Goal: Task Accomplishment & Management: Use online tool/utility

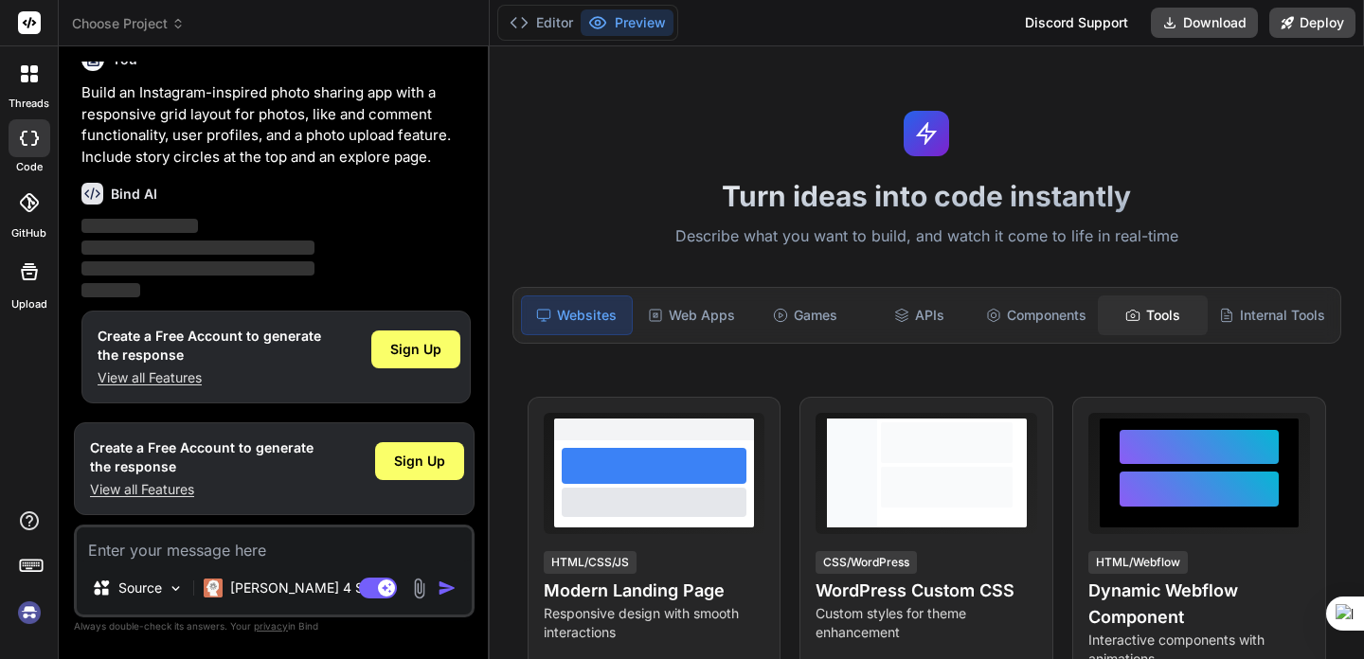
click at [1161, 327] on div "Tools" at bounding box center [1153, 316] width 110 height 40
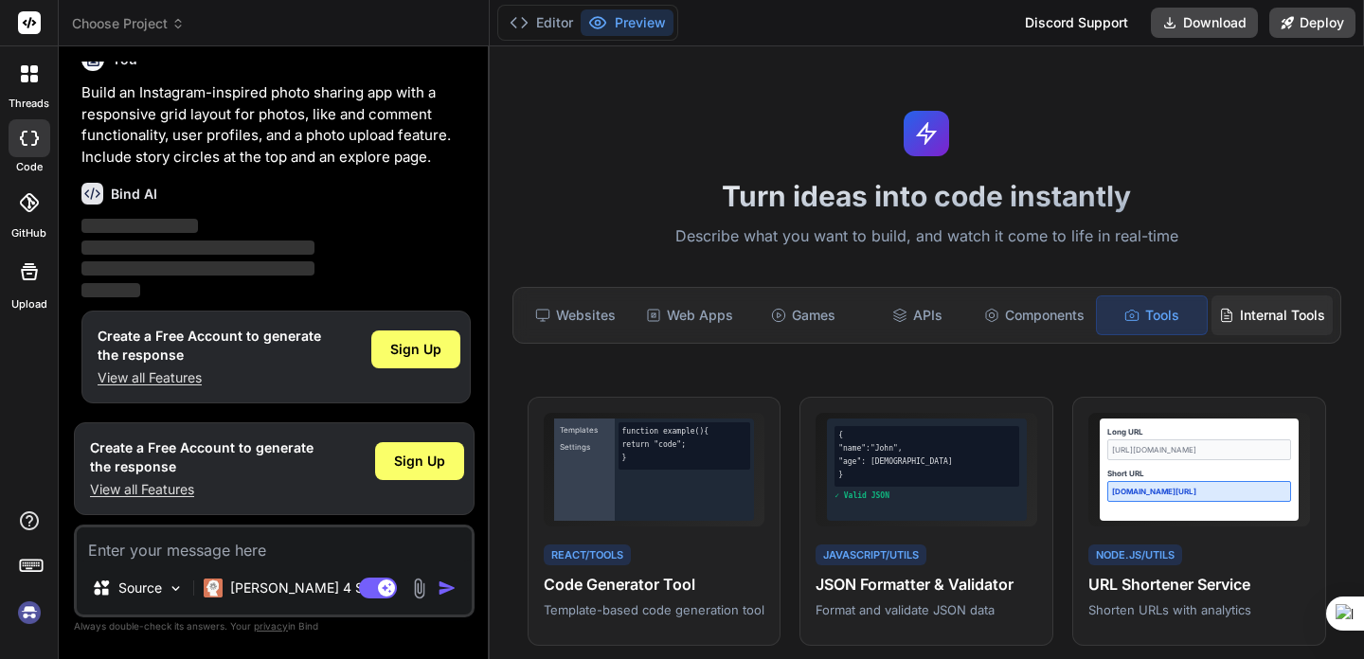
click at [1232, 321] on div "Internal Tools" at bounding box center [1271, 316] width 121 height 40
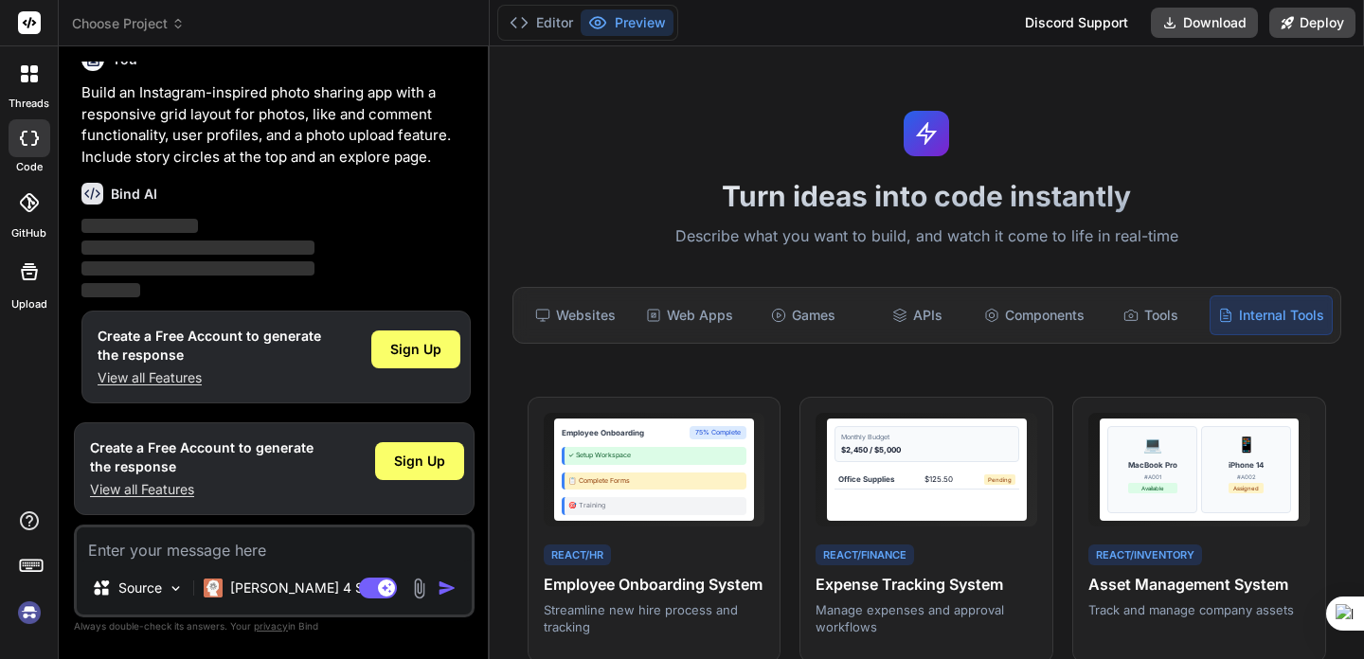
scroll to position [17, 0]
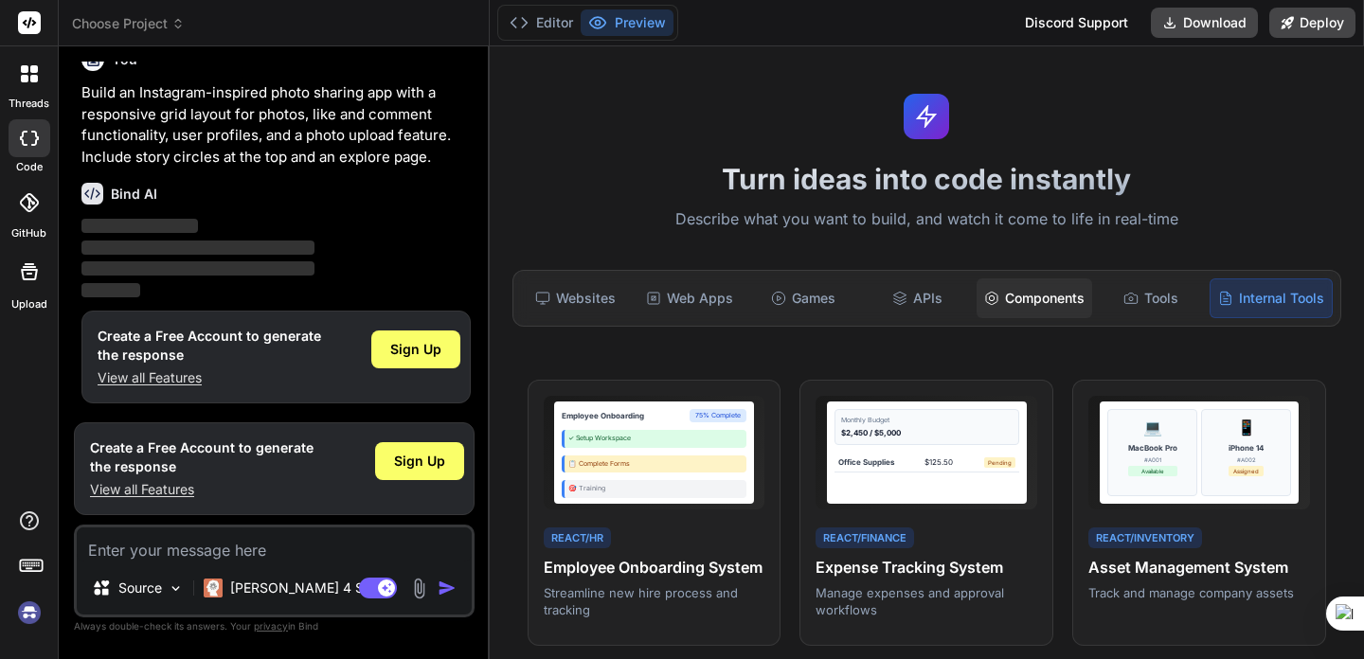
click at [987, 297] on div "Components" at bounding box center [1035, 298] width 116 height 40
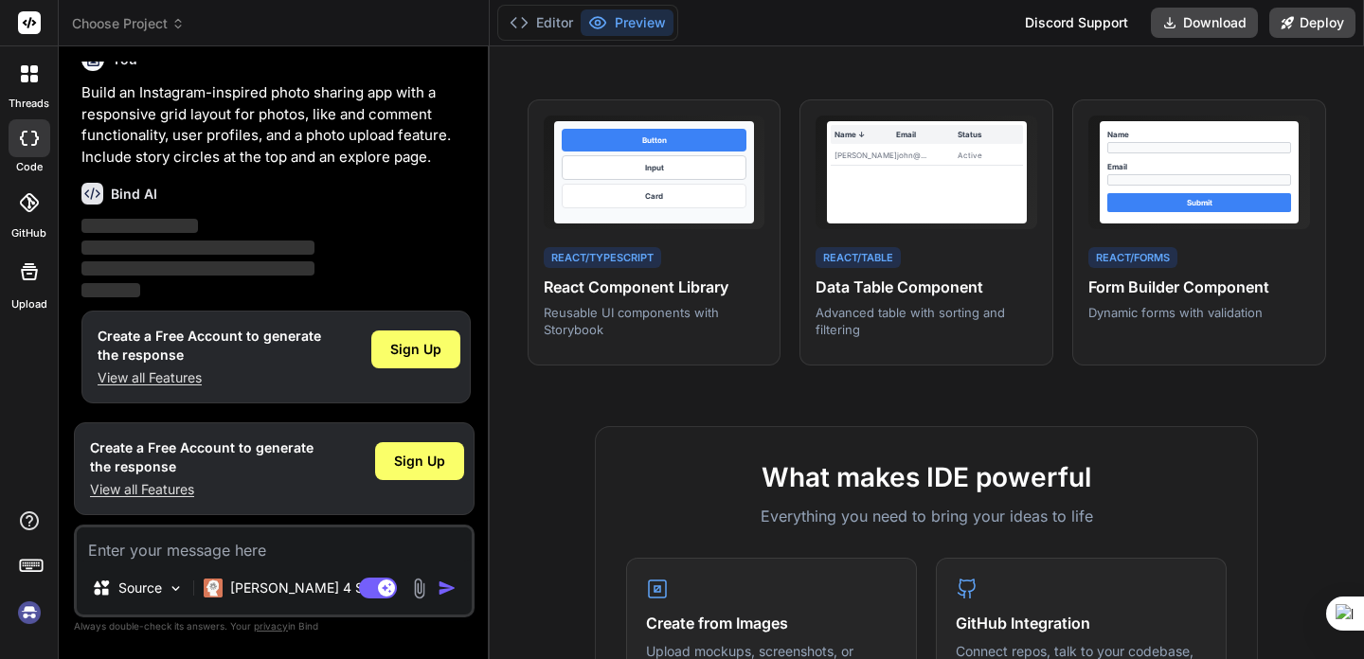
scroll to position [0, 0]
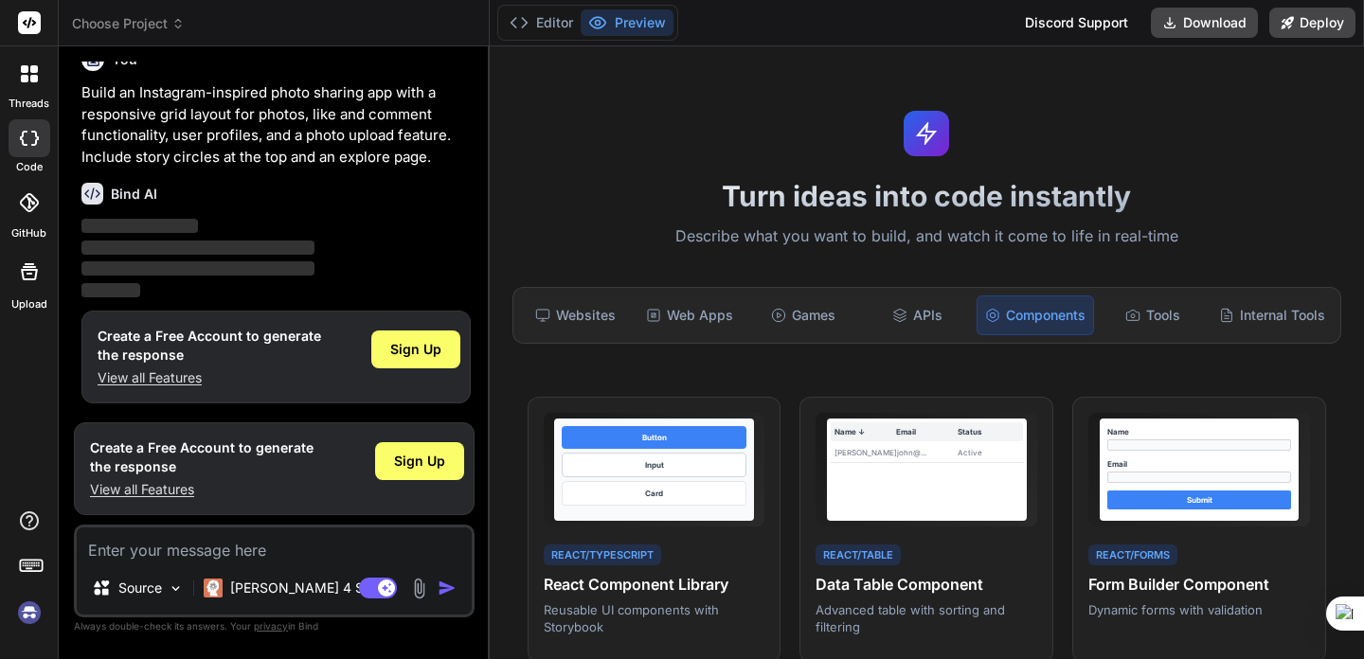
click at [36, 23] on rect at bounding box center [29, 22] width 23 height 23
click at [31, 65] on icon at bounding box center [34, 69] width 8 height 8
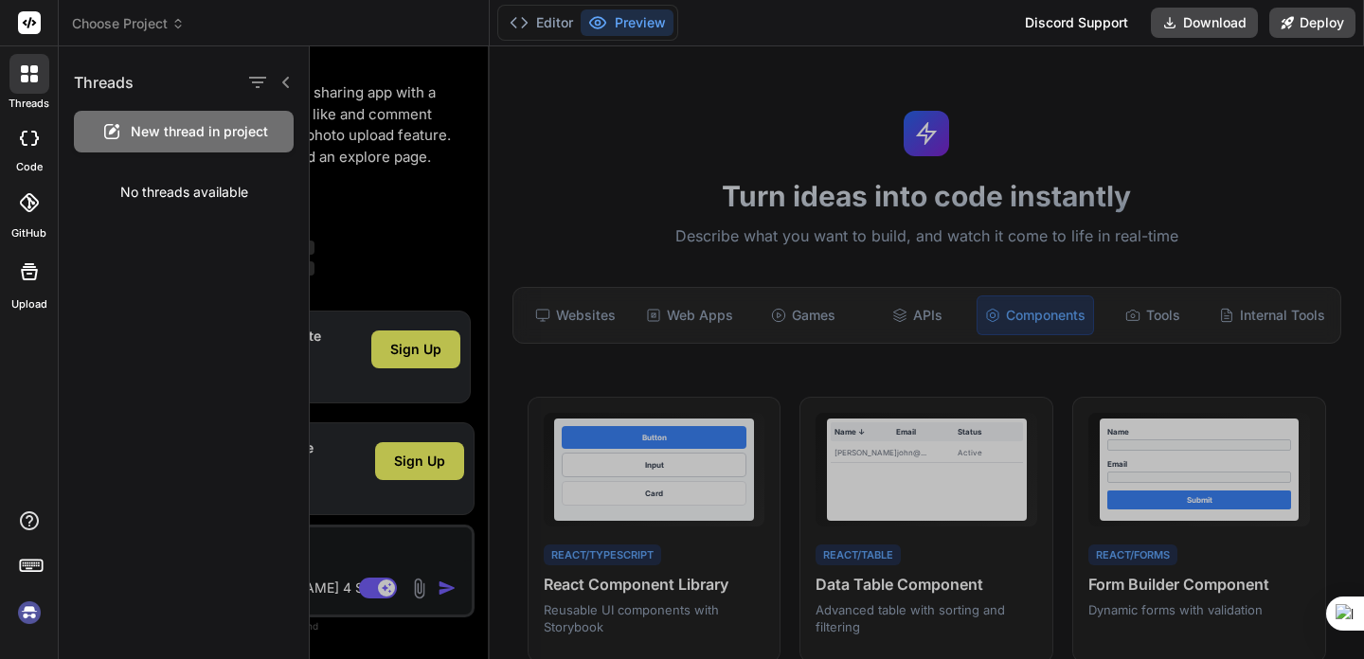
click at [29, 13] on rect at bounding box center [29, 22] width 23 height 23
click at [31, 24] on rect at bounding box center [29, 22] width 23 height 23
click at [37, 78] on icon at bounding box center [34, 79] width 8 height 8
click at [32, 152] on div at bounding box center [30, 138] width 42 height 38
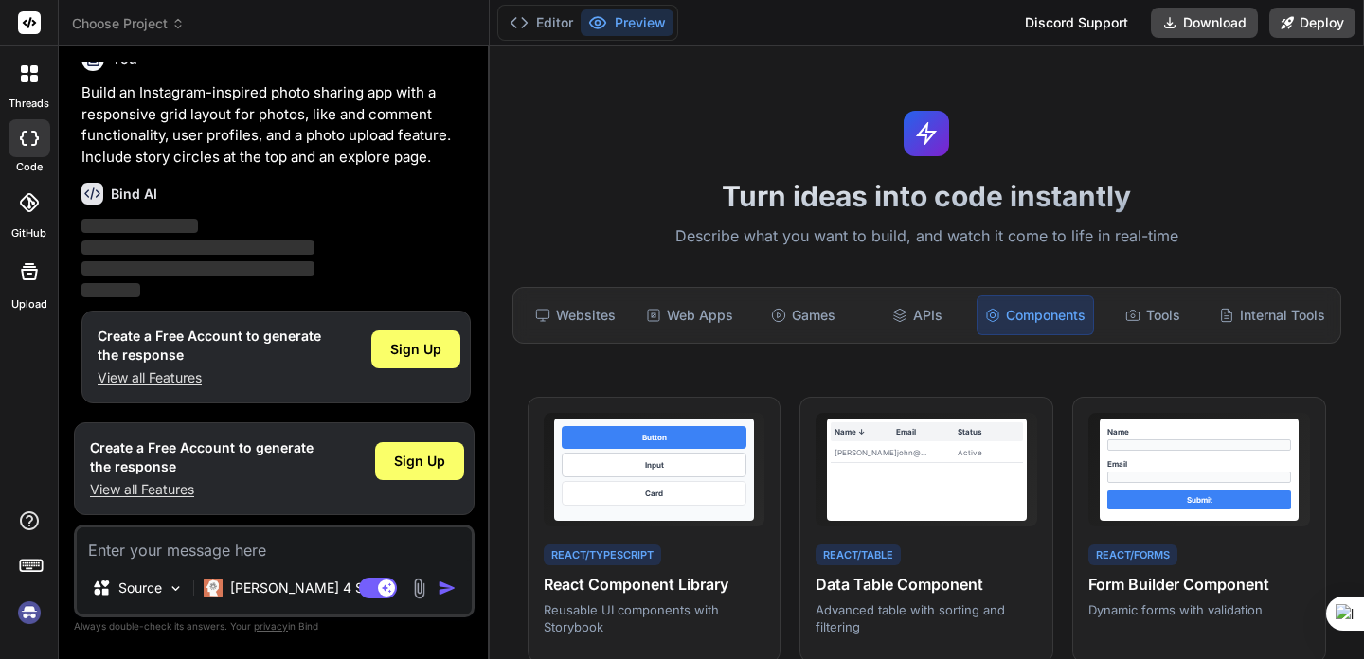
click at [438, 586] on img "button" at bounding box center [447, 588] width 19 height 19
click at [554, 27] on button "Editor" at bounding box center [541, 22] width 79 height 27
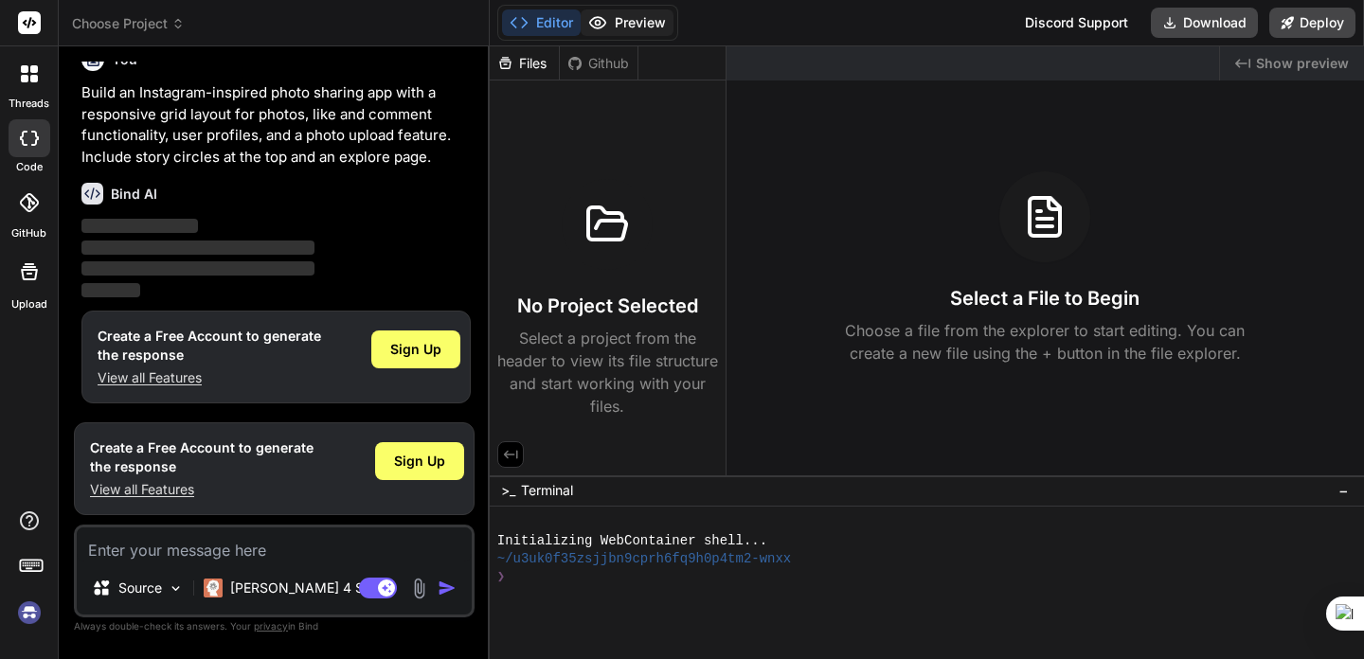
click at [622, 22] on button "Preview" at bounding box center [627, 22] width 93 height 27
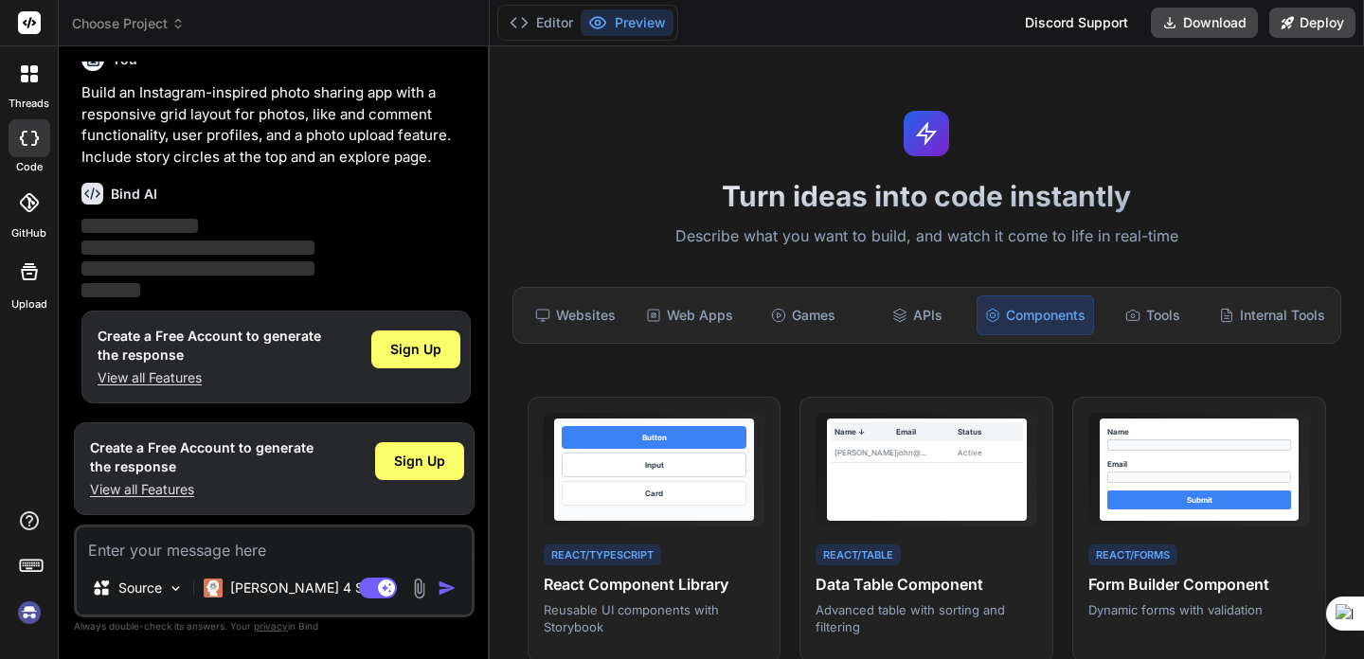
type textarea "x"
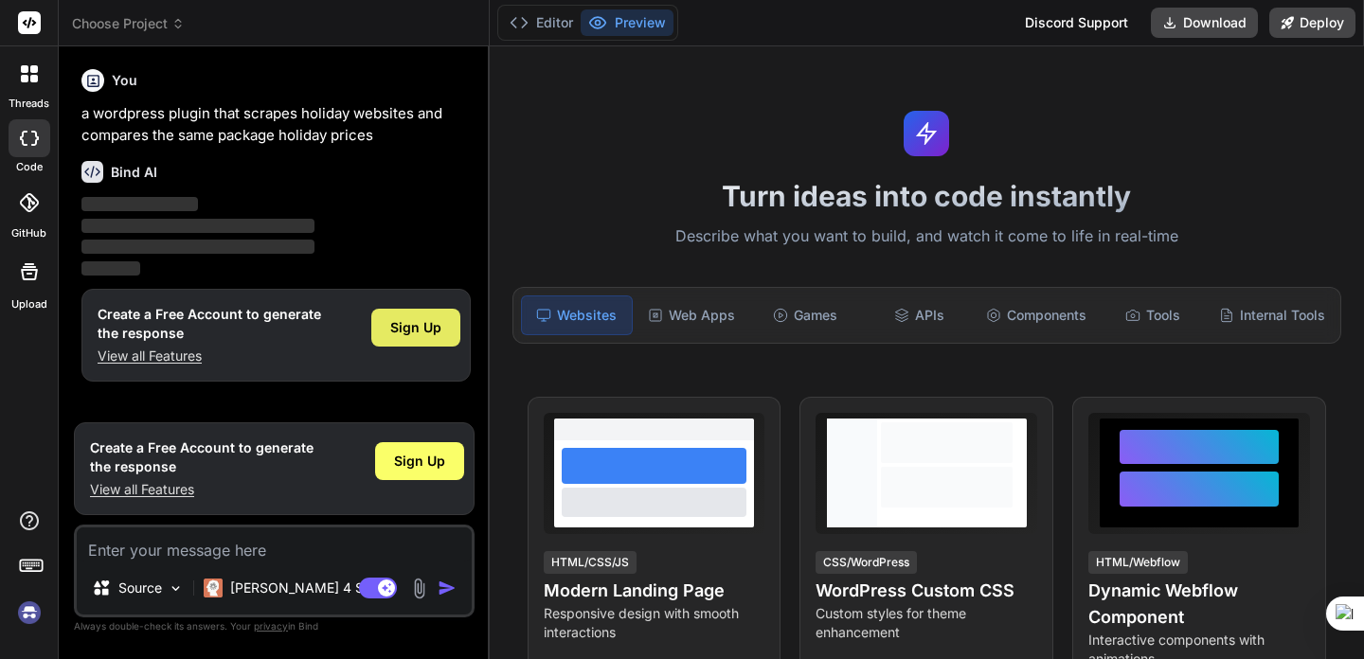
click at [424, 319] on span "Sign Up" at bounding box center [415, 327] width 51 height 19
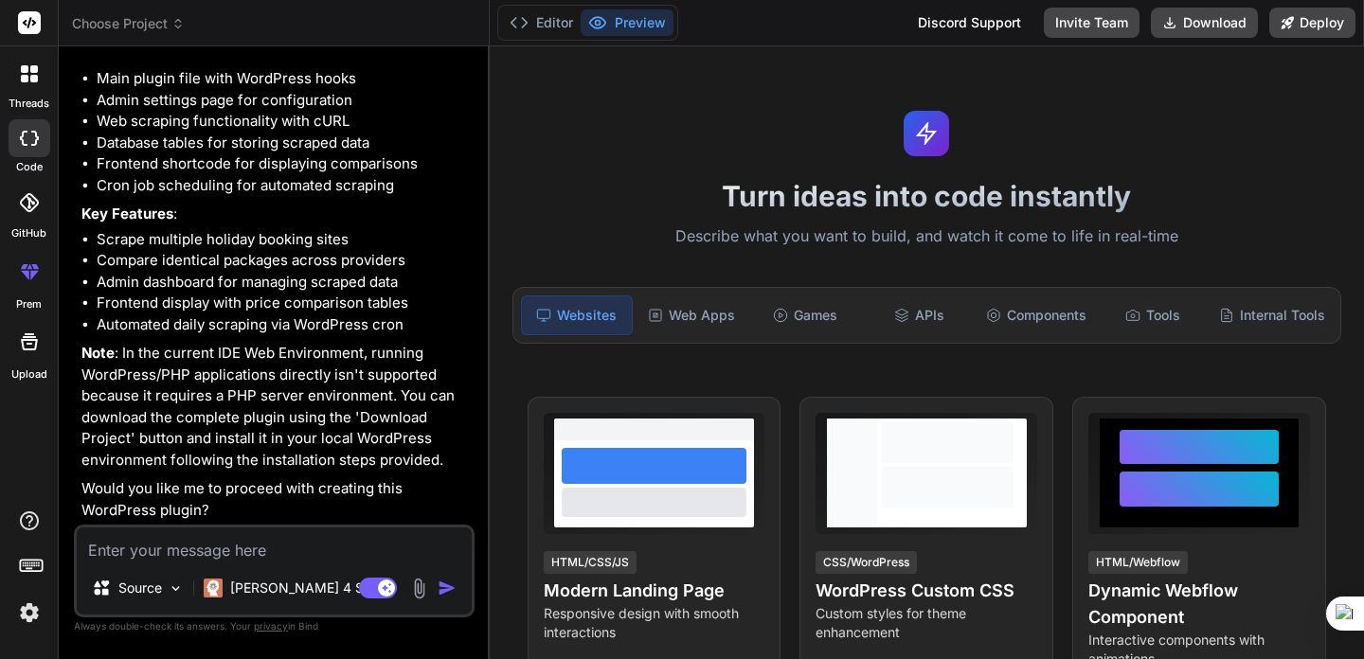
scroll to position [217, 0]
type textarea "x"
click at [248, 547] on textarea at bounding box center [274, 545] width 395 height 34
type textarea "y"
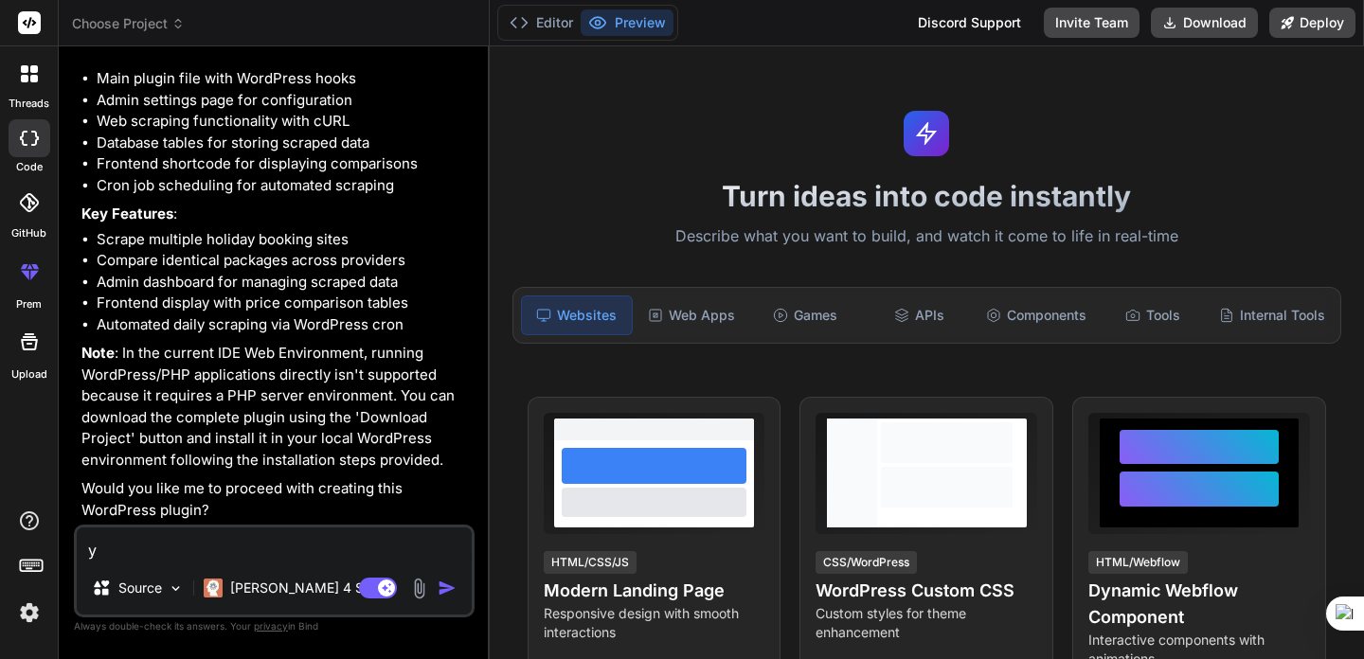
type textarea "x"
type textarea "ye"
type textarea "x"
type textarea "yes"
type textarea "x"
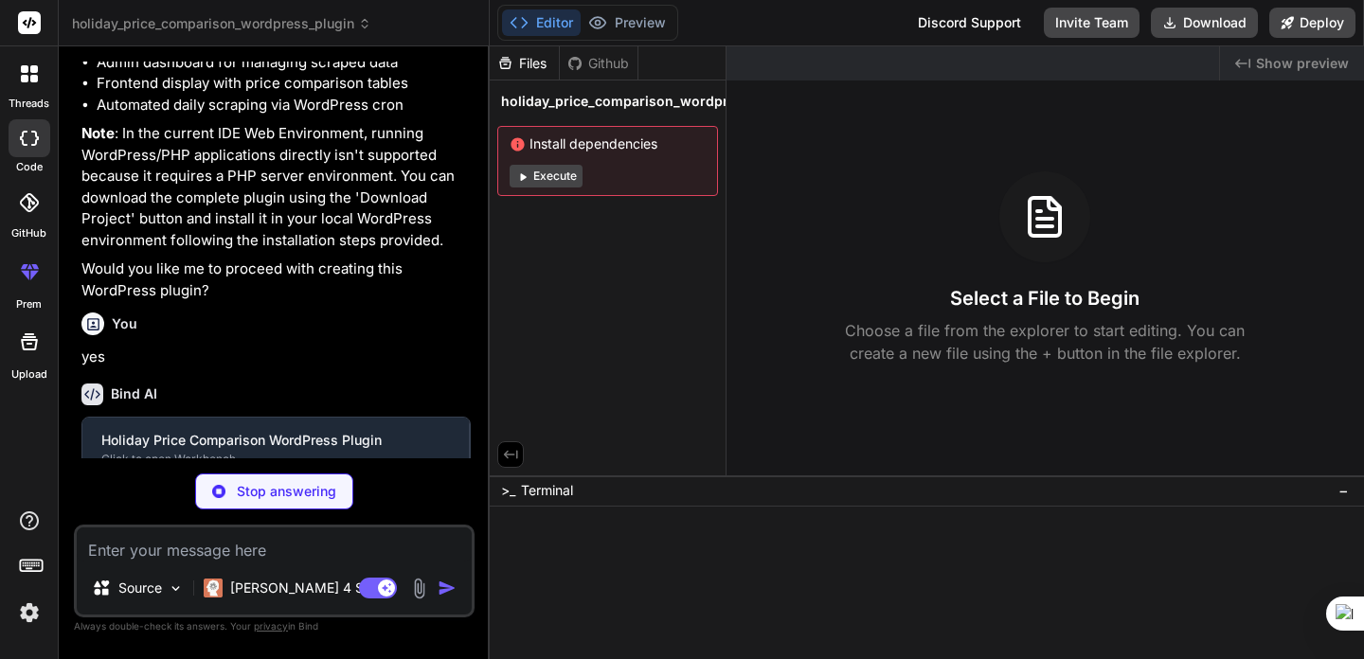
scroll to position [454, 0]
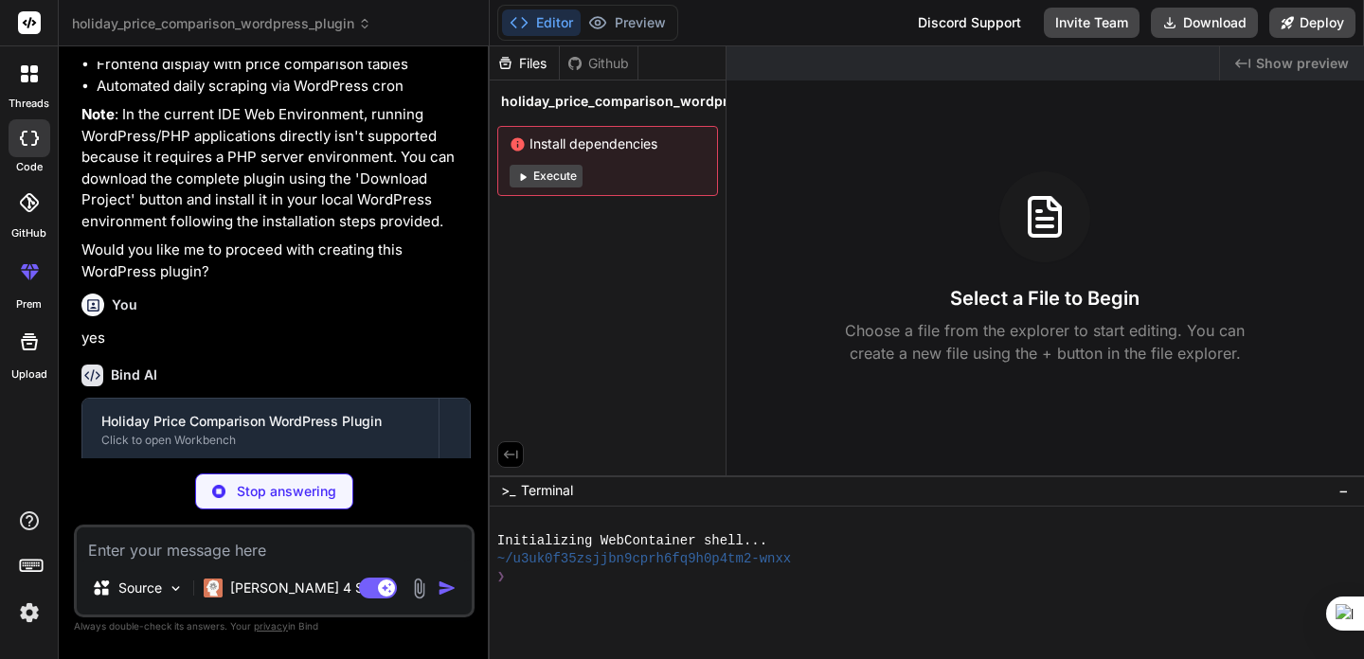
click at [576, 142] on span "Install dependencies" at bounding box center [608, 143] width 196 height 19
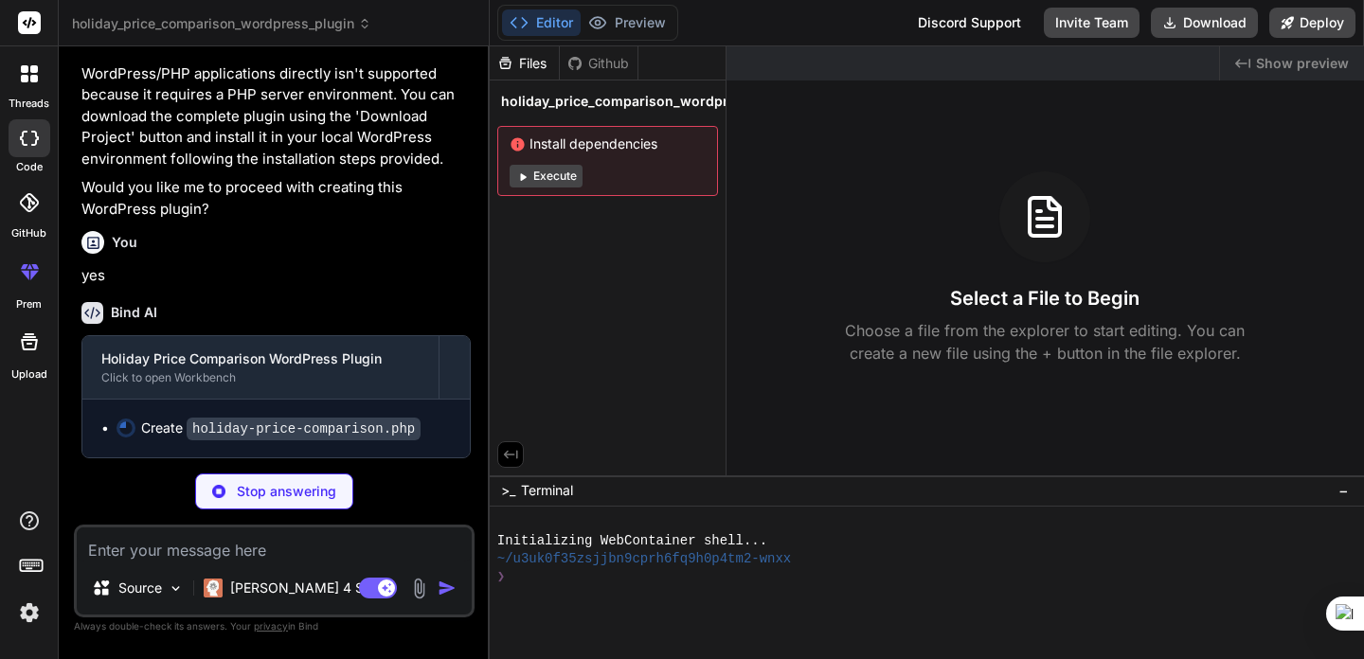
click at [545, 182] on button "Execute" at bounding box center [546, 176] width 73 height 23
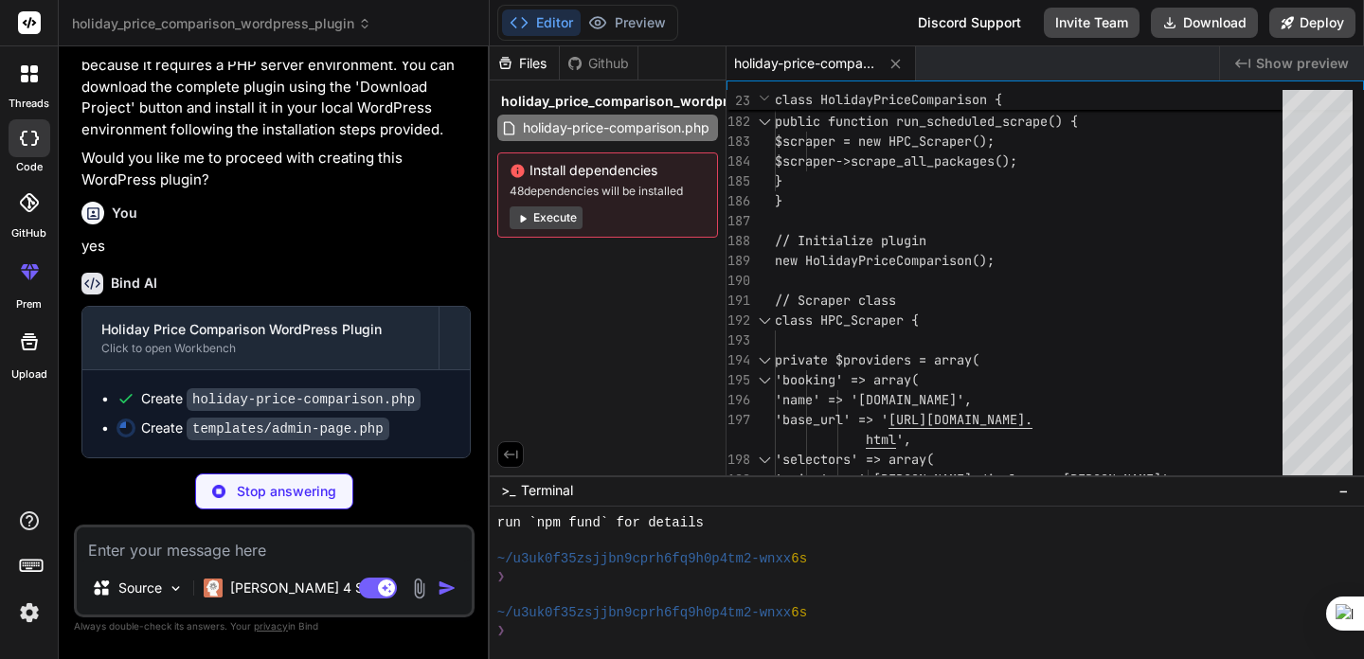
scroll to position [586, 0]
type textarea "x"
type textarea "} </style>"
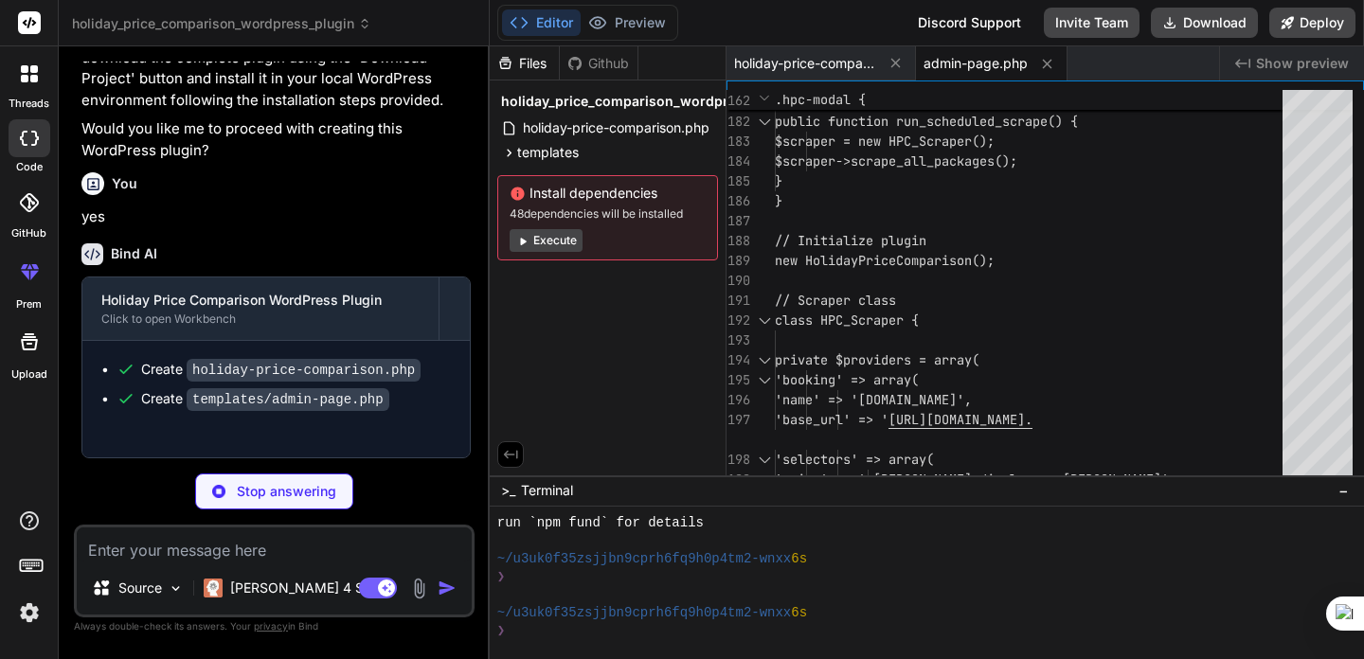
type textarea "x"
type textarea "<?php submit_button('Save Settings'); ?> </form> </div>"
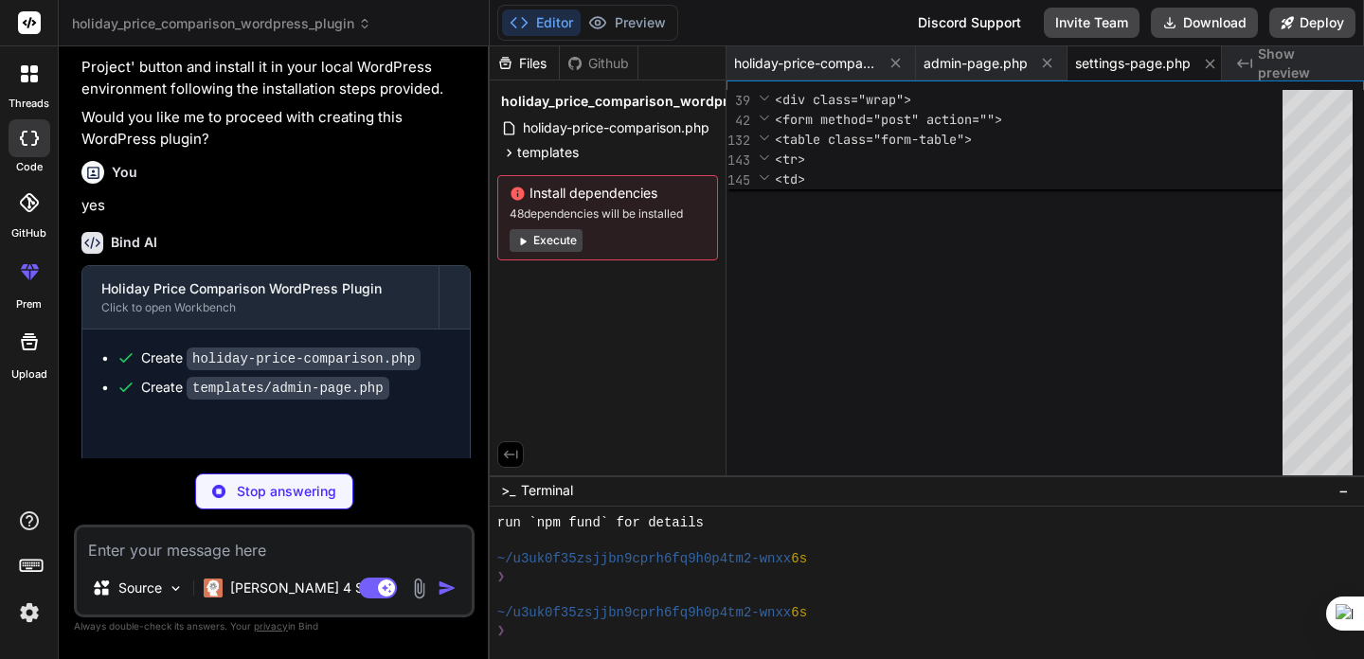
type textarea "x"
type textarea "} </style>"
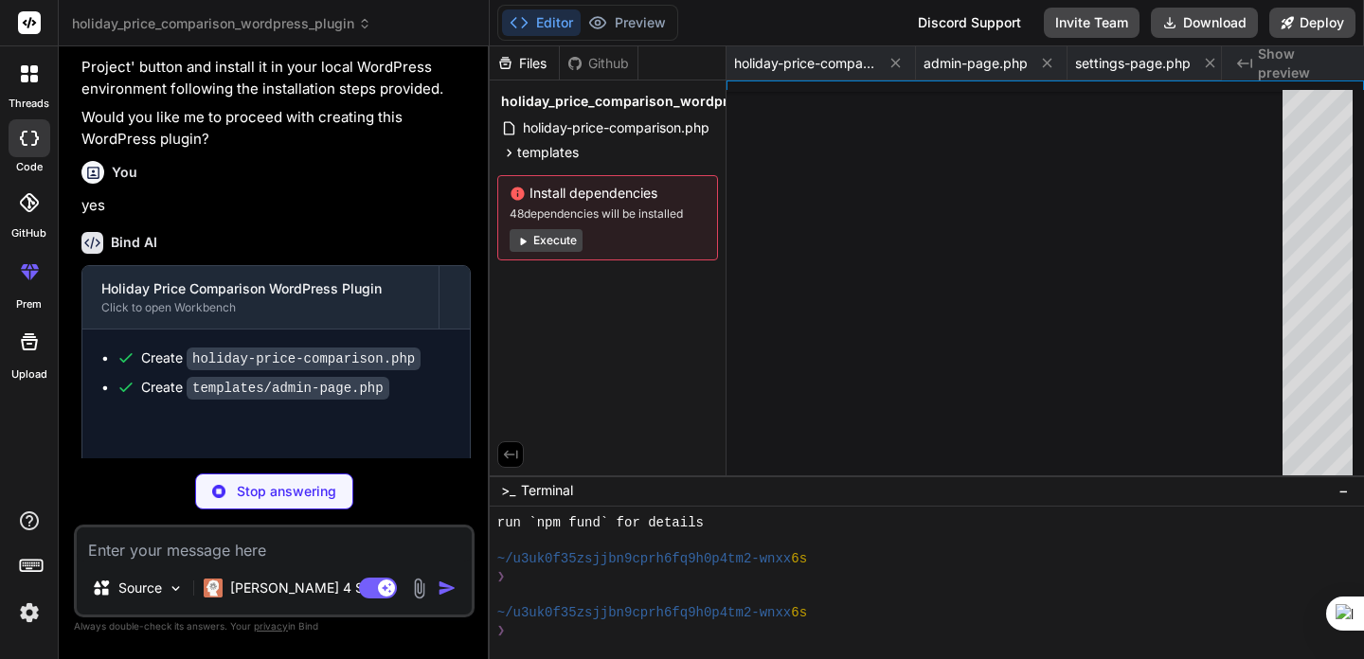
type textarea "x"
type textarea "}, 2000); } } }); }, 30000); // Check every 30 seconds });"
type textarea "x"
type textarea ".hpc-modal-content::-webkit-scrollbar-thumb { background: #c1c1c1; border-radiu…"
type textarea "x"
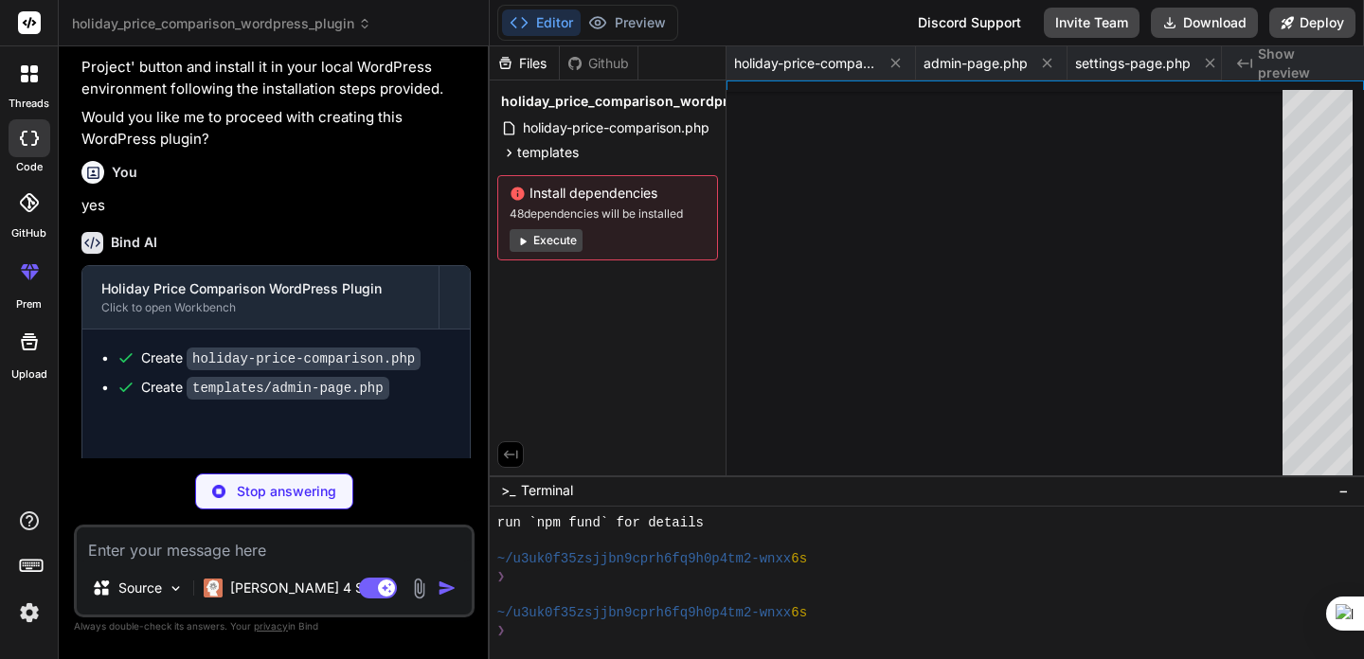
type textarea ".hpc-modal-content::-webkit-scrollbar-thumb { background: #c1c1c1; border-radiu…"
type textarea "x"
type textarea "- Initial release - Basic scraping functionality - Admin interface - Frontend d…"
type textarea "x"
type textarea ""devDependencies": {}, "dependencies": {} }"
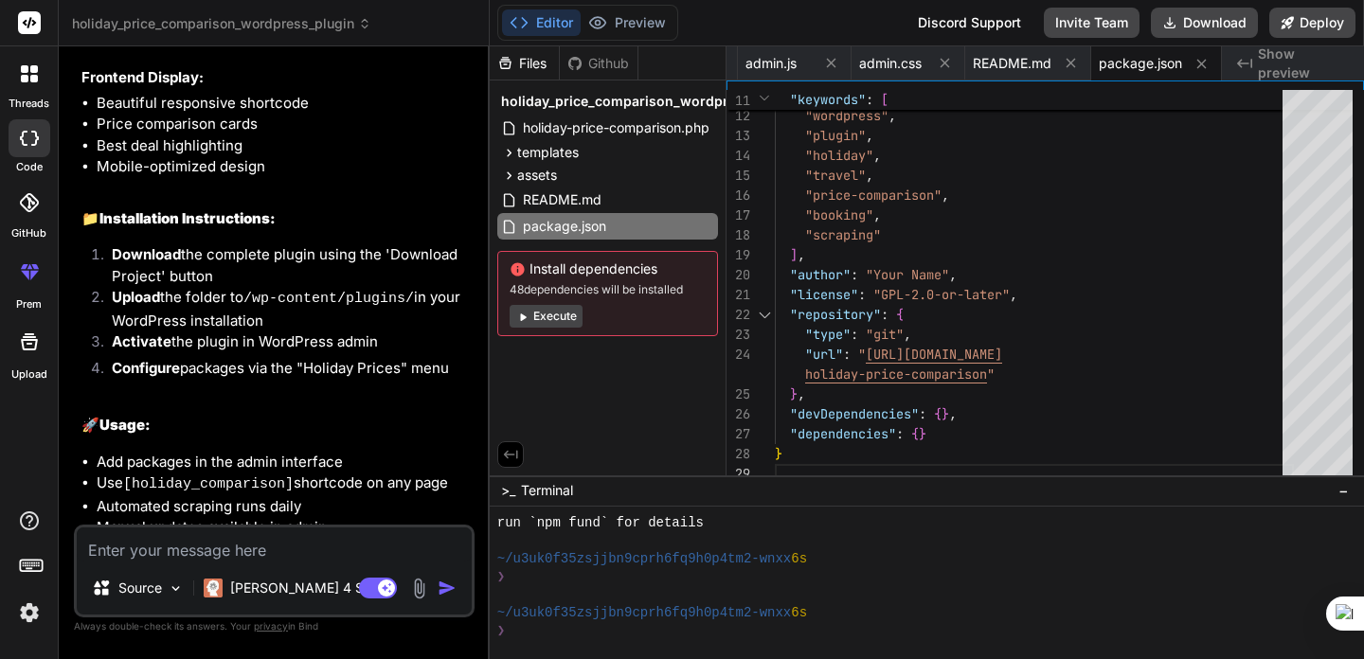
scroll to position [1561, 0]
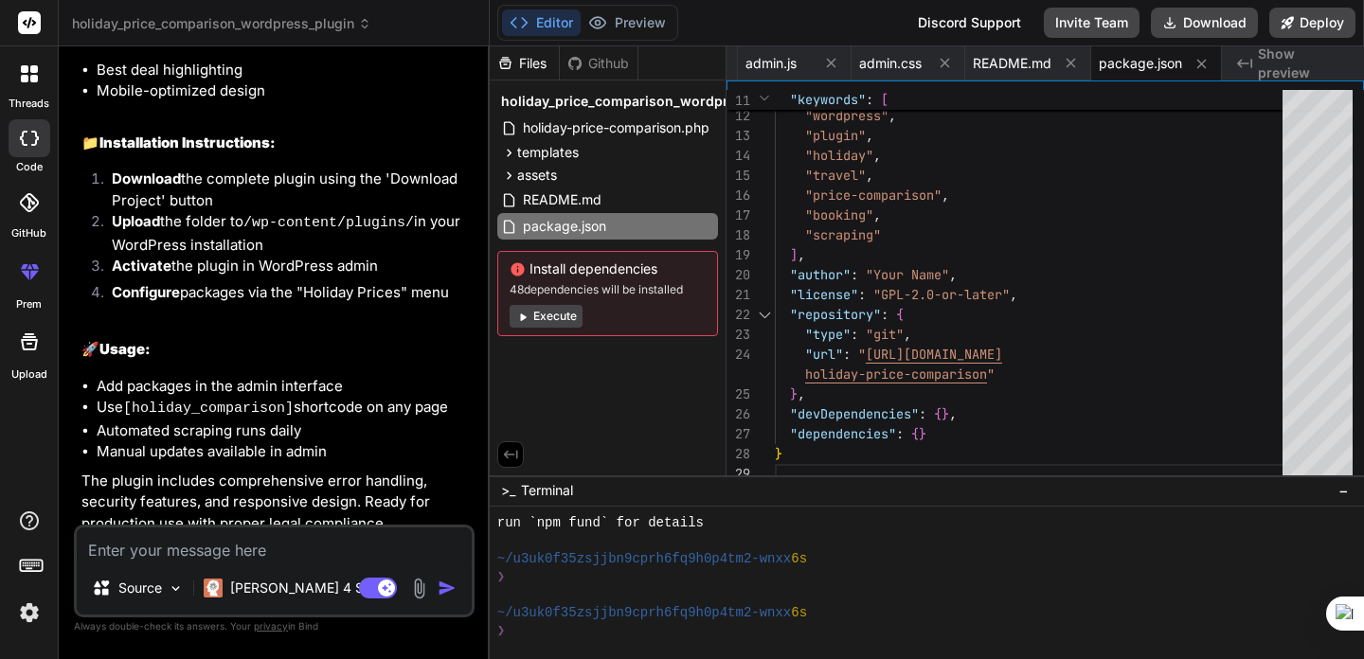
click at [523, 322] on icon at bounding box center [522, 317] width 14 height 14
type textarea "x"
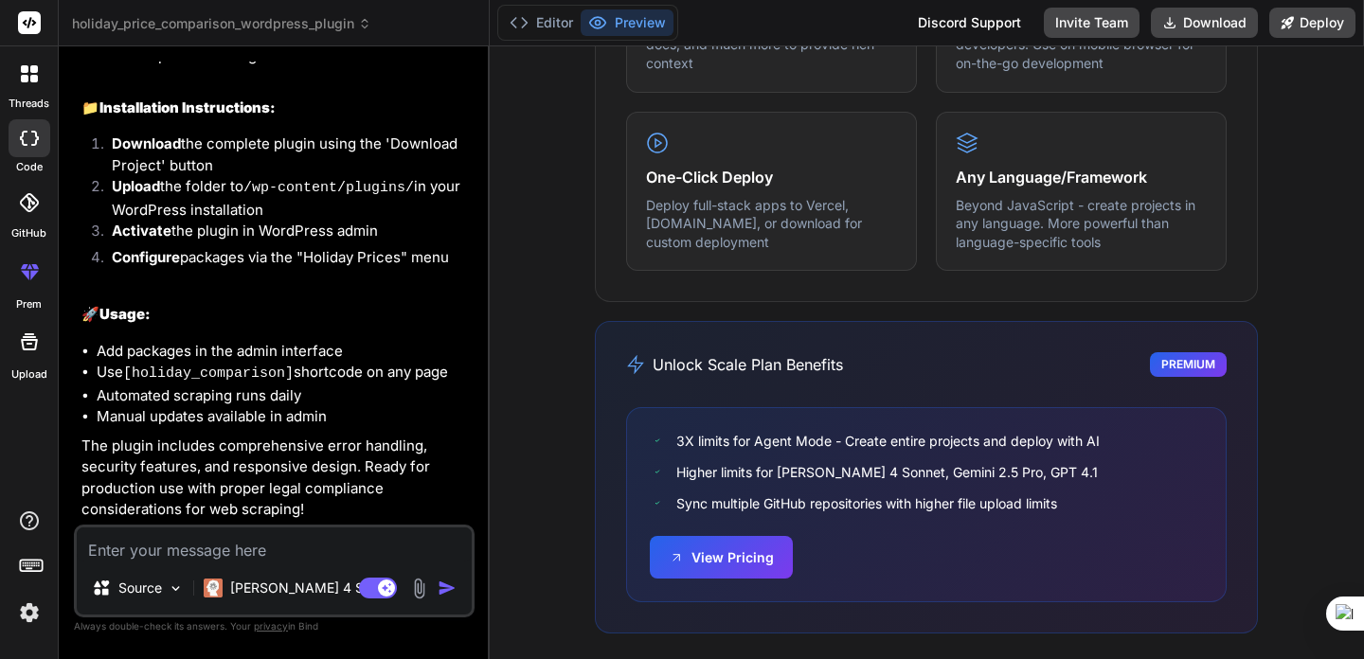
scroll to position [1281, 0]
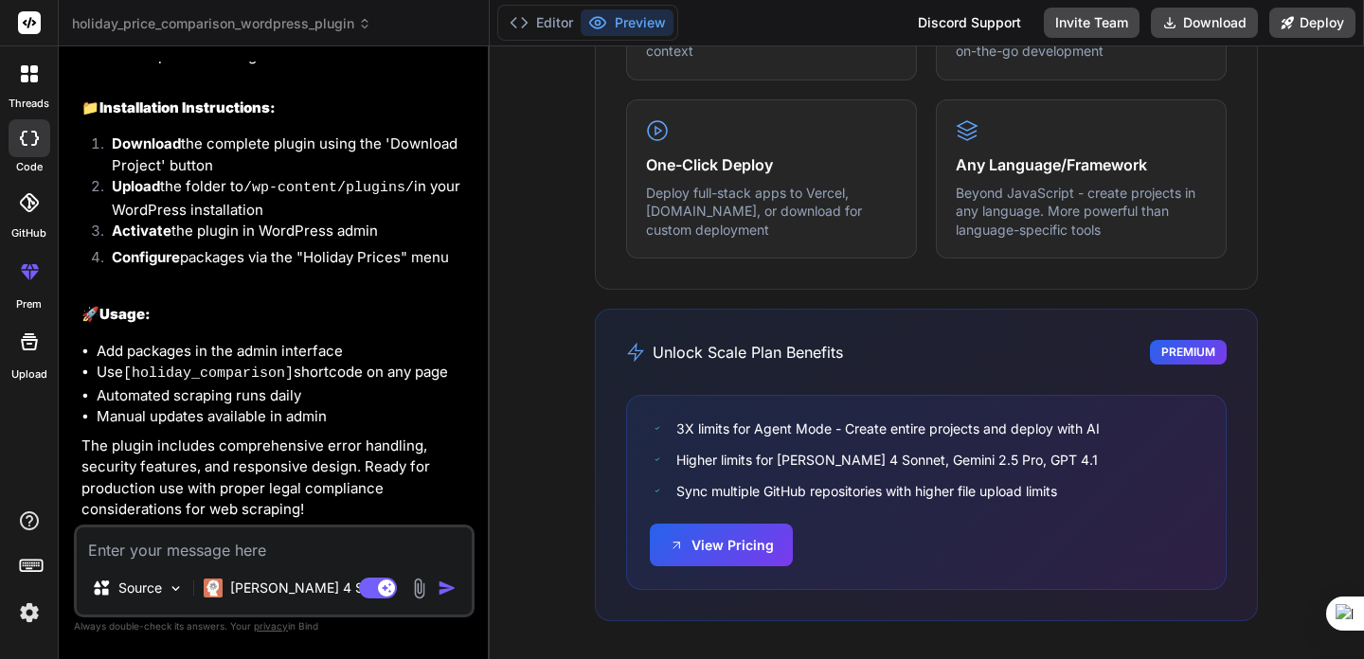
click at [268, 550] on textarea at bounding box center [274, 545] width 395 height 34
type textarea "h"
type textarea "x"
type textarea "ho"
type textarea "x"
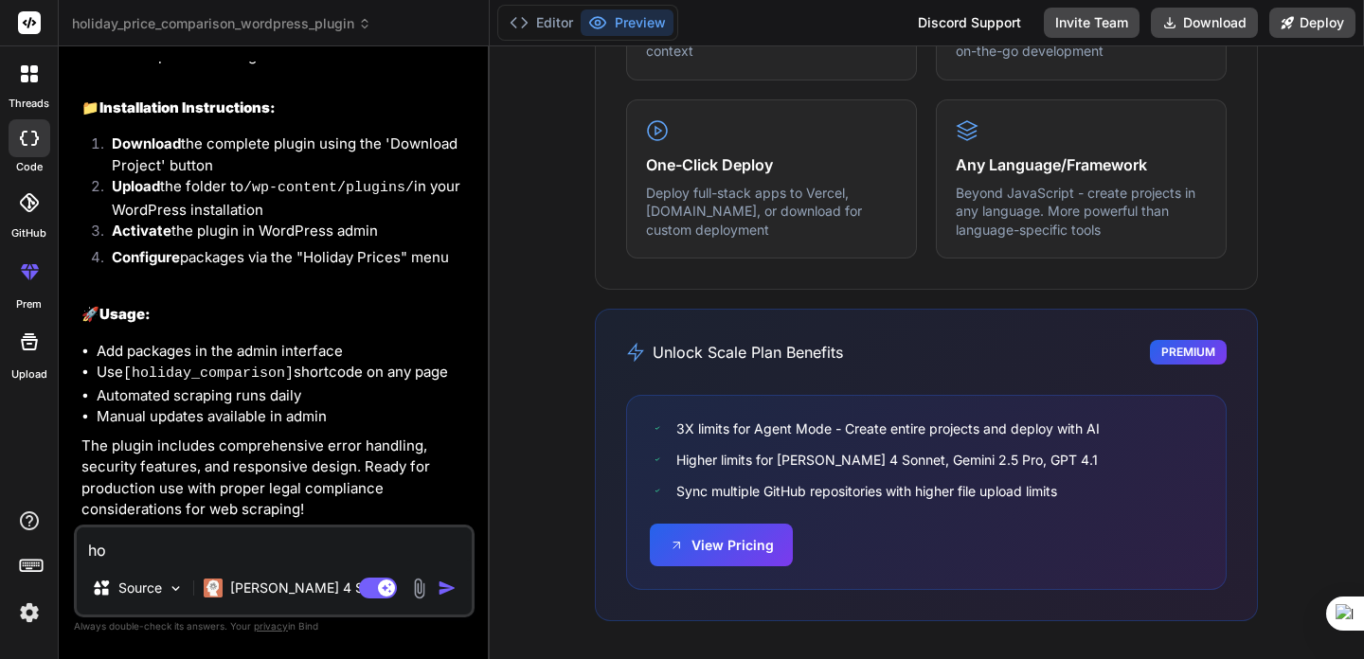
type textarea "how"
type textarea "x"
type textarea "how"
type textarea "x"
type textarea "how i"
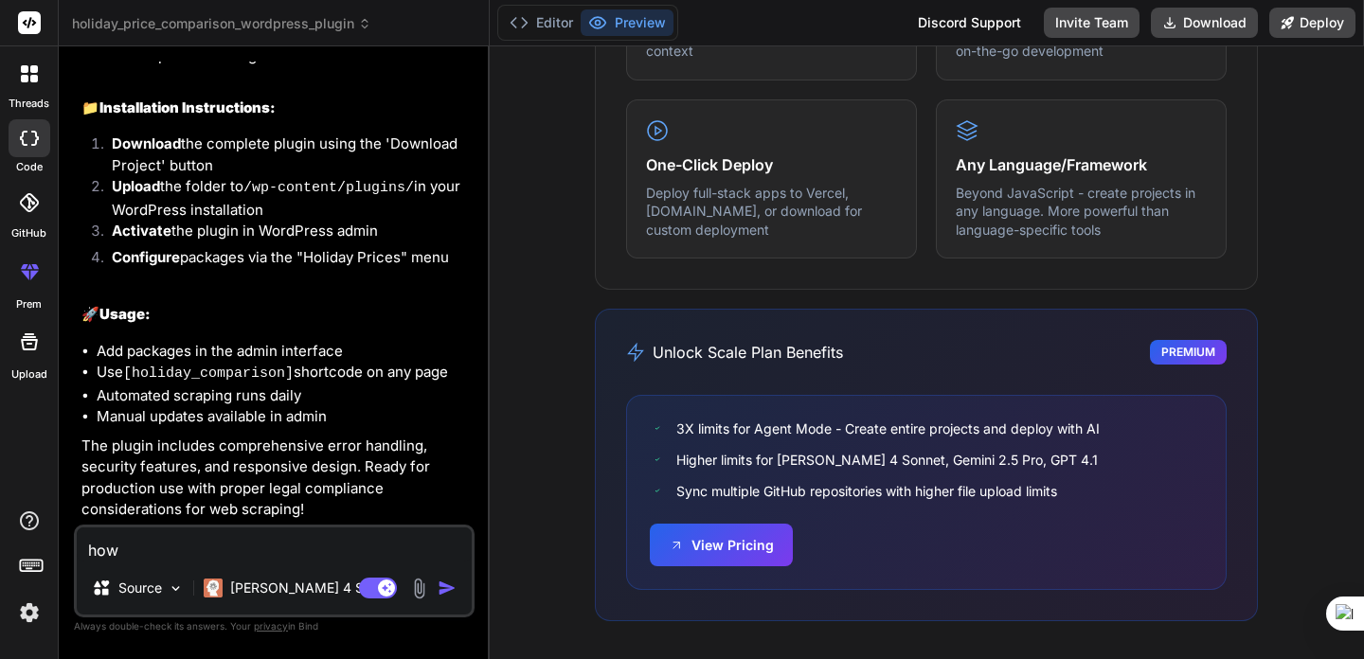
type textarea "x"
type textarea "how"
type textarea "x"
type textarea "how w"
type textarea "x"
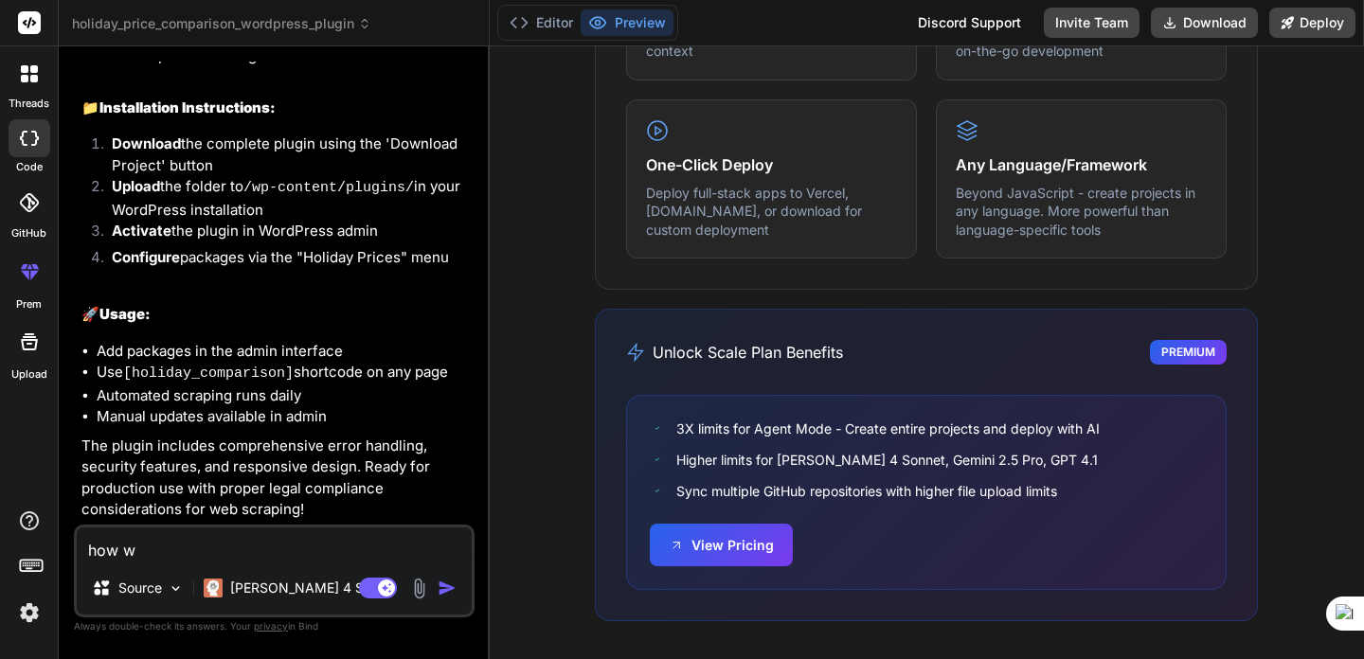
type textarea "how wi"
type textarea "x"
type textarea "how wil"
type textarea "x"
type textarea "how will"
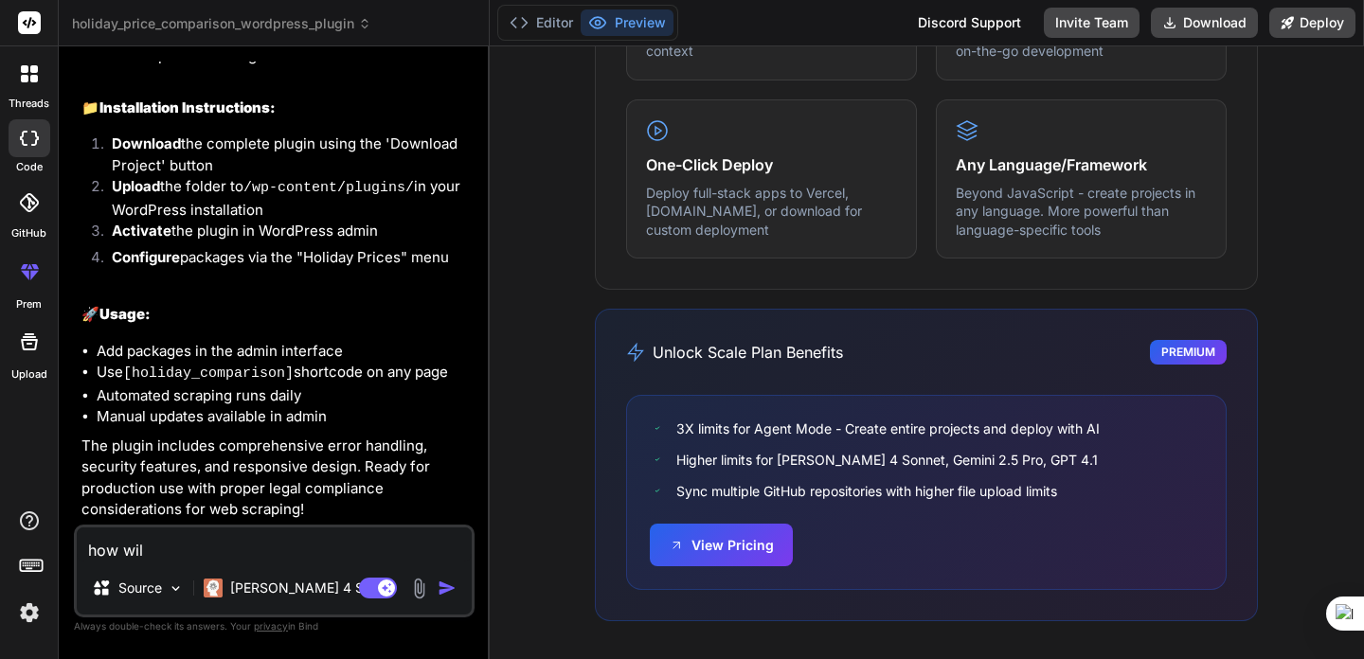
type textarea "x"
type textarea "how will"
type textarea "x"
type textarea "how will y"
type textarea "x"
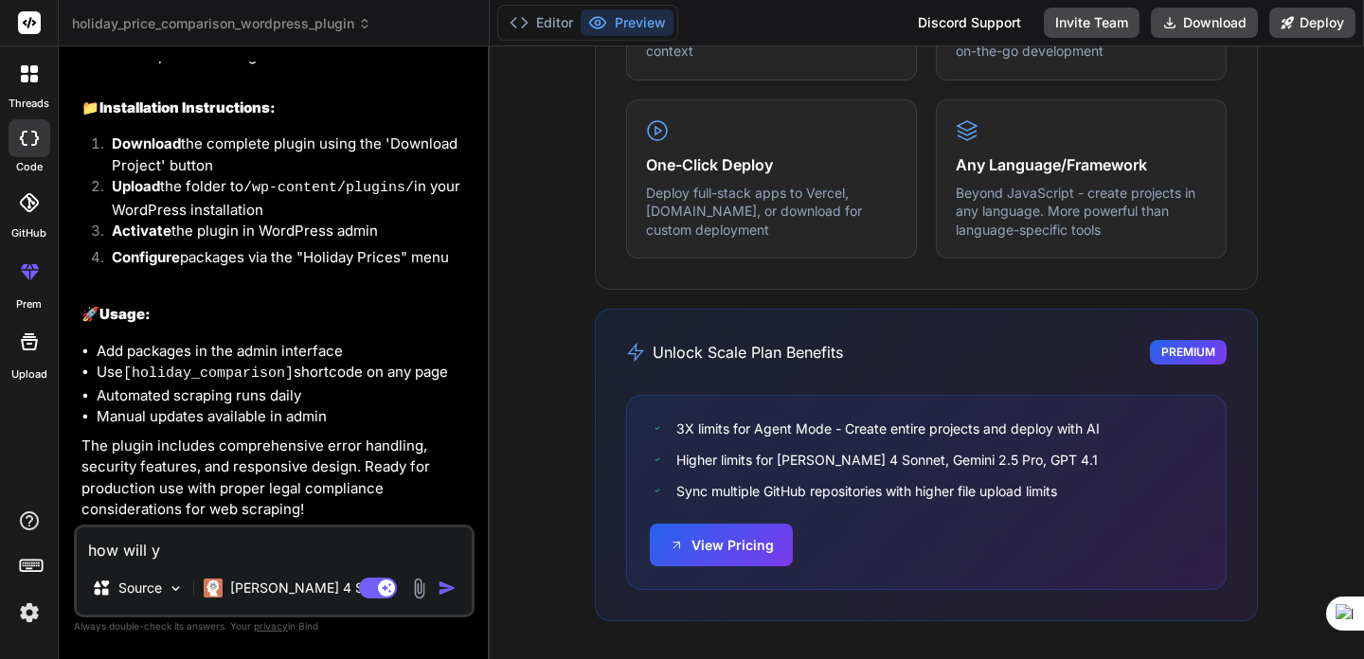
type textarea "how will yo"
type textarea "x"
type textarea "how will you"
type textarea "x"
type textarea "how will you"
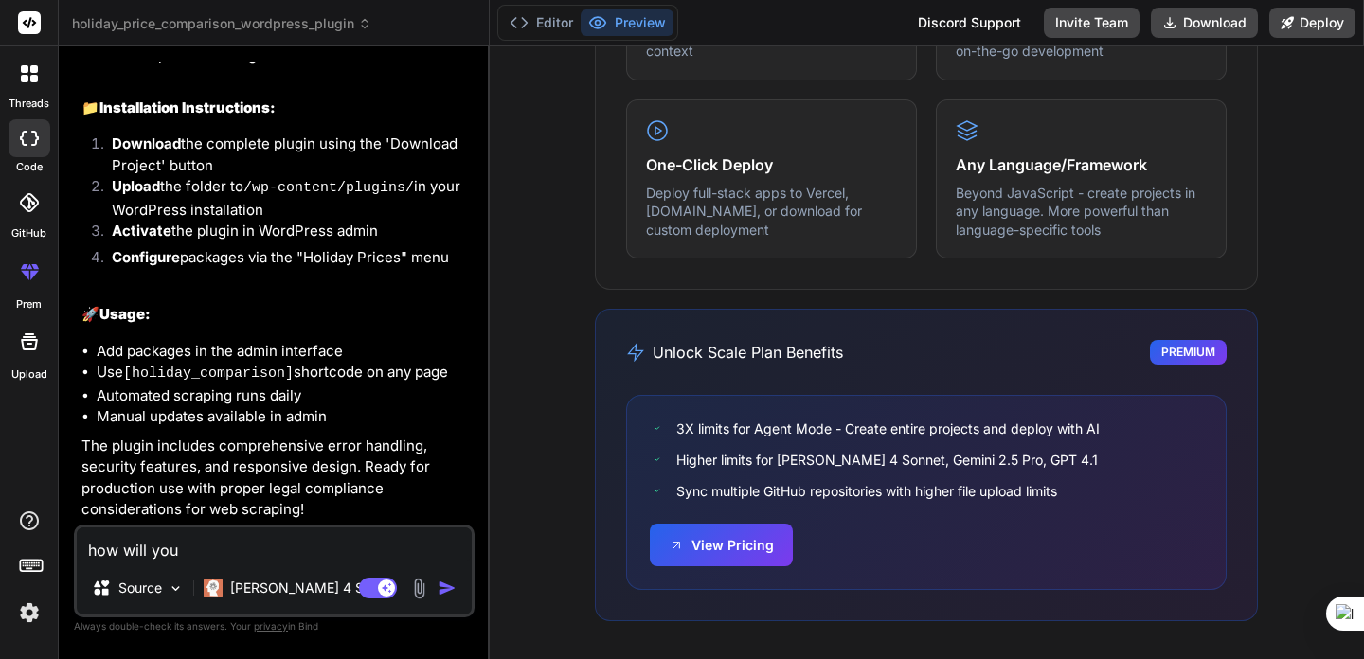
type textarea "x"
type textarea "how will you k"
type textarea "x"
type textarea "how will you kn"
type textarea "x"
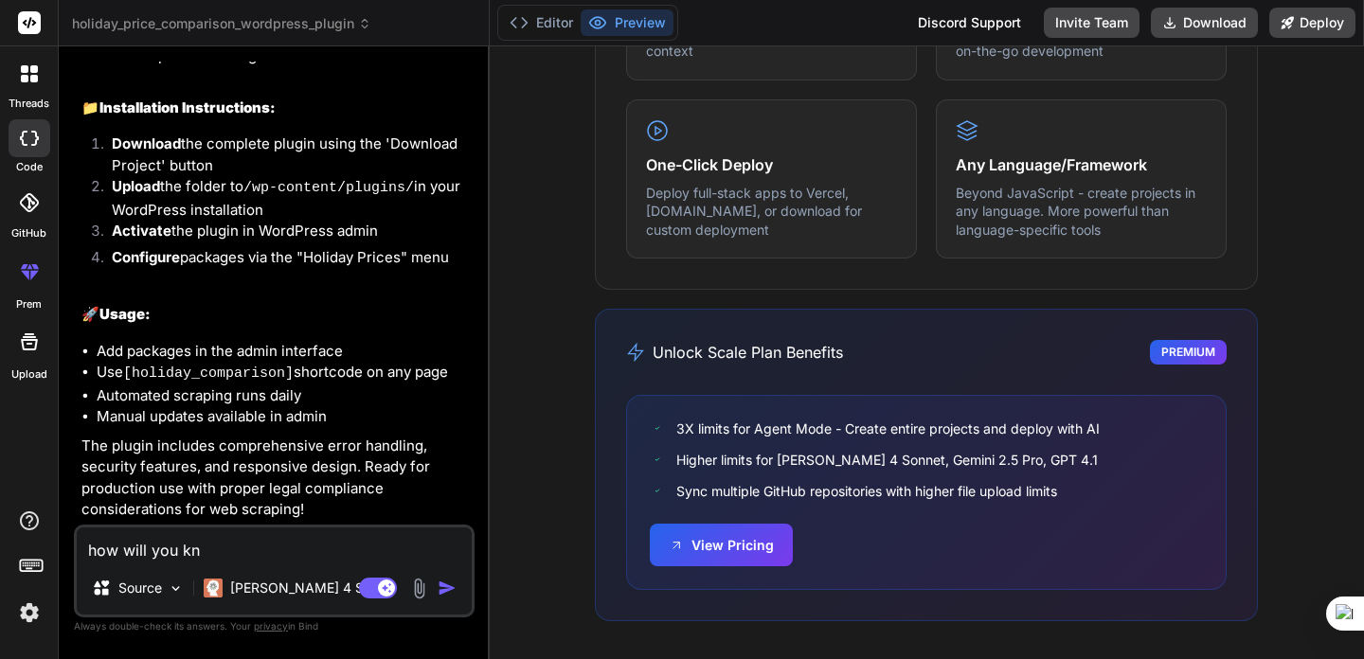
type textarea "how will you kno"
type textarea "x"
type textarea "how will you know"
type textarea "x"
type textarea "how will you know"
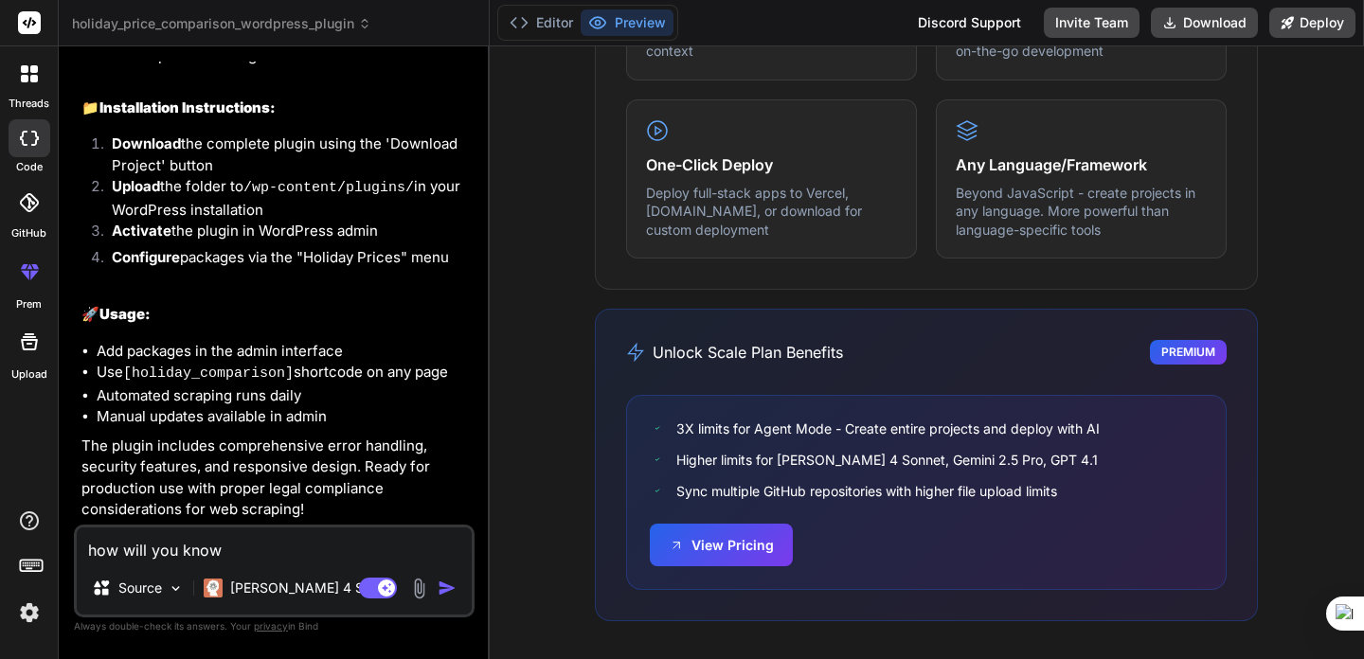
type textarea "x"
type textarea "how will you know w"
type textarea "x"
type textarea "how will you know wh"
type textarea "x"
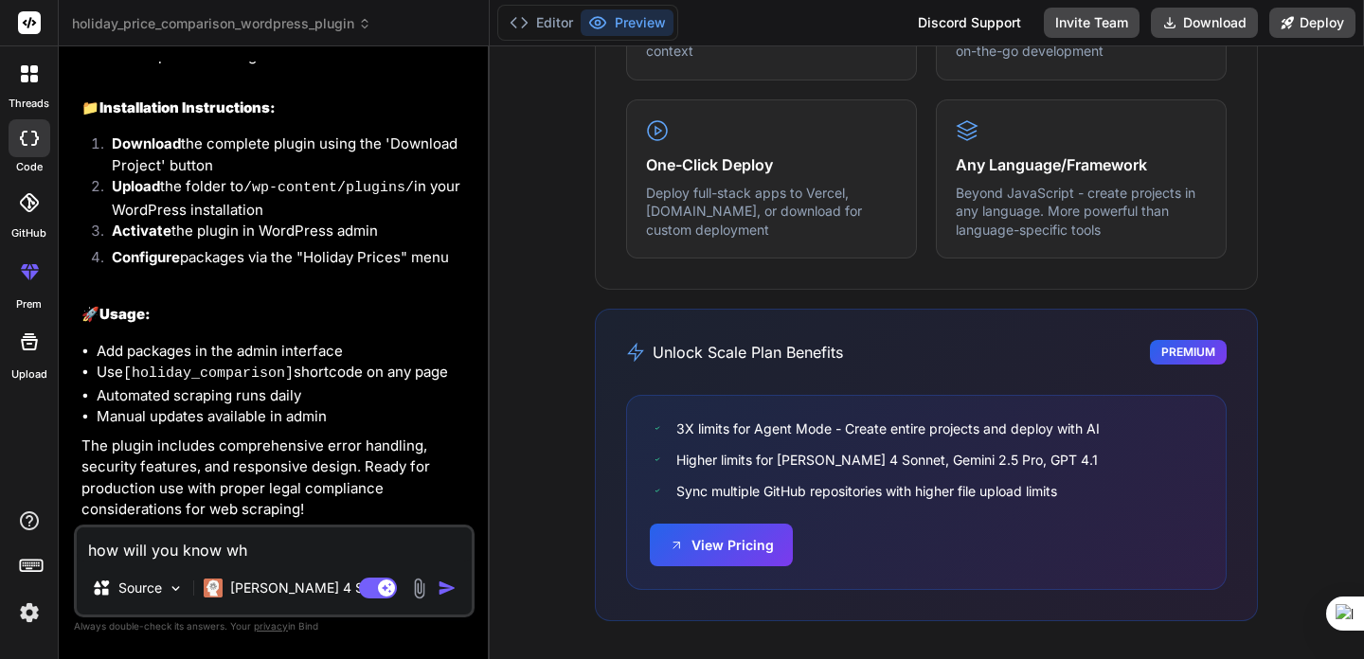
type textarea "how will you know whi"
type textarea "x"
type textarea "how will you know whic"
type textarea "x"
type textarea "how will you know which"
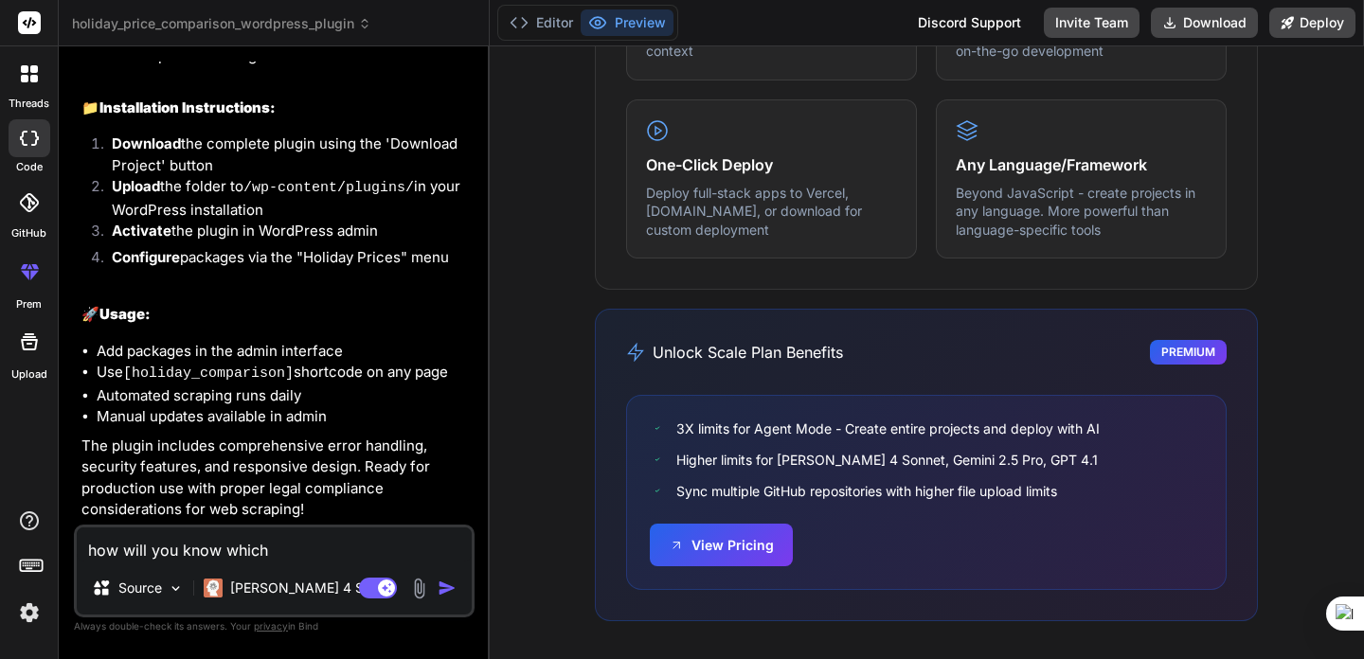
type textarea "x"
type textarea "how will you know which"
type textarea "x"
type textarea "how will you know which s"
type textarea "x"
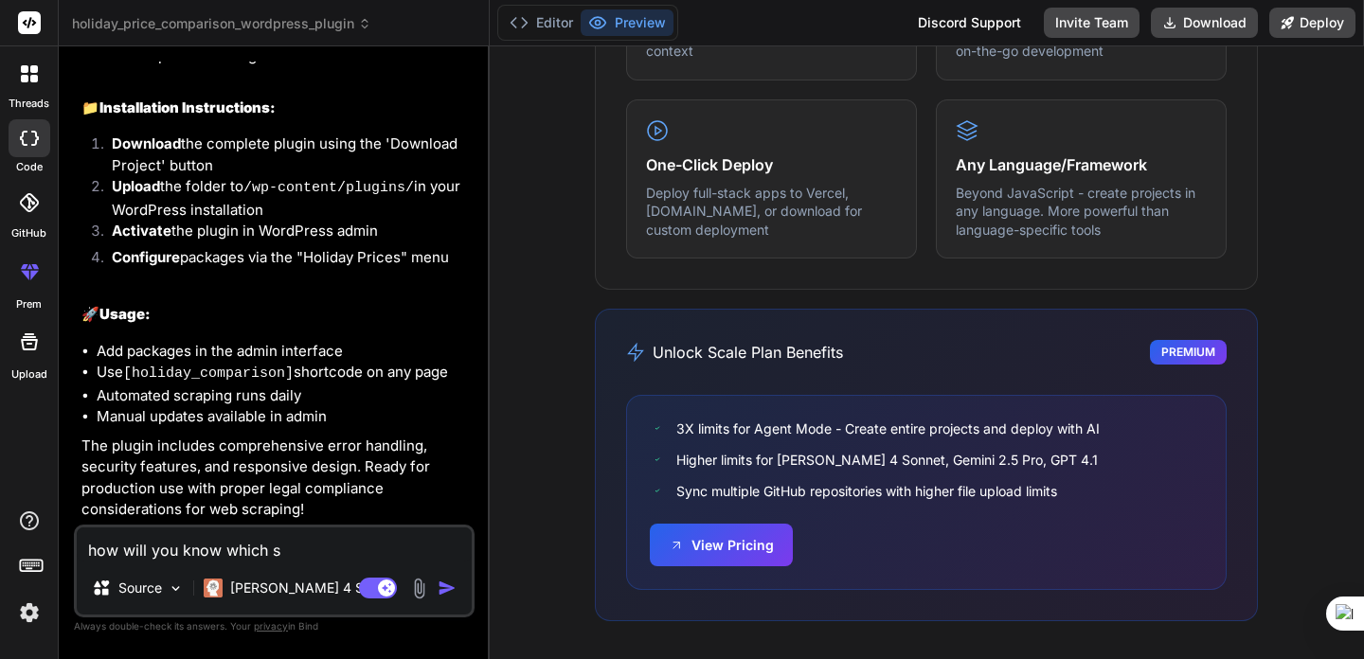
type textarea "how will you know which si"
type textarea "x"
type textarea "how will you know which sit"
type textarea "x"
type textarea "how will you know which site"
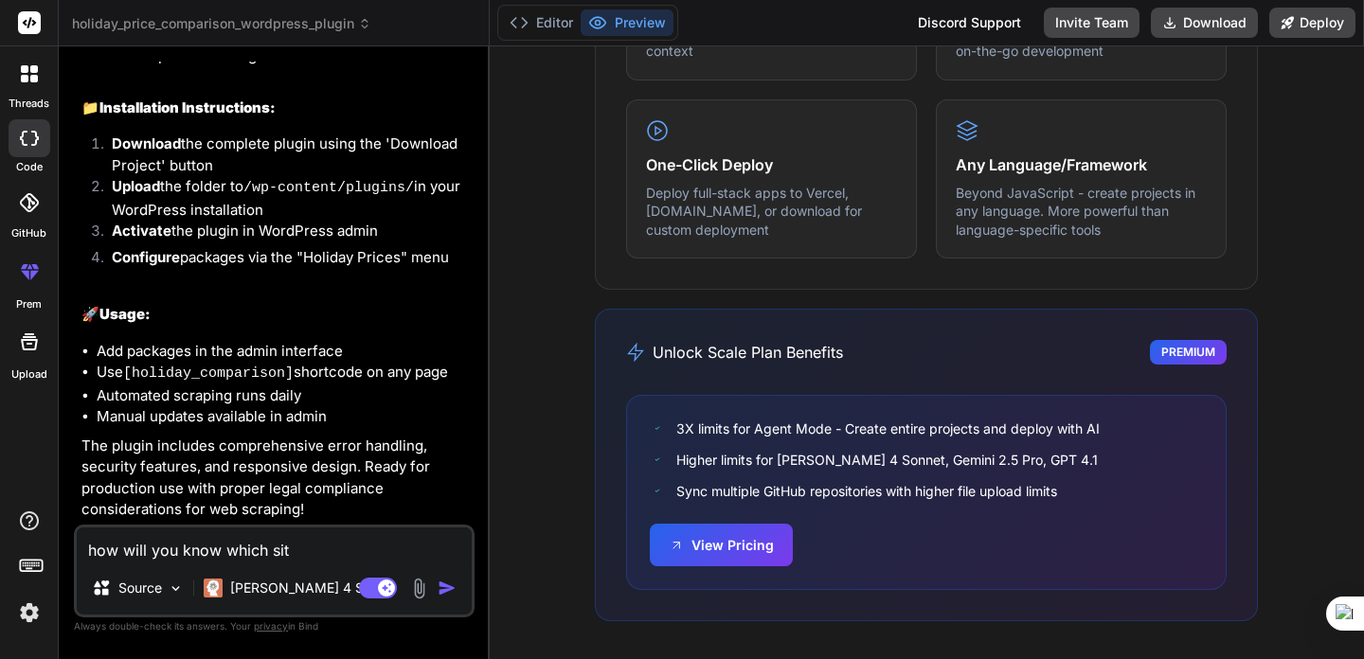
type textarea "x"
type textarea "how will you know which sites"
type textarea "x"
type textarea "how will you know which sites"
type textarea "x"
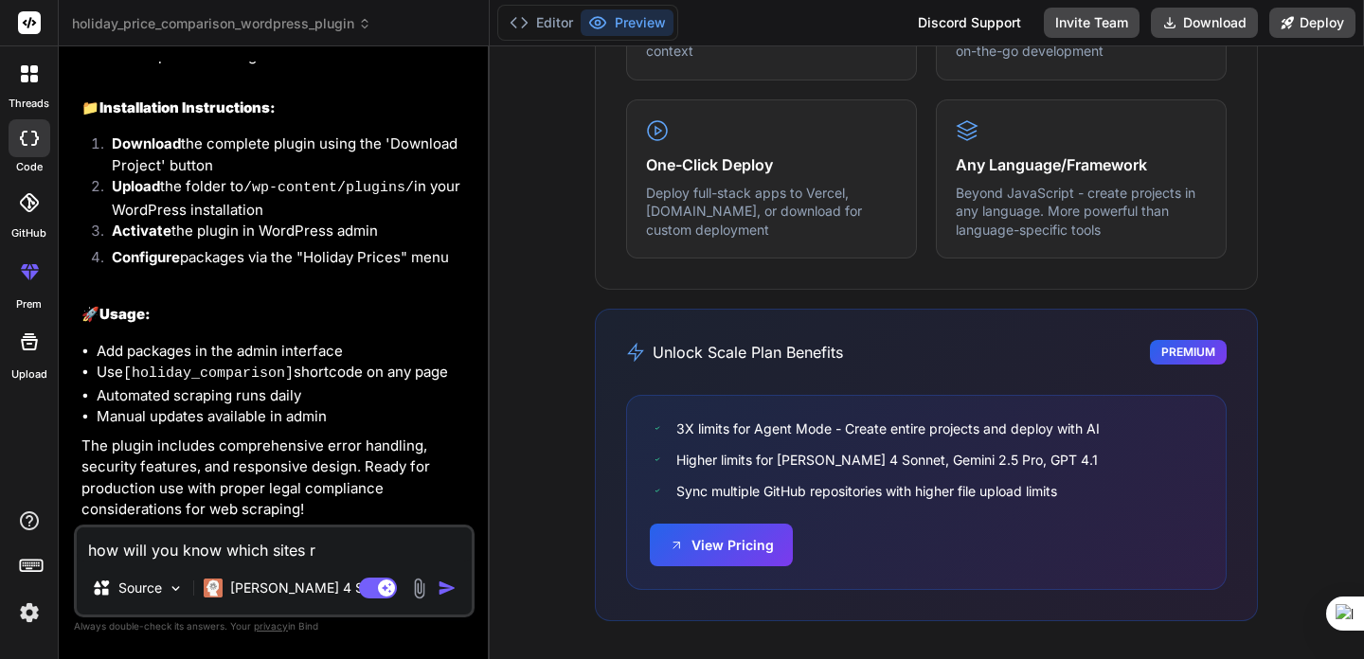
type textarea "how will you know which sites rt"
type textarea "x"
type textarea "how will you know which sites rto"
type textarea "x"
type textarea "how will you know which sites rto"
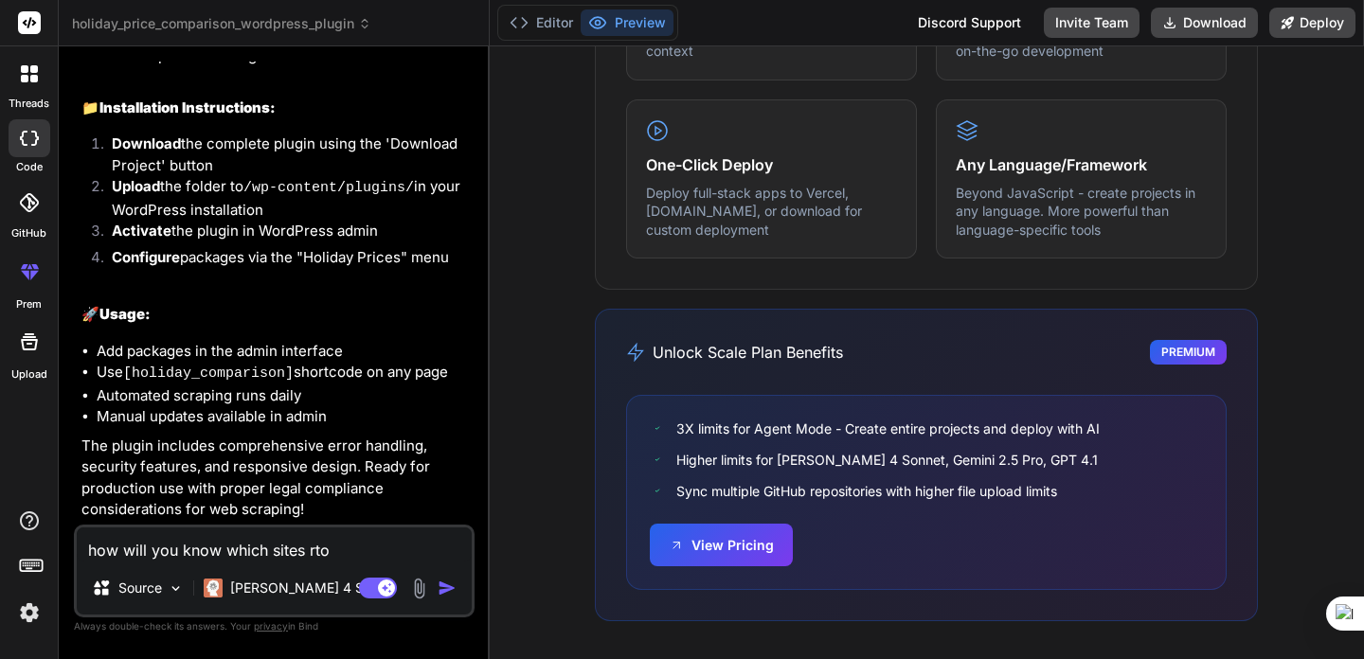
type textarea "x"
type textarea "how will you know which sites rto"
type textarea "x"
type textarea "how will you know which sites rt"
type textarea "x"
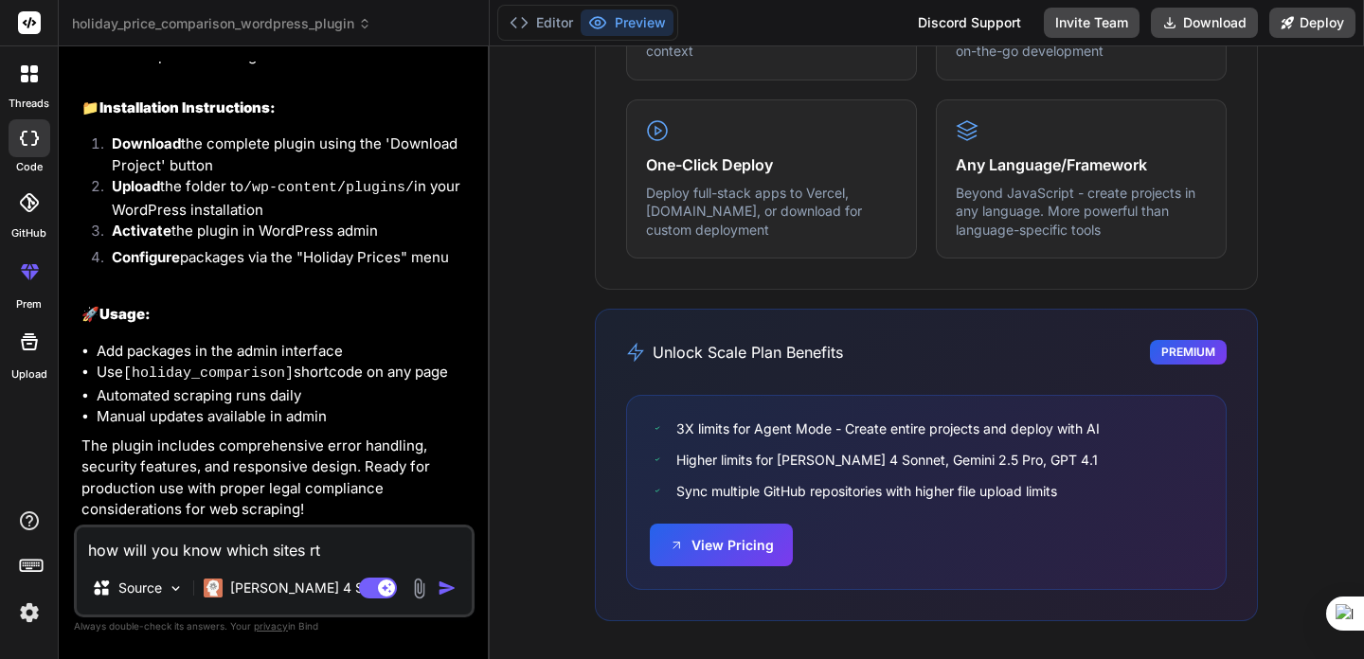
type textarea "how will you know which sites r"
type textarea "x"
type textarea "how will you know which sites"
type textarea "x"
type textarea "how will you know which sites t"
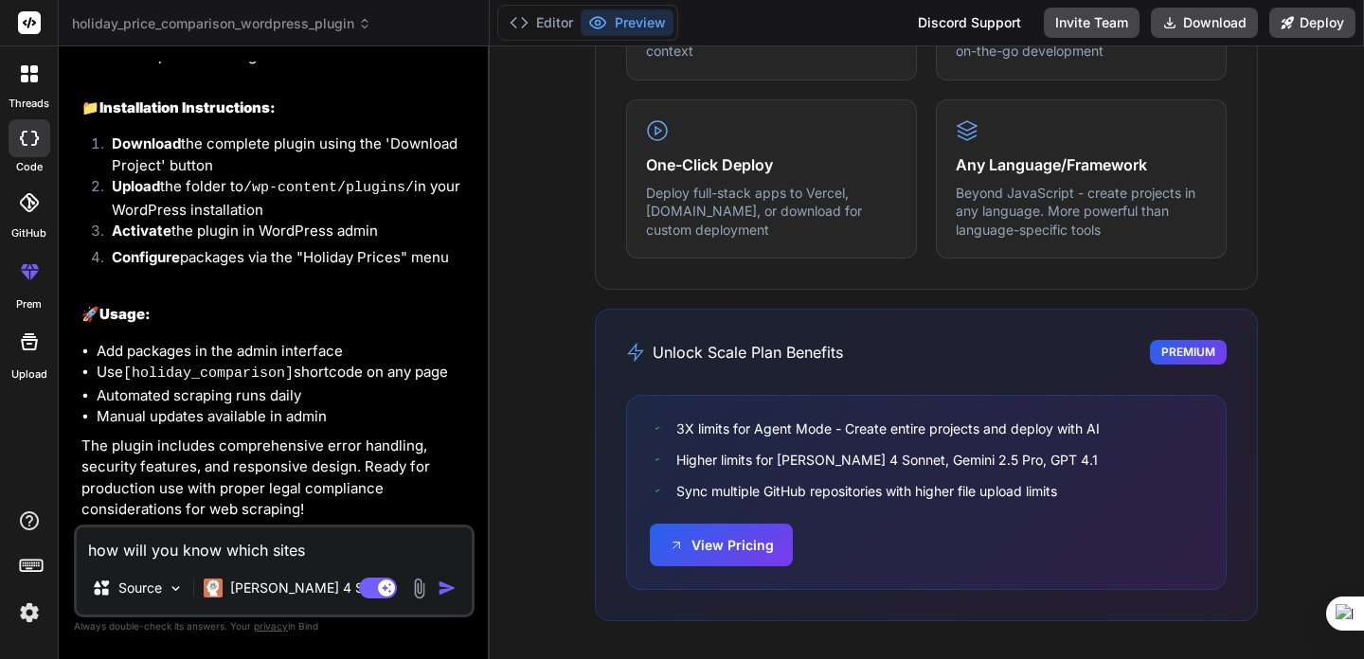
type textarea "x"
type textarea "how will you know which sites to"
type textarea "x"
type textarea "how will you know which sites to"
type textarea "x"
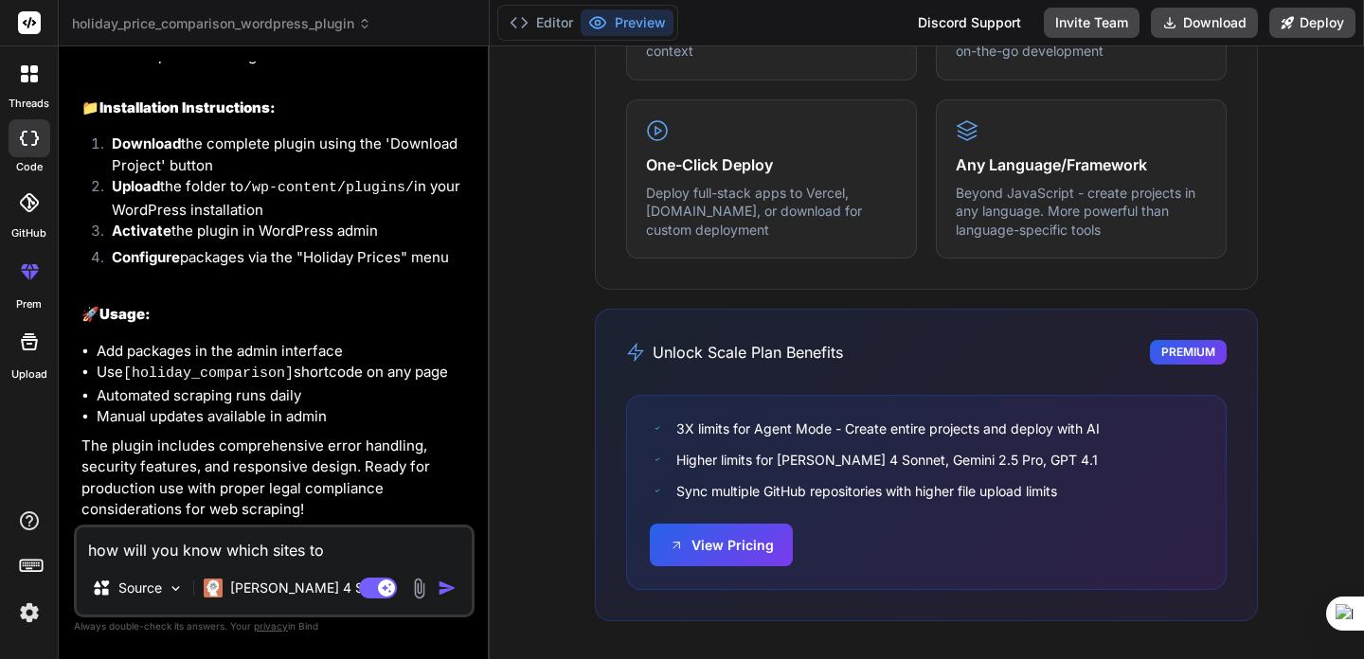
type textarea "how will you know which sites to s"
type textarea "x"
type textarea "how will you know which sites to sc"
type textarea "x"
type textarea "how will you know which sites to scr"
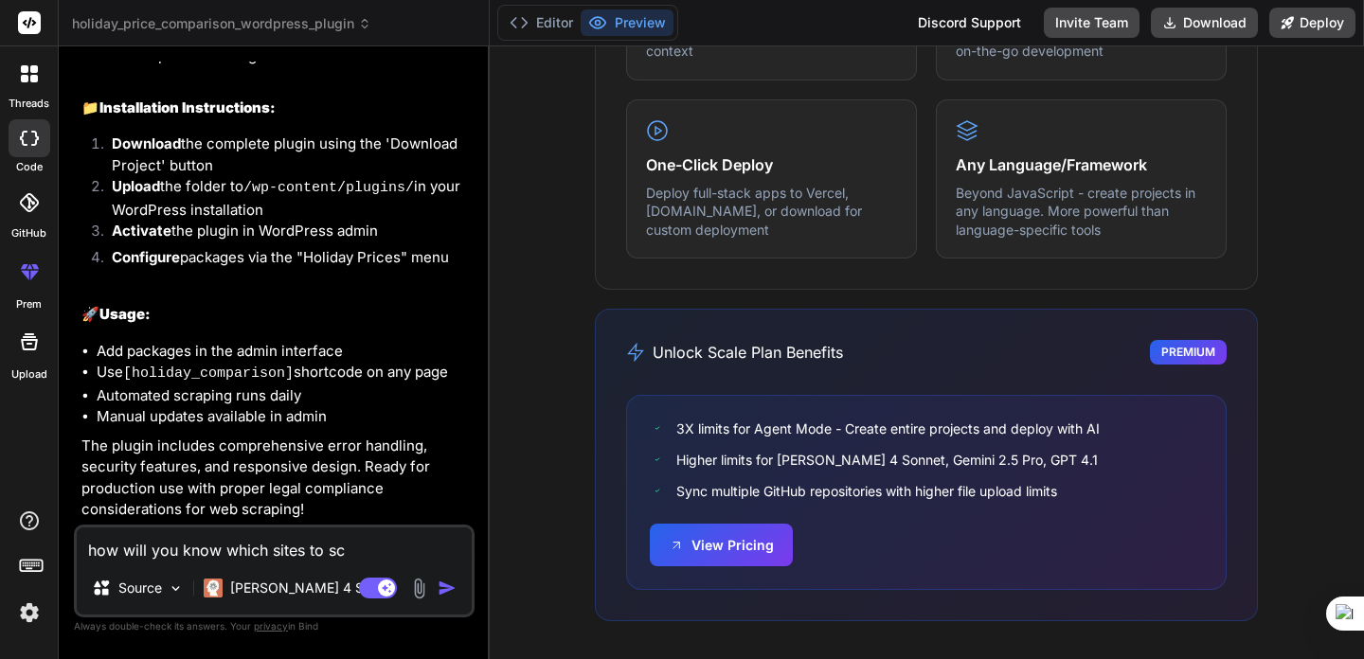
type textarea "x"
type textarea "how will you know which sites to scra"
type textarea "x"
type textarea "how will you know which sites to scrap"
type textarea "x"
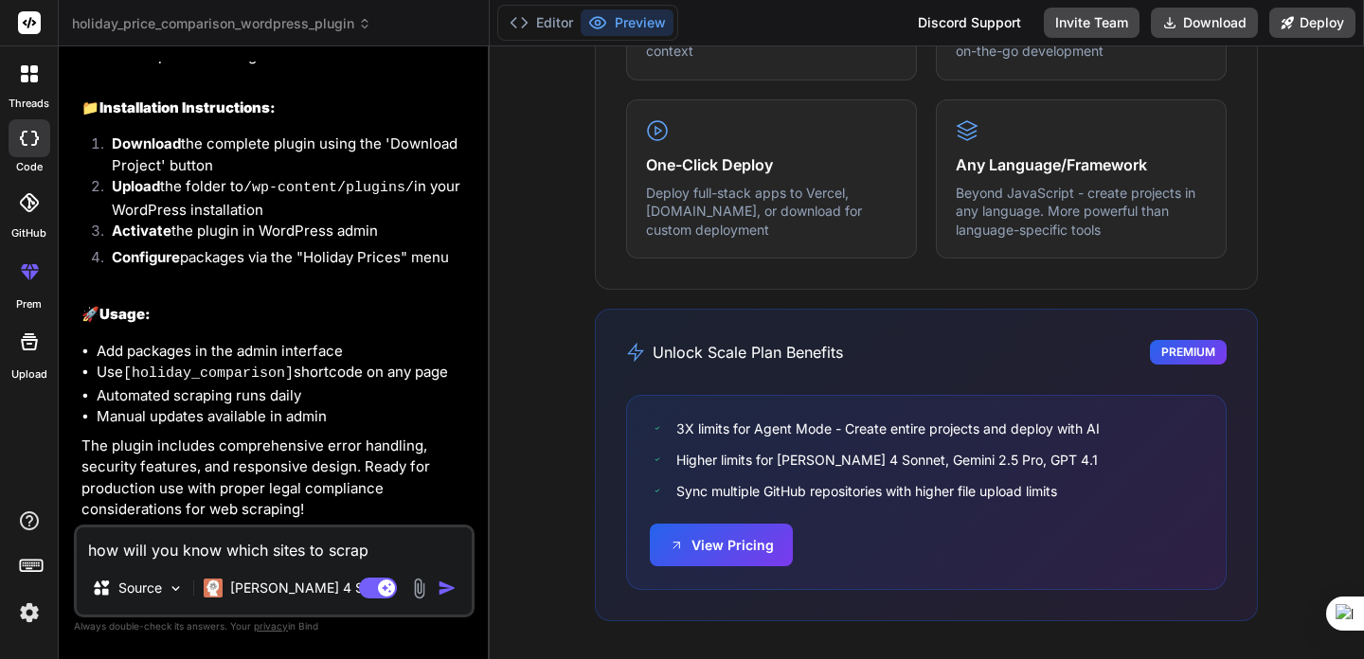
type textarea "how will you know which sites to scrape"
type textarea "x"
type textarea "how will you know which sites to scrape?"
type textarea "x"
click at [164, 553] on textarea "how will you know which sites to scrape?" at bounding box center [274, 545] width 395 height 34
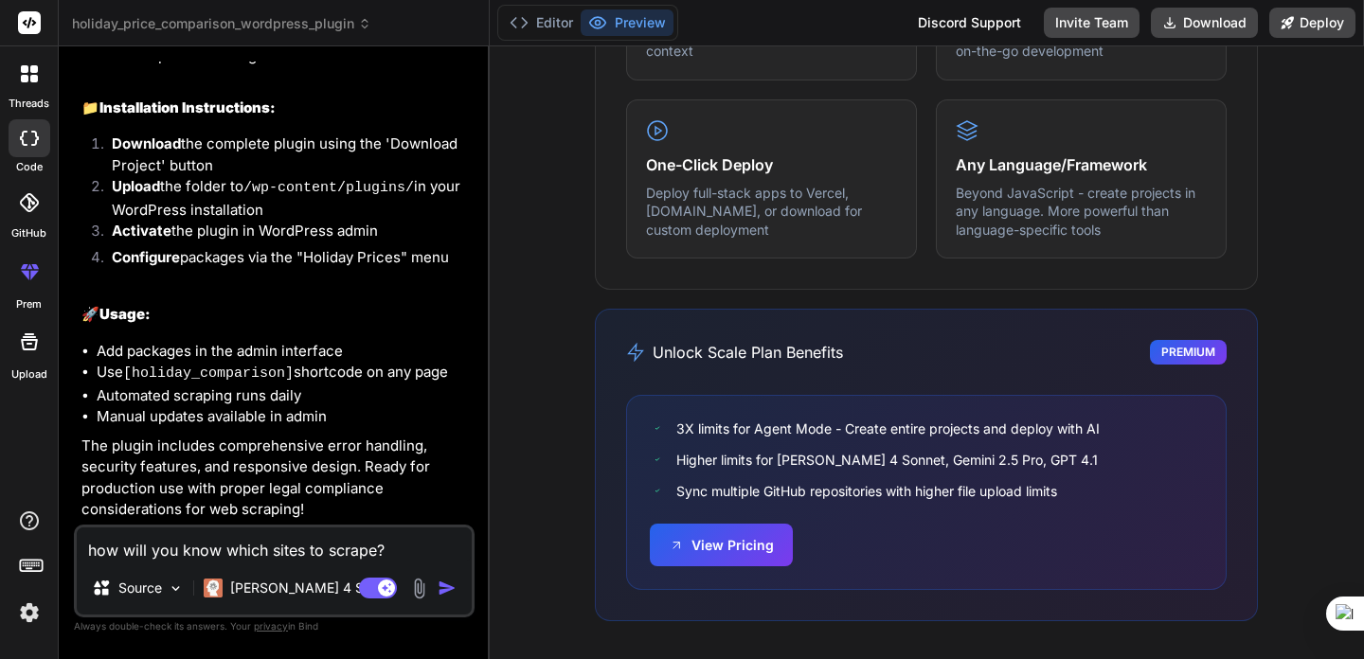
click at [164, 553] on textarea "how will you know which sites to scrape?" at bounding box center [274, 545] width 395 height 34
type textarea "how will t know which sites to scrape?"
type textarea "x"
type textarea "how will th know which sites to scrape?"
type textarea "x"
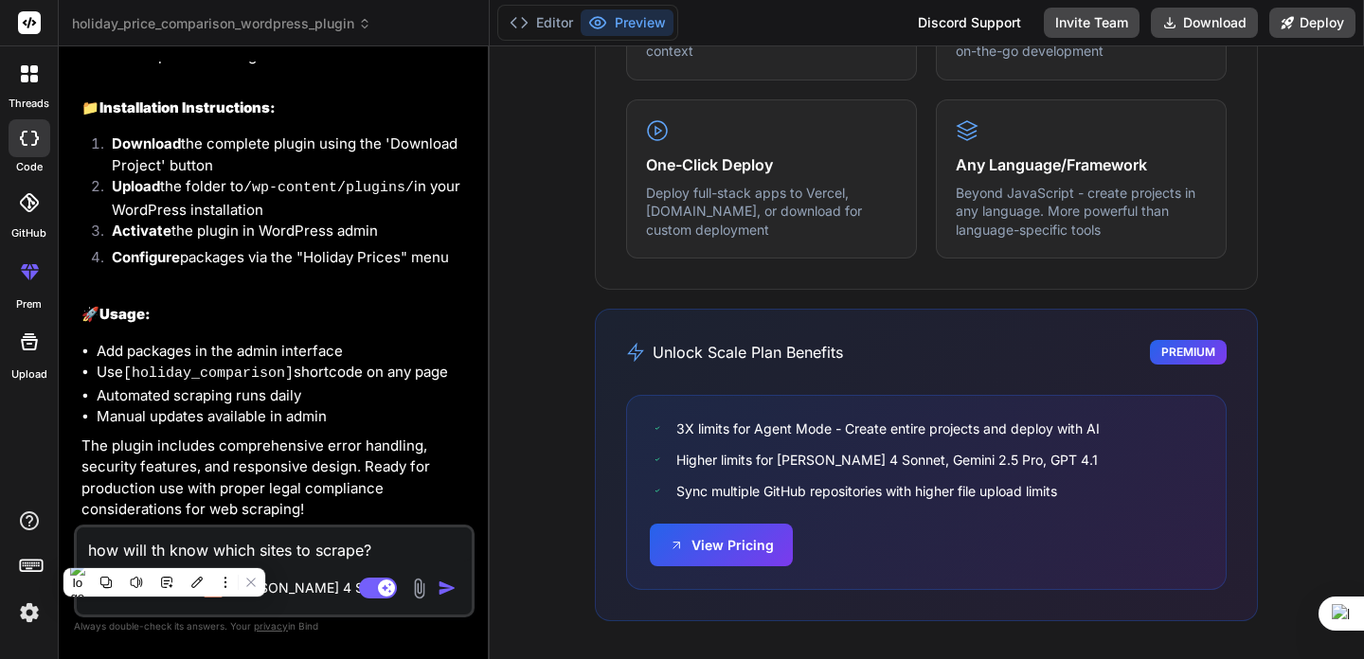
type textarea "how will the know which sites to scrape?"
type textarea "x"
type textarea "how will the know which sites to scrape?"
type textarea "x"
type textarea "how will the p know which sites to scrape?"
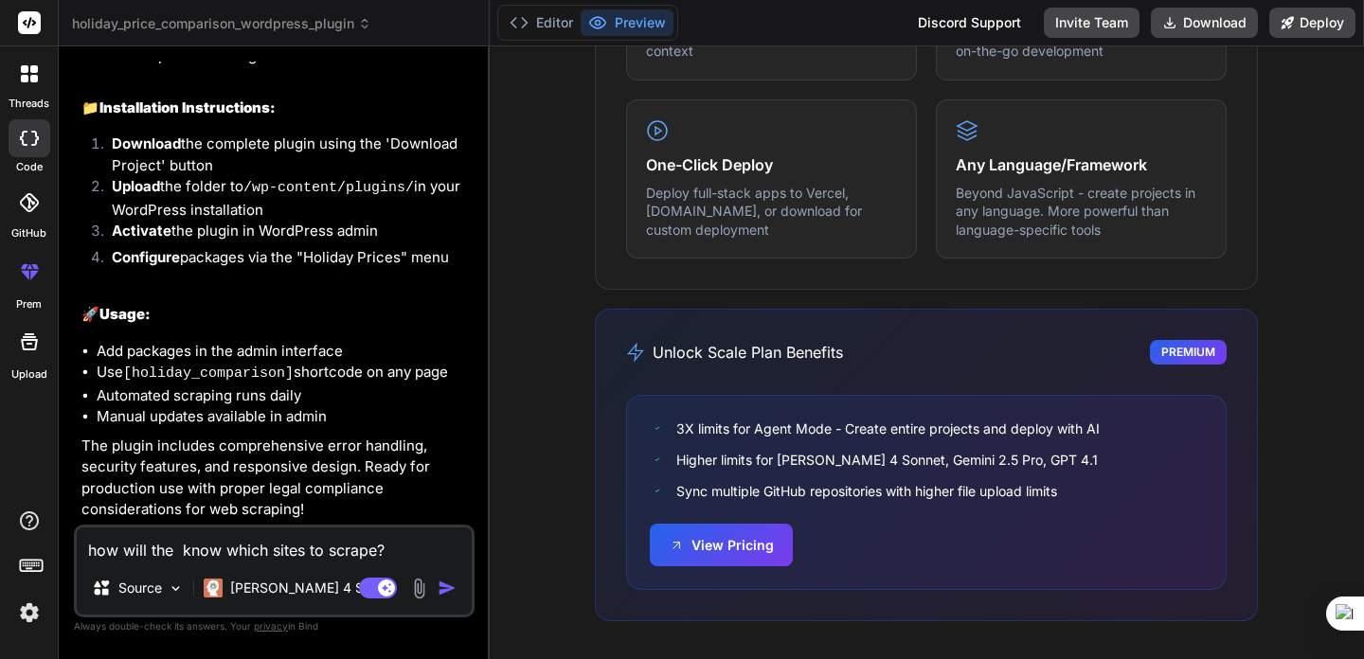
type textarea "x"
type textarea "how will the pl know which sites to scrape?"
type textarea "x"
type textarea "how will the plu know which sites to scrape?"
type textarea "x"
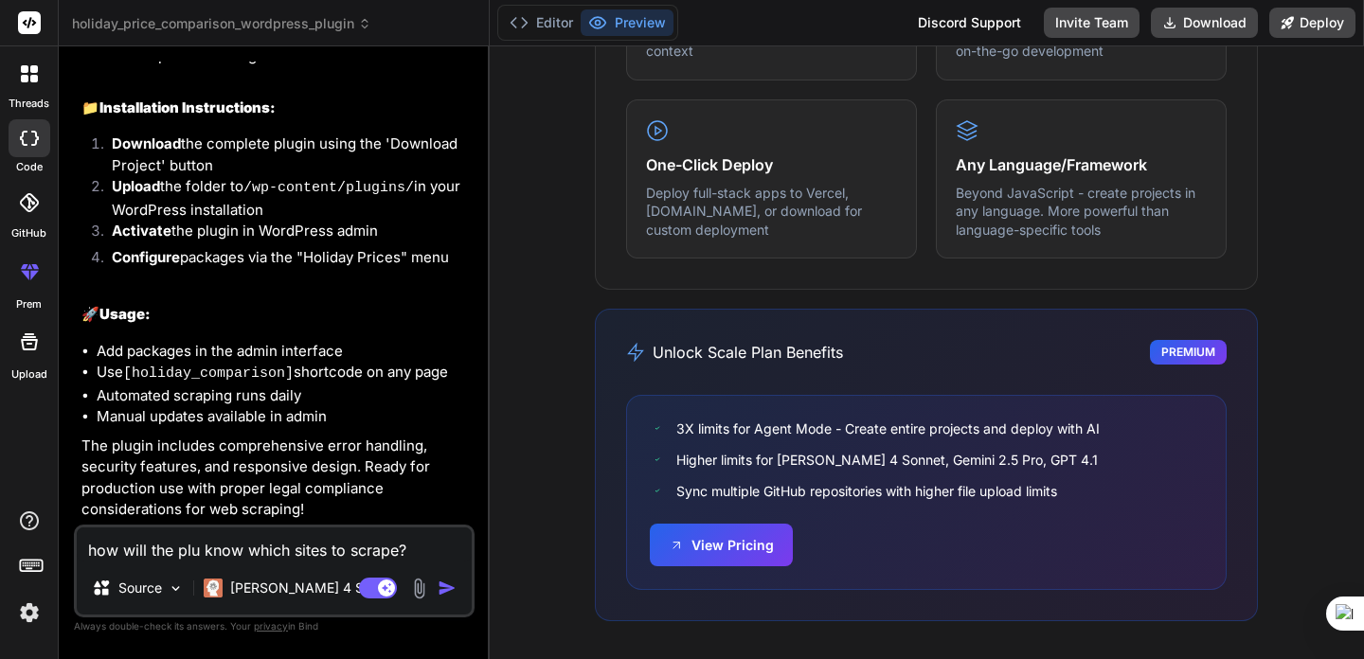
type textarea "how will the plug know which sites to scrape?"
type textarea "x"
type textarea "how will the plugi know which sites to scrape?"
type textarea "x"
type textarea "how will the plugin know which sites to scrape?"
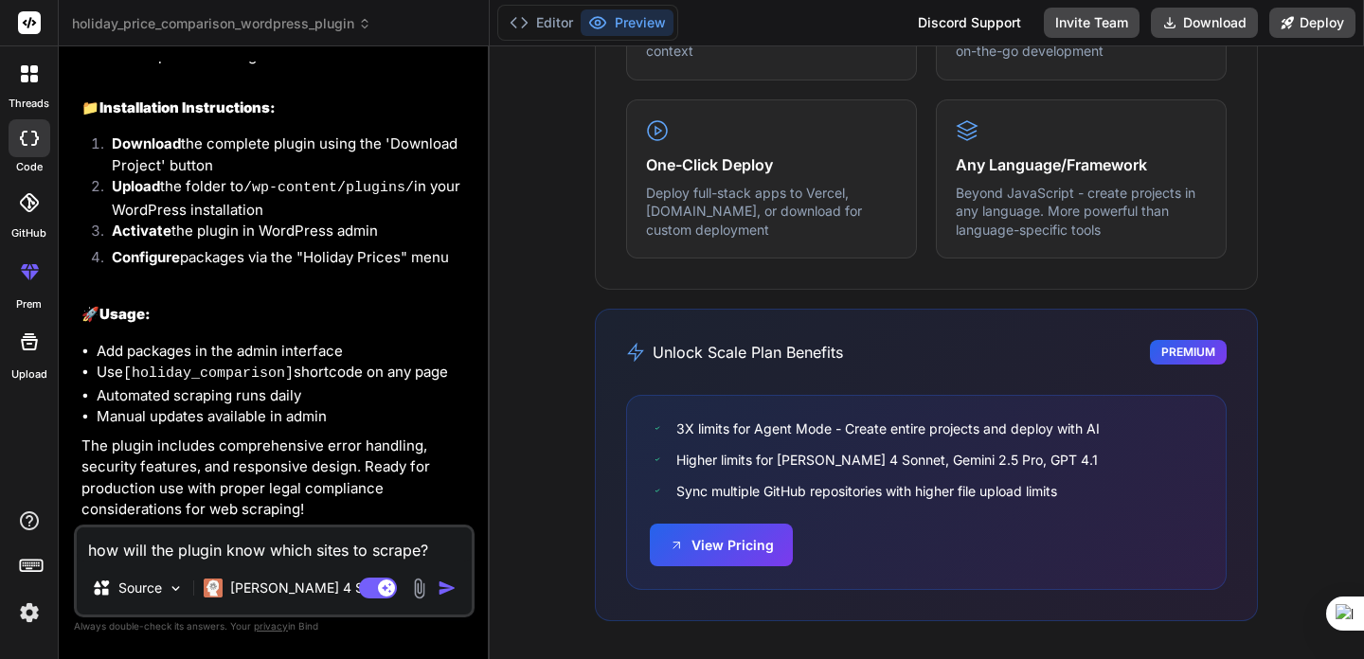
type textarea "x"
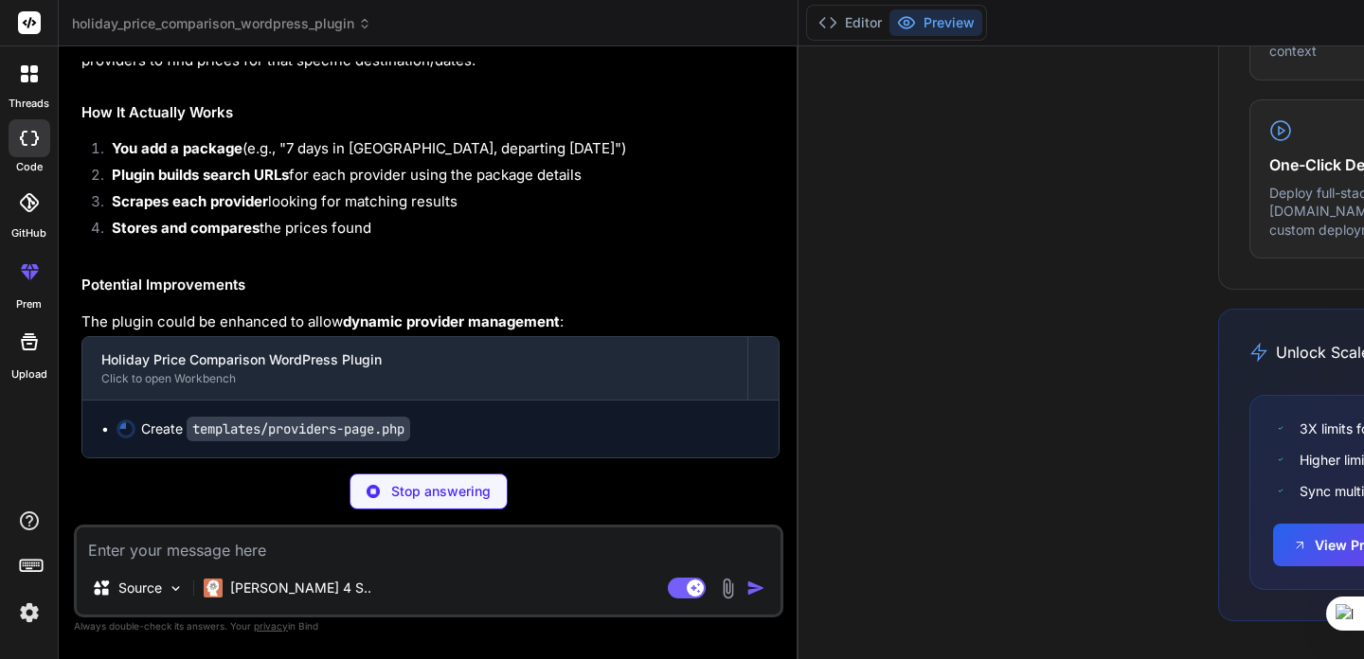
scroll to position [2909, 0]
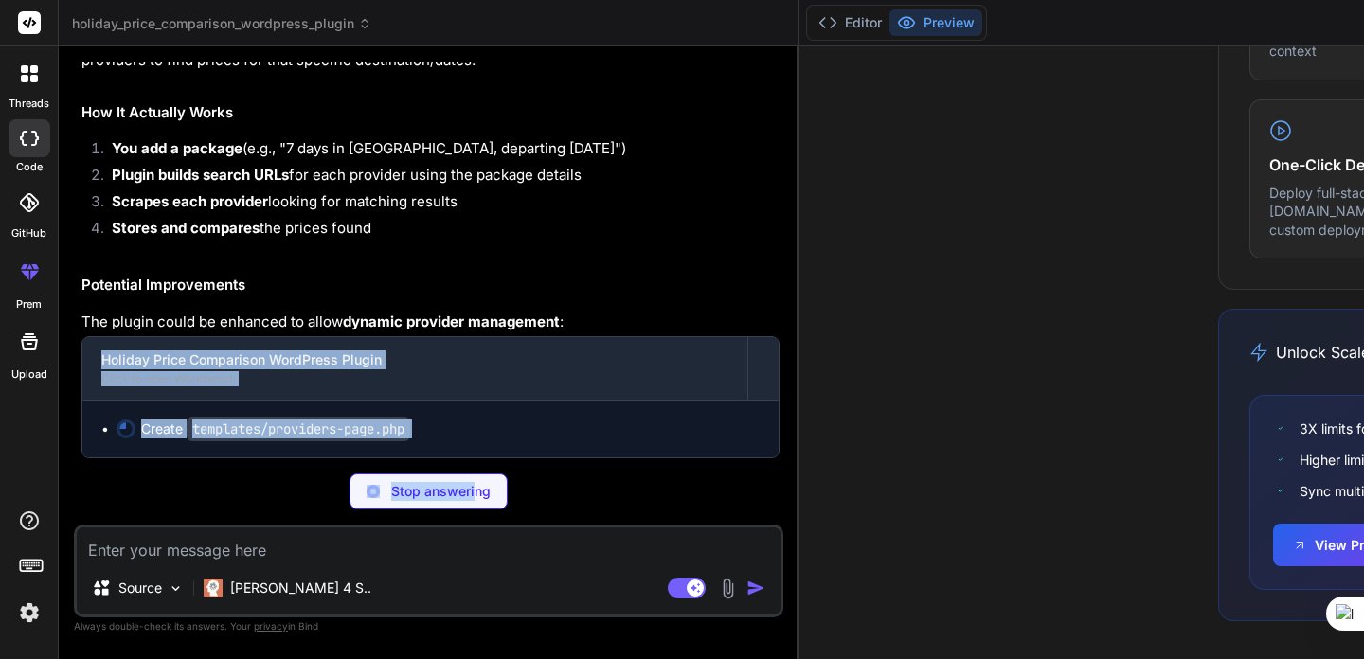
drag, startPoint x: 323, startPoint y: 489, endPoint x: 315, endPoint y: 327, distance: 162.1
click at [315, 327] on div "You a wordpress plugin that scrapes holiday websites and compares the same pack…" at bounding box center [428, 360] width 709 height 597
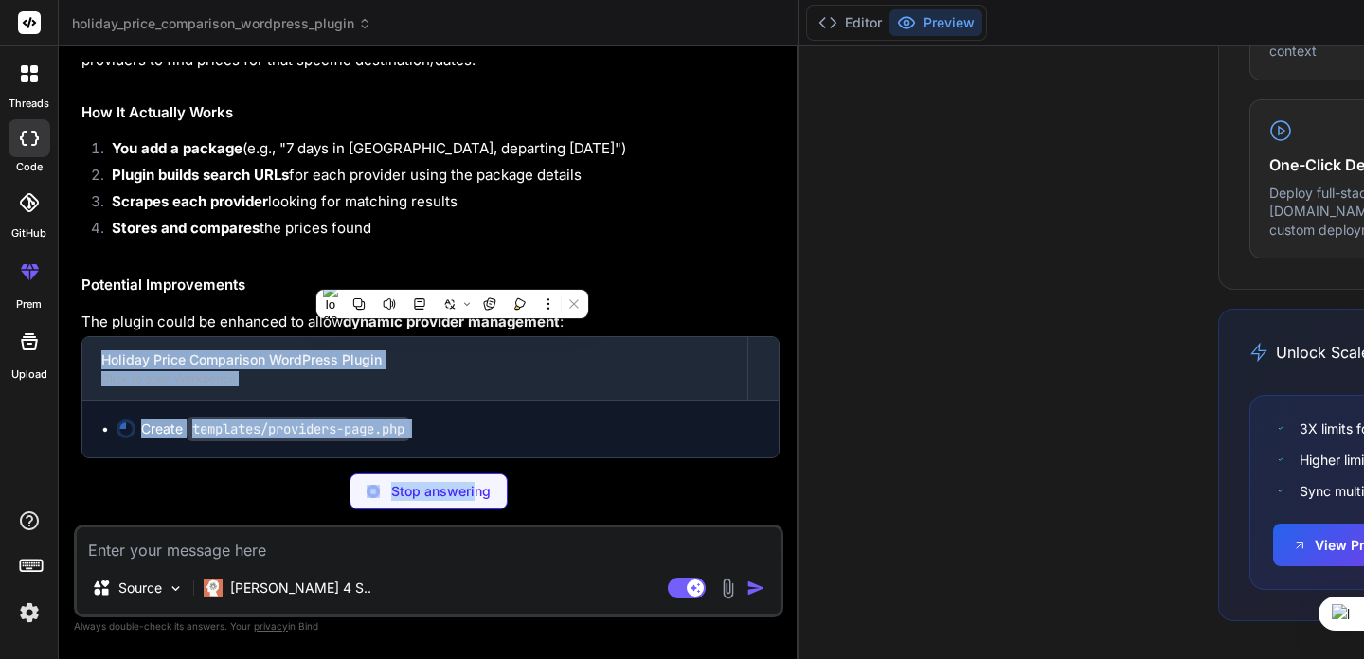
click at [315, 327] on p "The plugin could be enhanced to allow dynamic provider management :" at bounding box center [430, 323] width 698 height 22
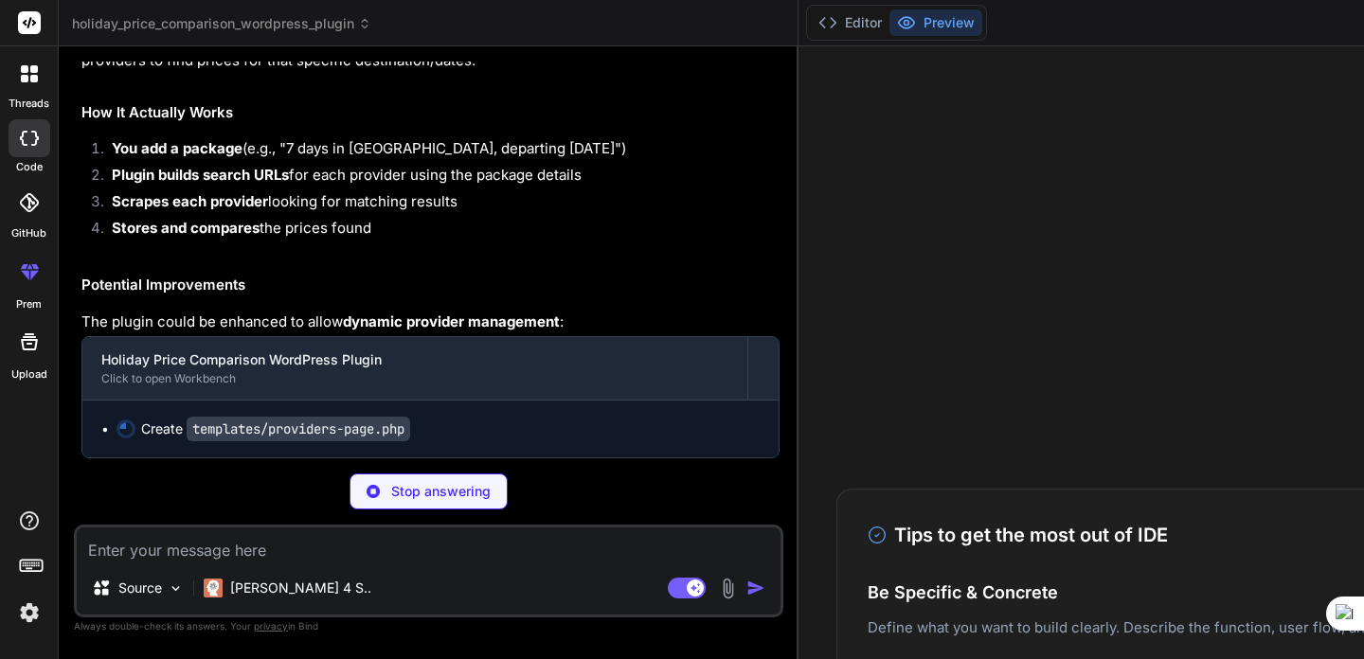
scroll to position [0, 0]
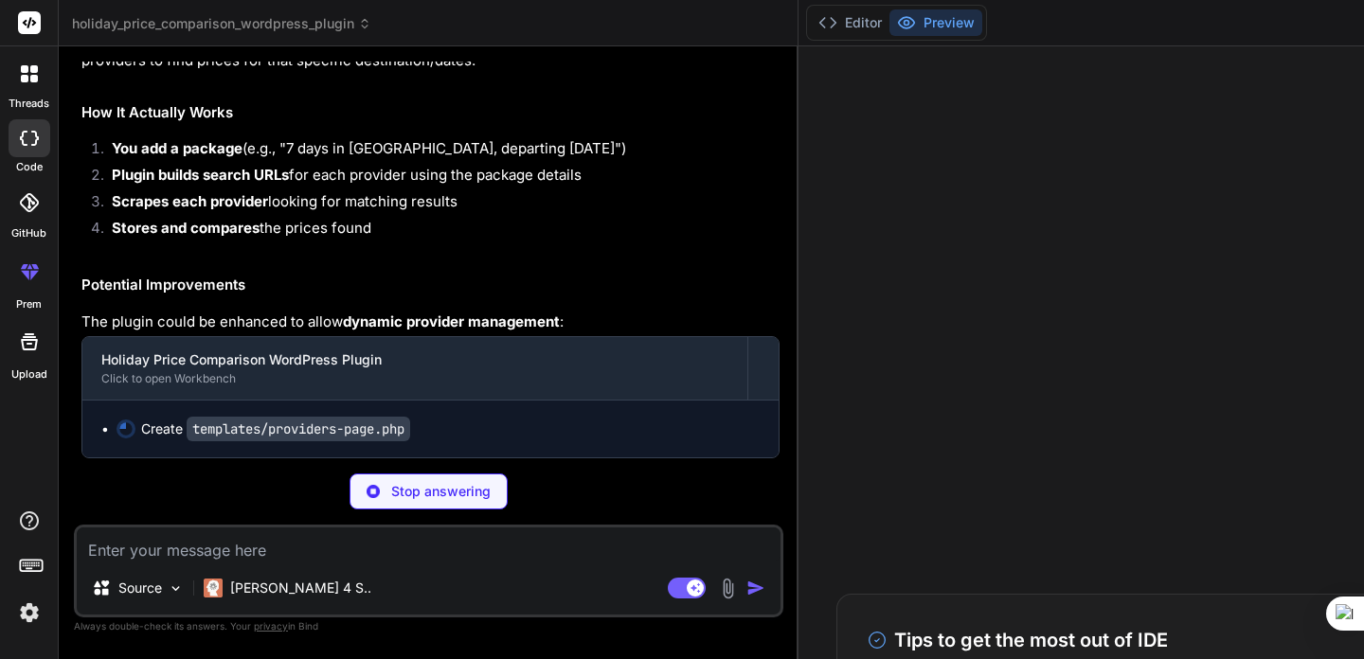
type textarea "x"
type textarea "alert('Error: ' + (response.data || 'Unknown error')); } } }); } }); }); </scri…"
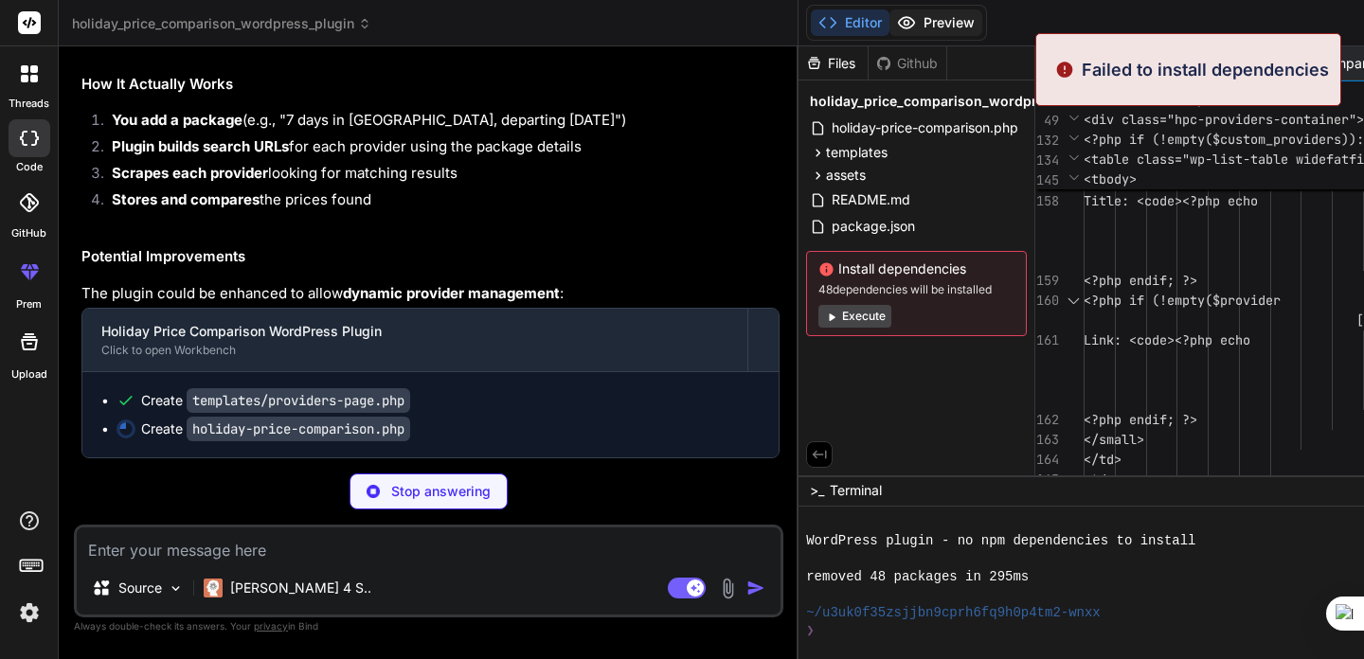
click at [889, 16] on button "Preview" at bounding box center [935, 22] width 93 height 27
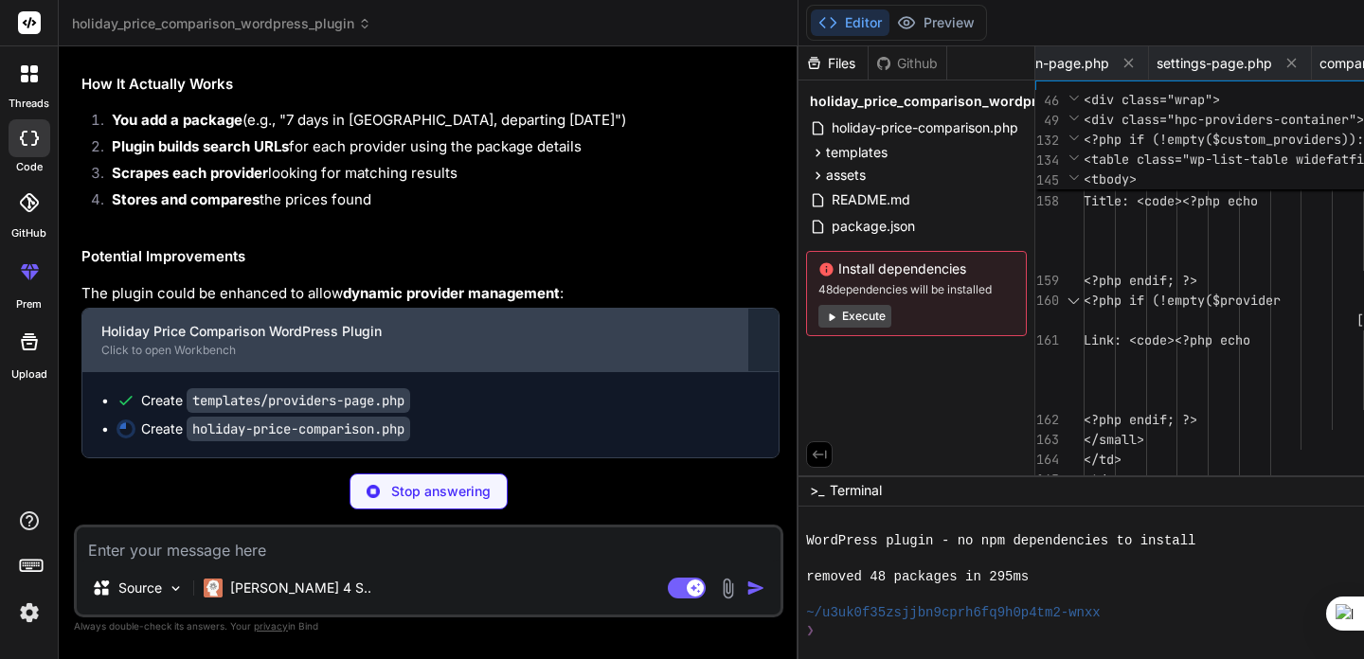
scroll to position [2937, 0]
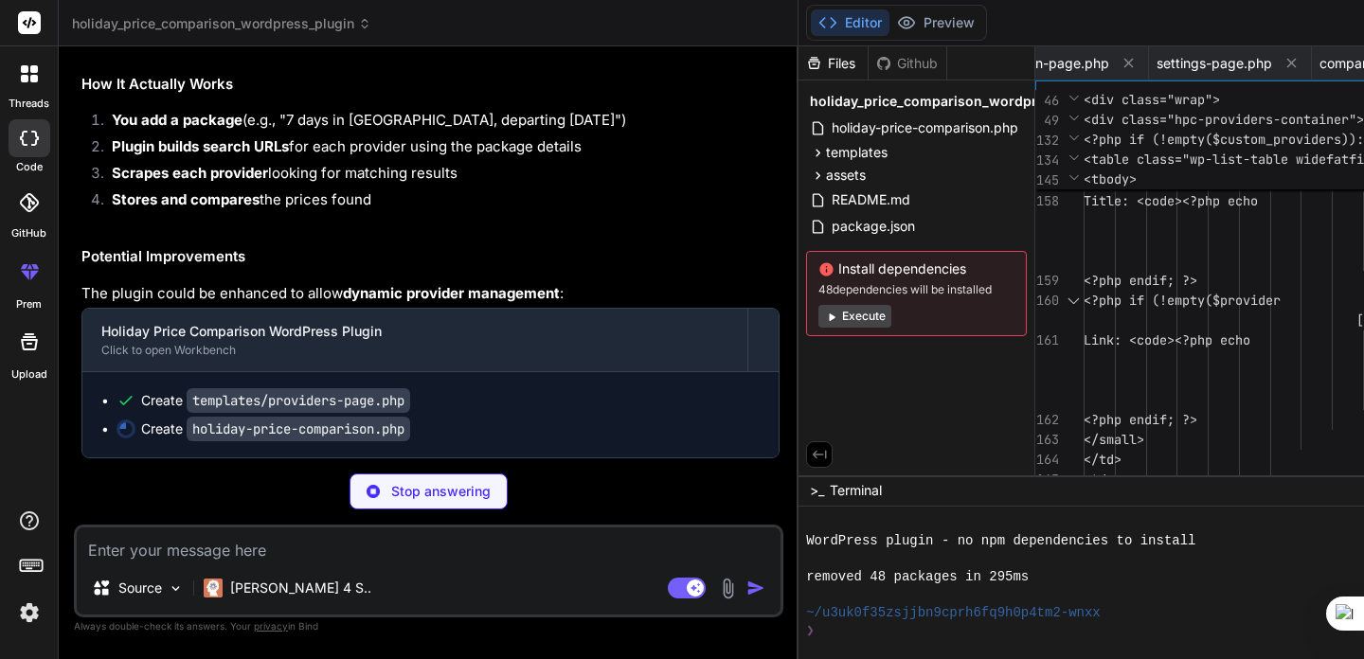
type textarea "x"
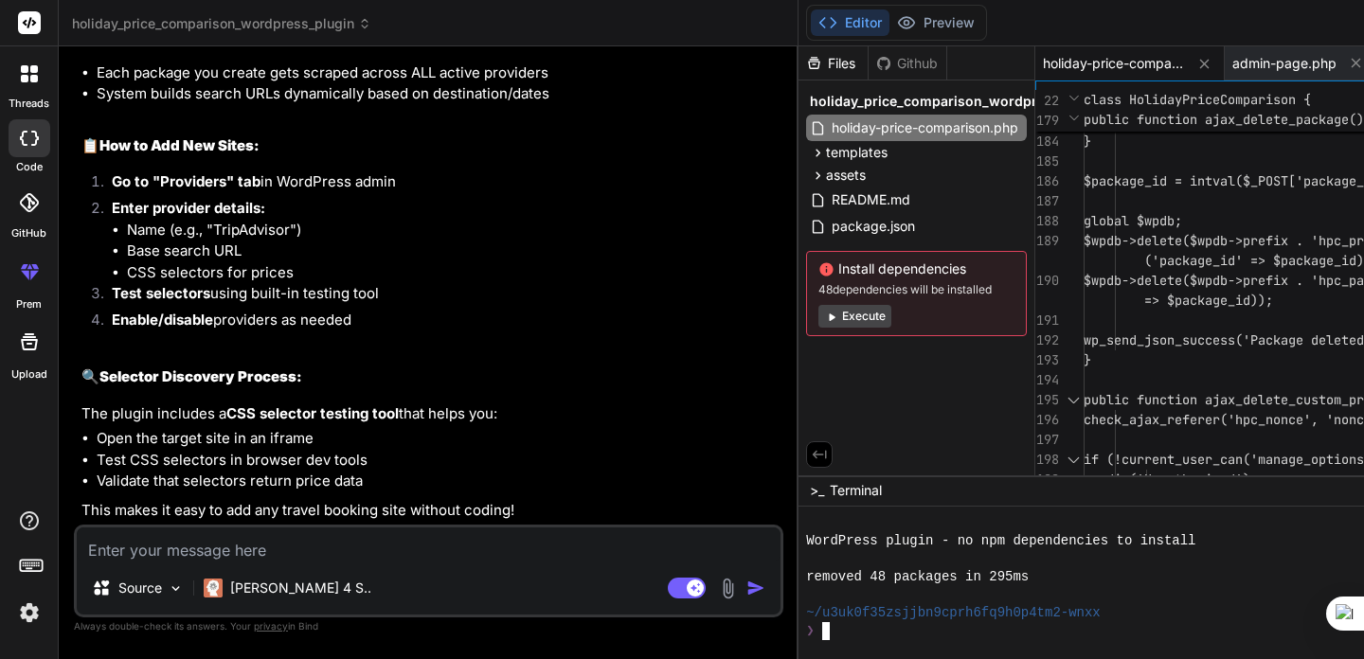
scroll to position [3540, 0]
click at [818, 323] on button "Execute" at bounding box center [854, 316] width 73 height 23
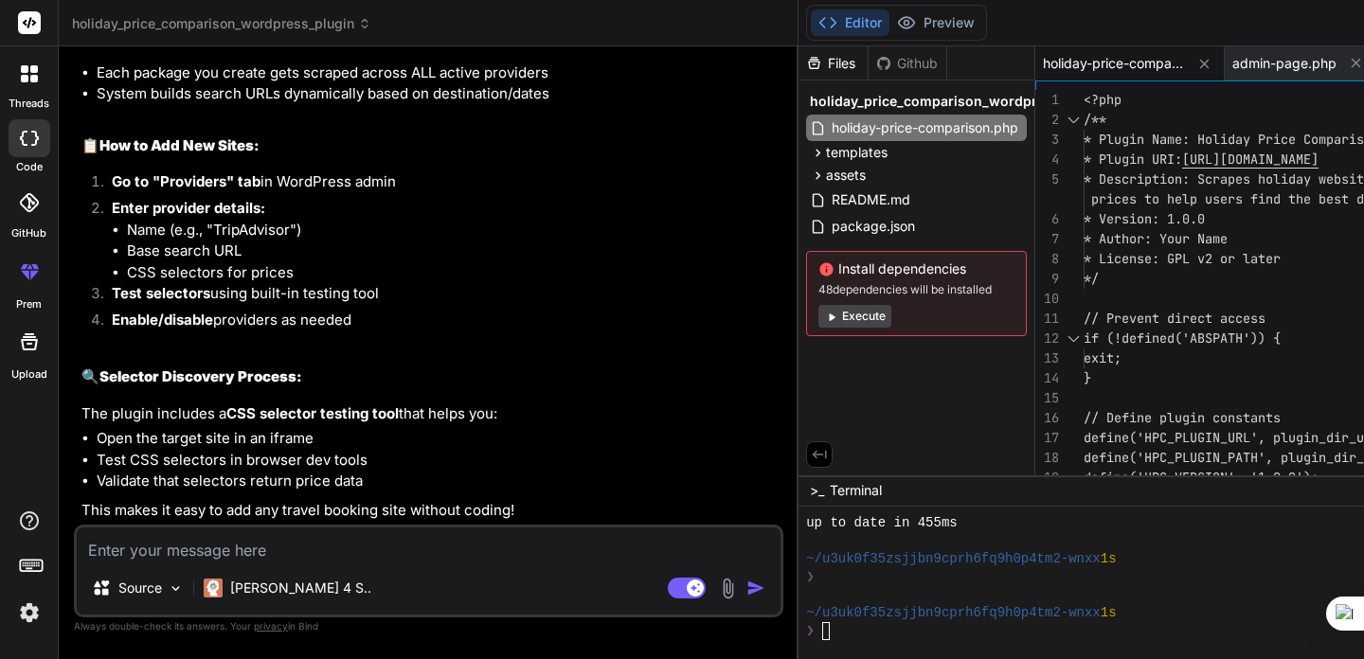
scroll to position [3755, 0]
click at [245, 555] on textarea at bounding box center [429, 545] width 704 height 34
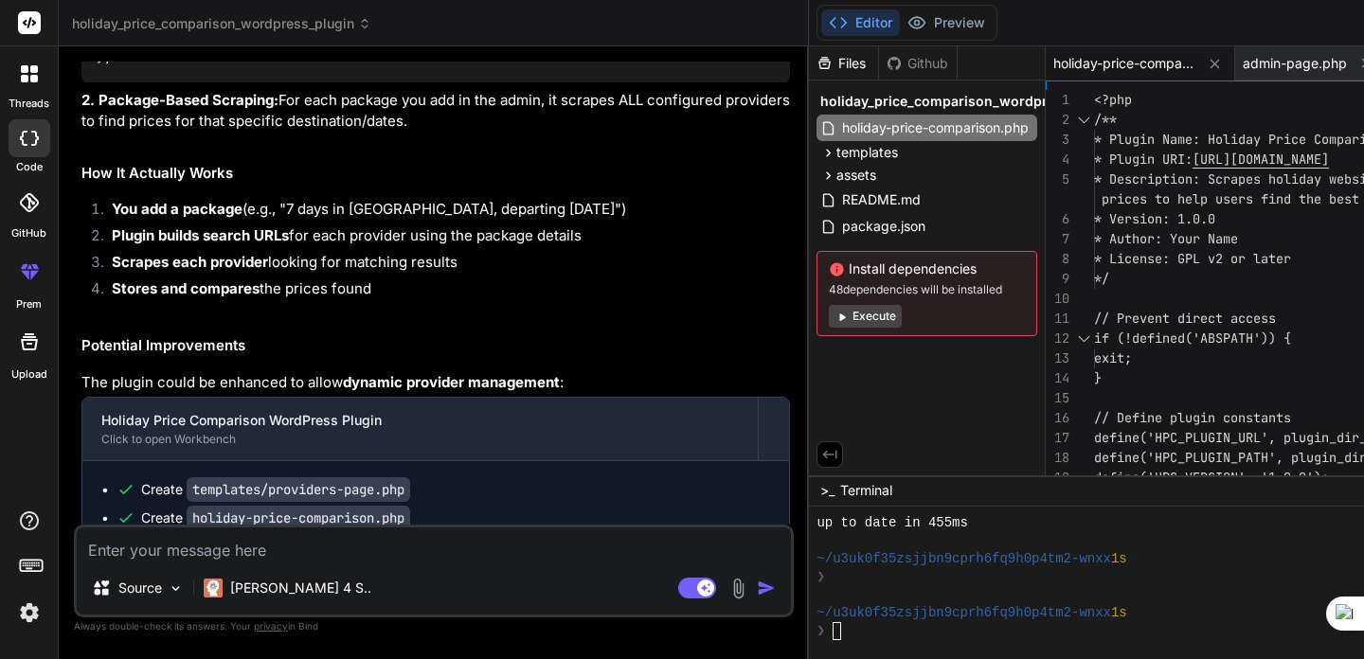
scroll to position [2152, 0]
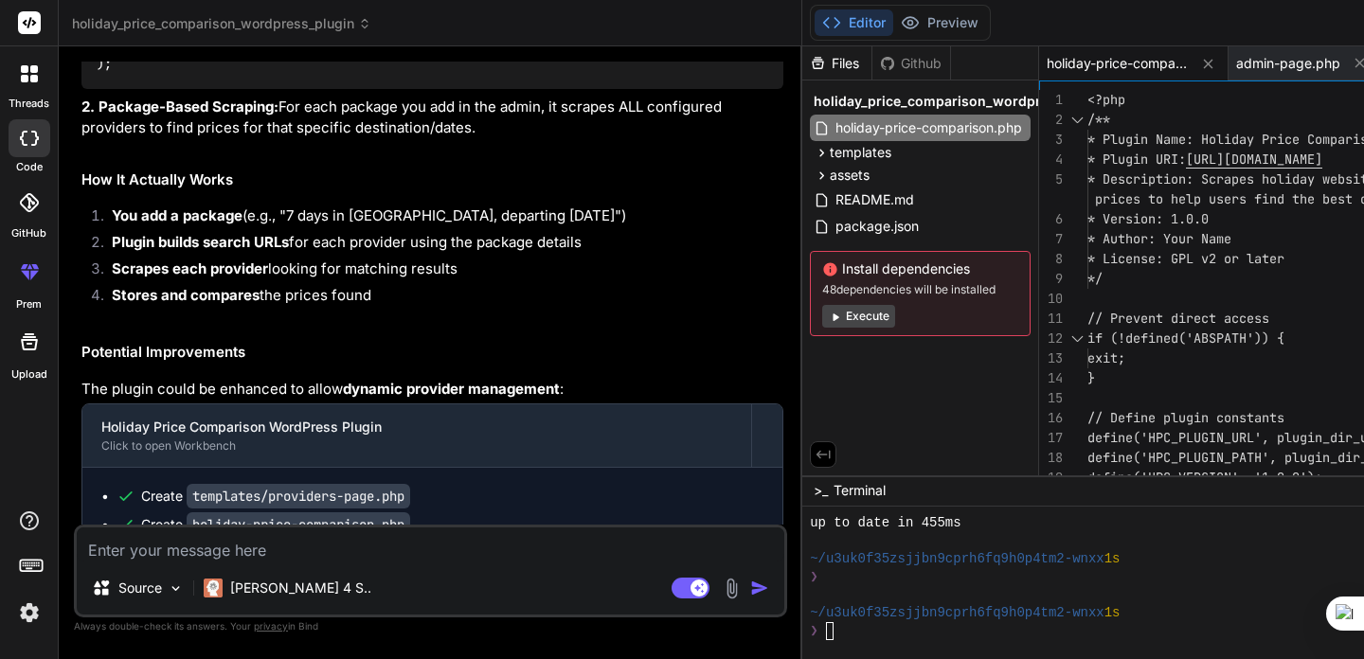
type textarea "x"
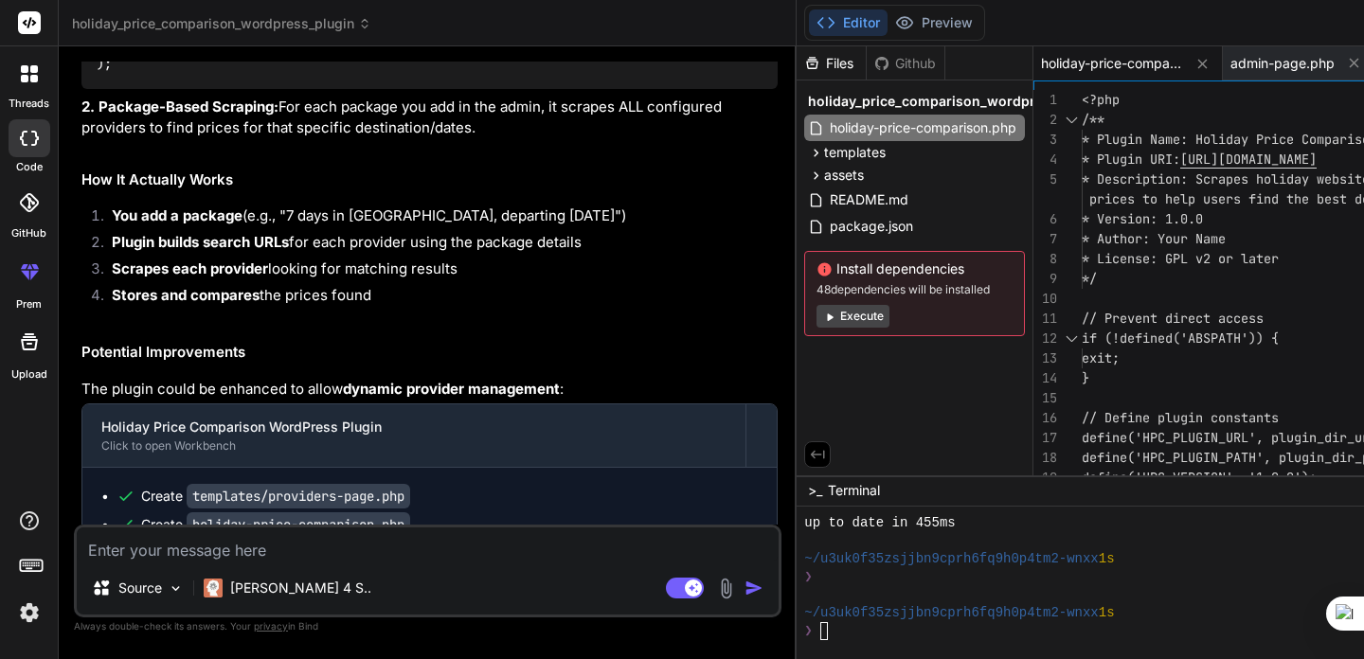
type textarea "// Prevent direct access if (!defined('ABSPATH')) { exit; } // Define plugin co…"
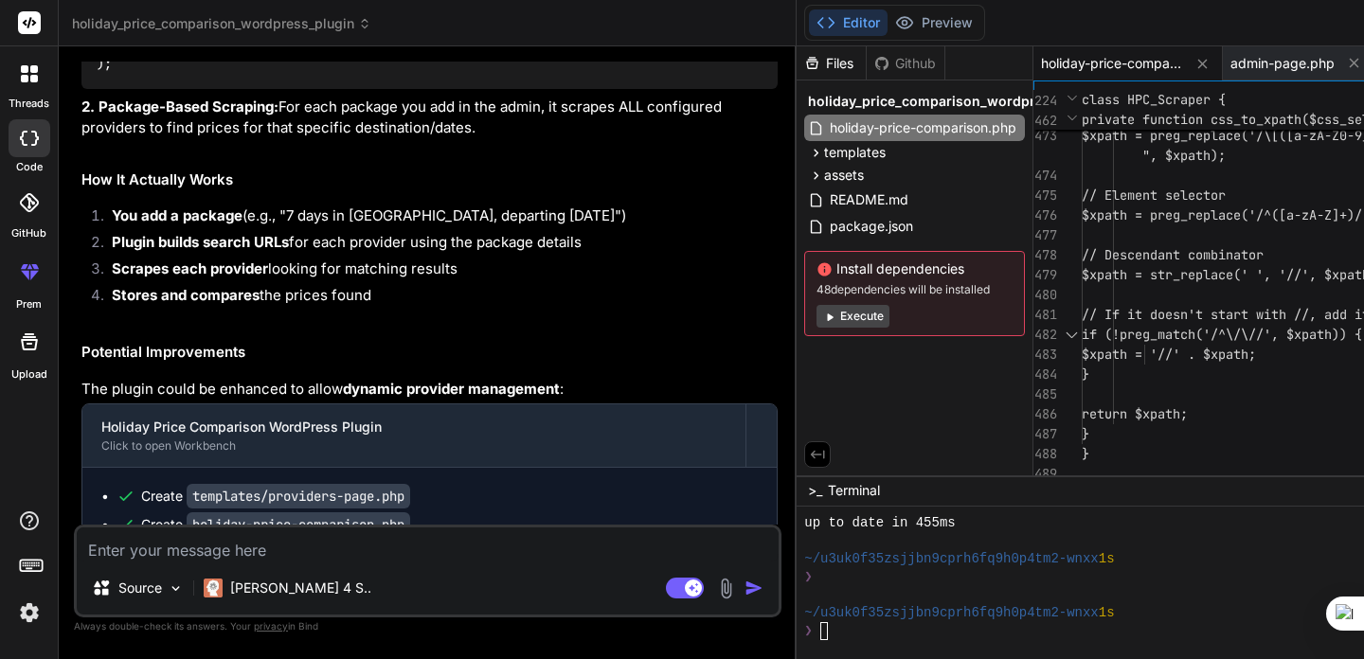
click at [1033, 83] on div "471 472 473 474 475 476 477 478 479 480 481 482 483 484 485 486 487 488 489 // …" at bounding box center [1351, 278] width 637 height 394
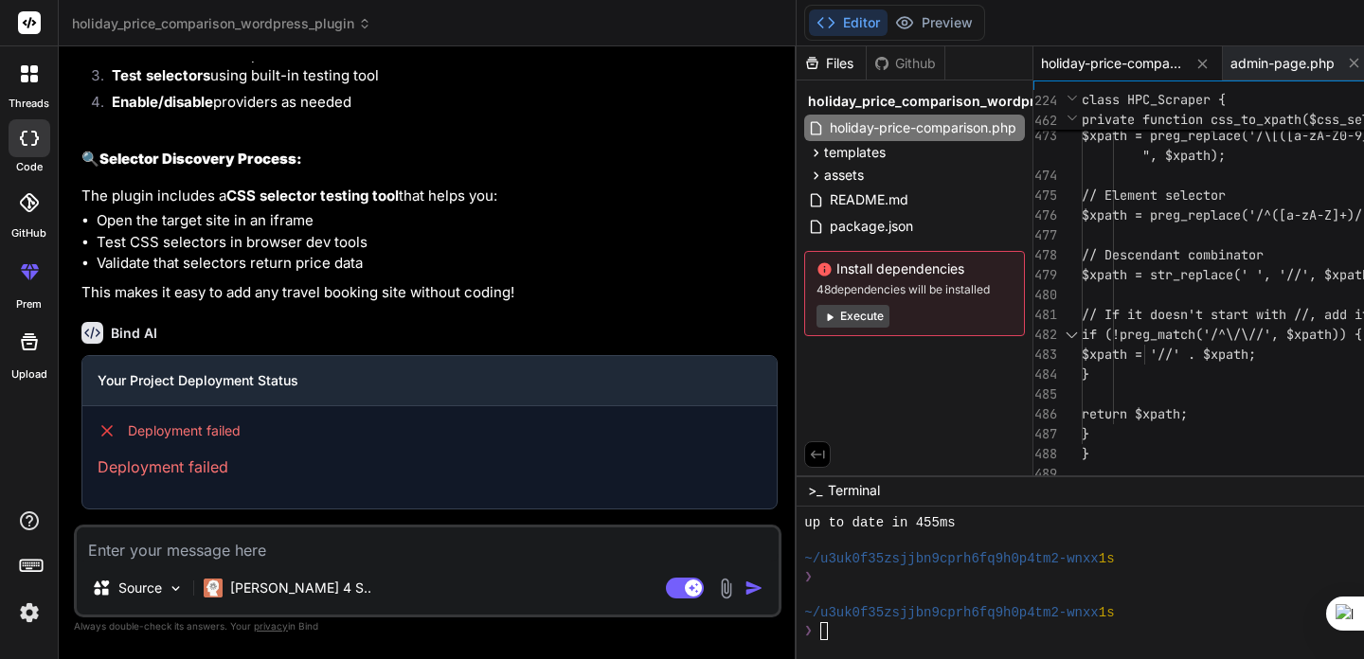
scroll to position [3972, 0]
click at [167, 546] on textarea at bounding box center [428, 545] width 702 height 34
type textarea "w"
type textarea "x"
type textarea "wh"
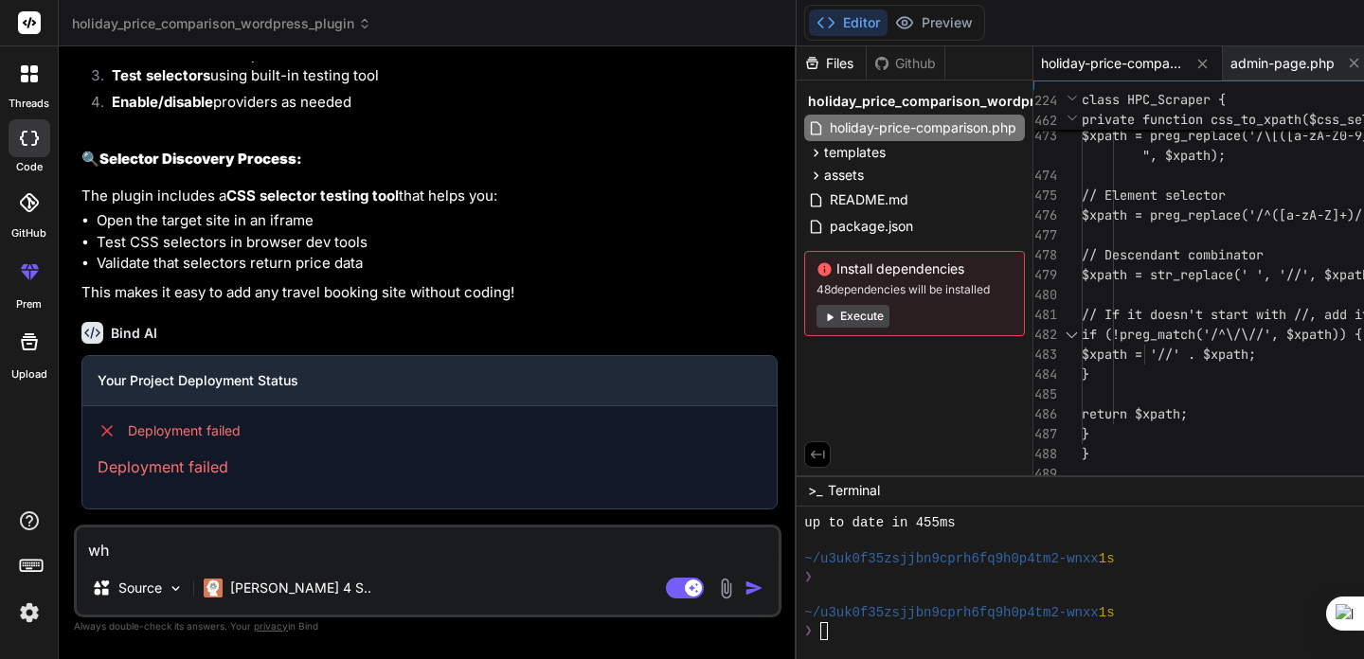
type textarea "x"
type textarea "why"
type textarea "x"
type textarea "why"
type textarea "x"
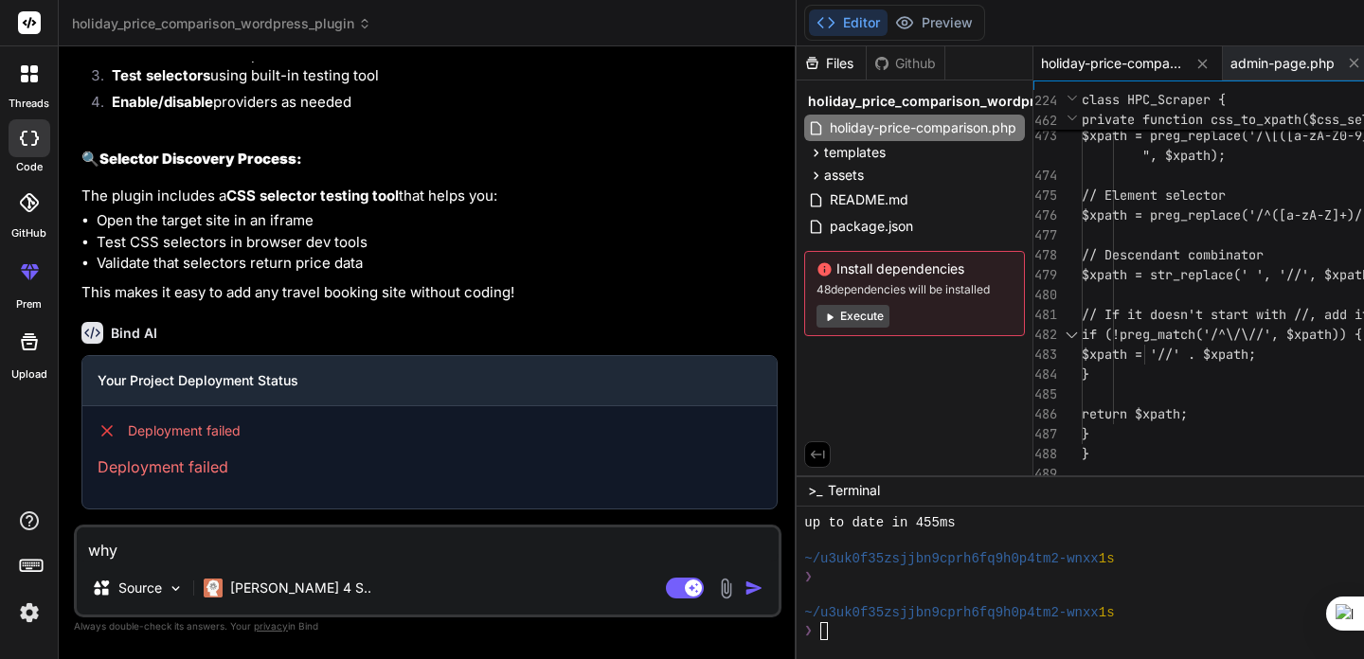
type textarea "why d"
type textarea "x"
type textarea "why di"
type textarea "x"
type textarea "why did"
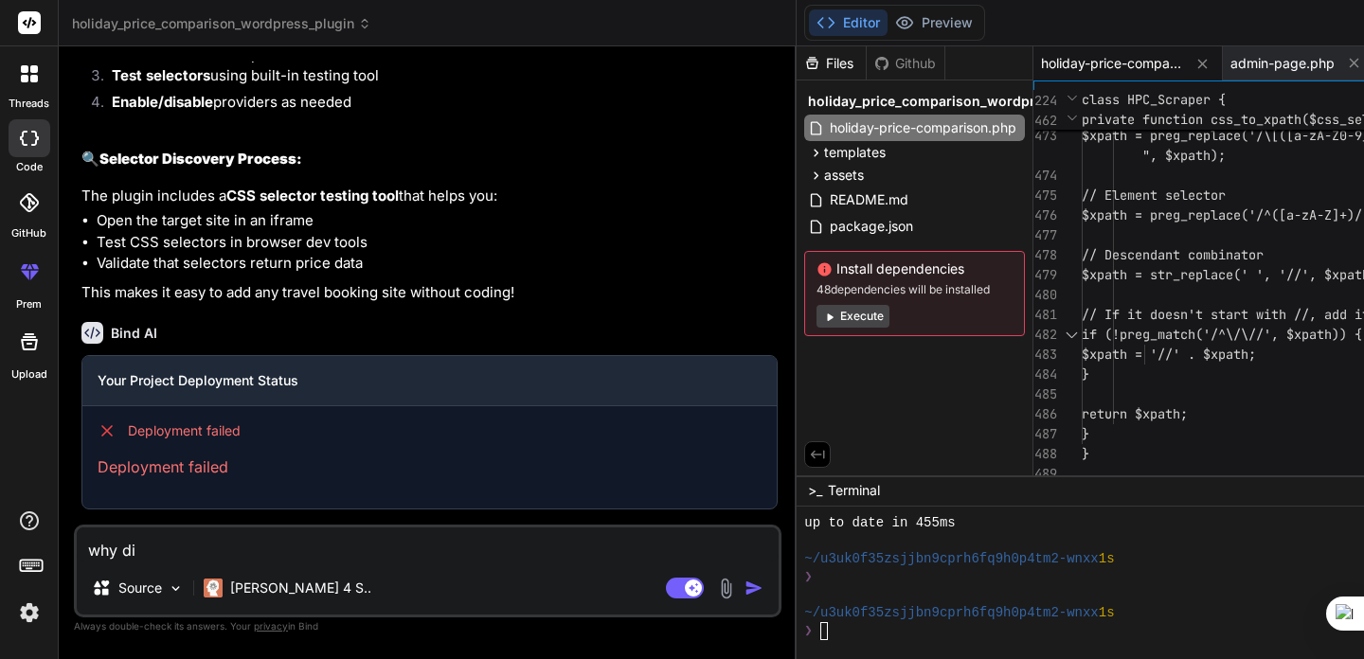
type textarea "x"
type textarea "why did"
type textarea "x"
type textarea "why did t"
type textarea "x"
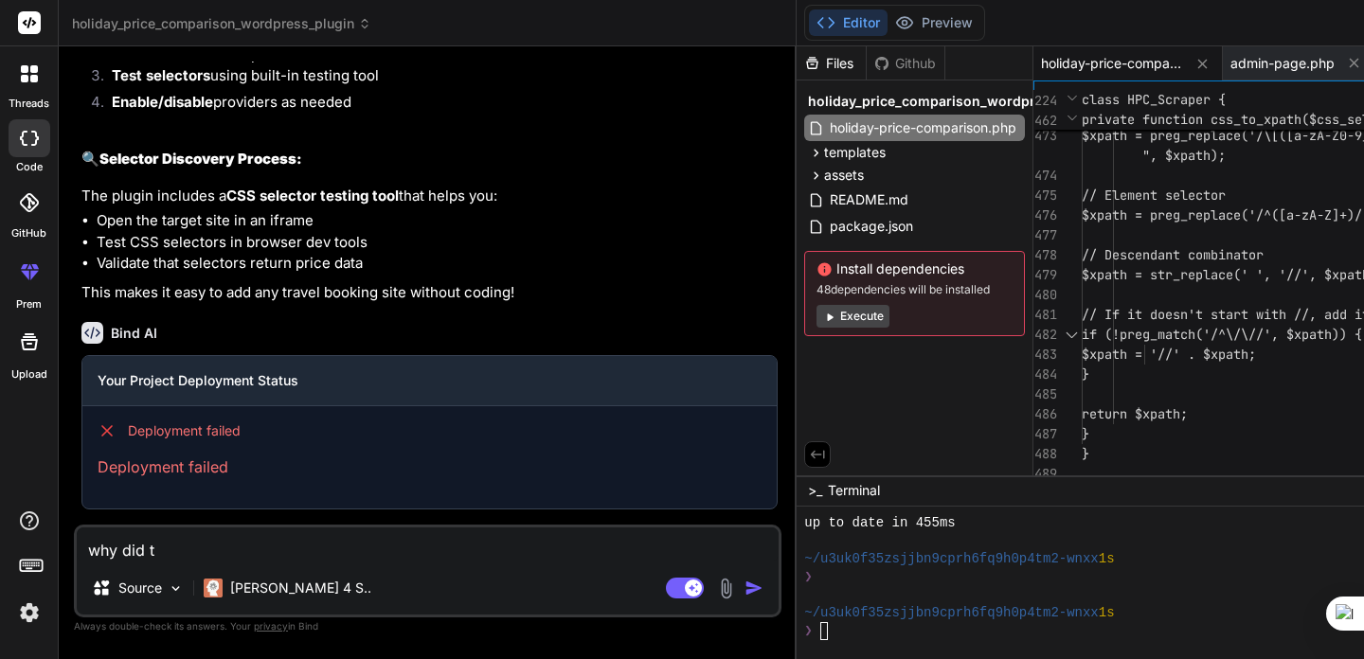
type textarea "why did th"
type textarea "x"
type textarea "why did thi"
type textarea "x"
type textarea "why did this"
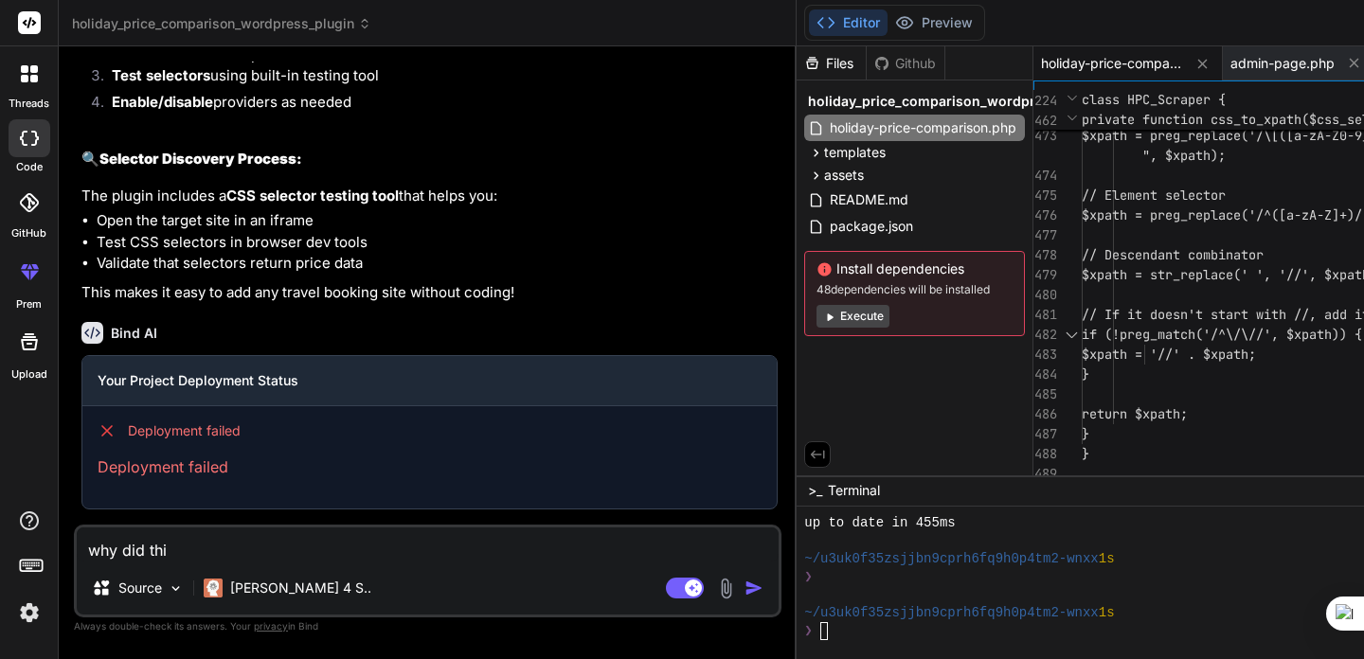
type textarea "x"
type textarea "why did this"
type textarea "x"
type textarea "why did this f"
type textarea "x"
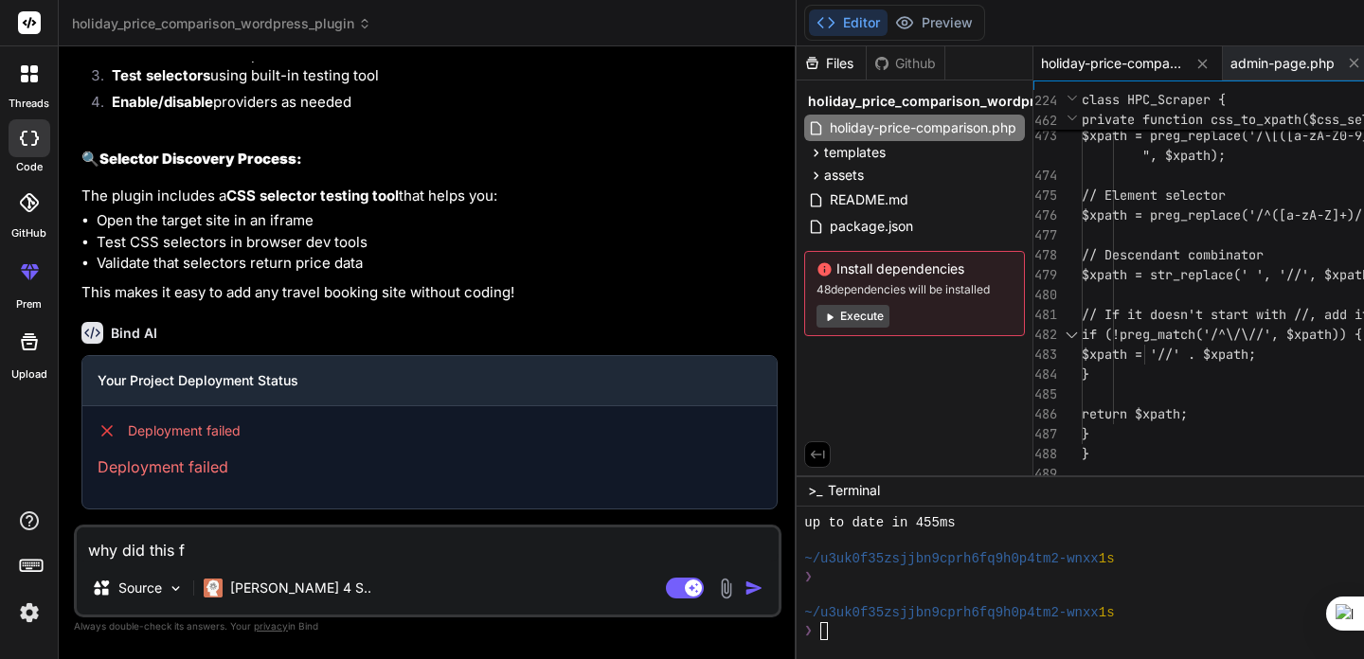
type textarea "why did this fa"
type textarea "x"
type textarea "why did this fai"
type textarea "x"
type textarea "why did this fail"
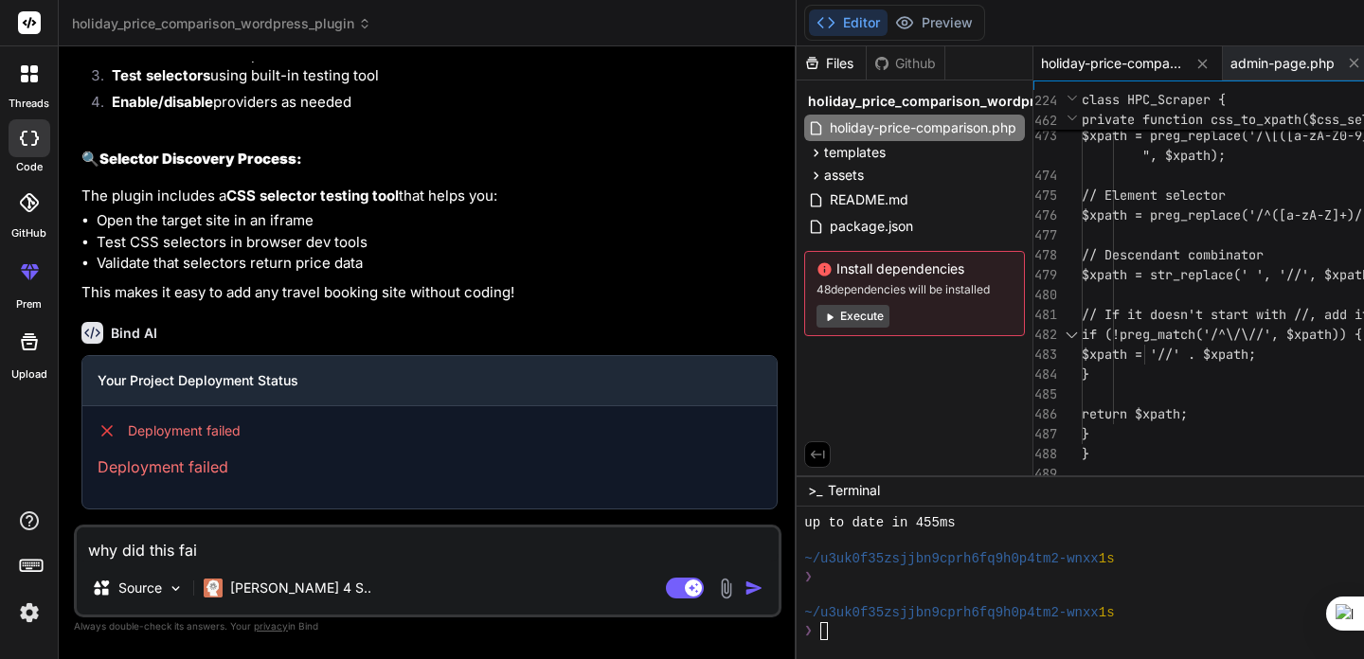
type textarea "x"
type textarea "why did this fail"
type textarea "x"
type textarea "why did this fail a"
type textarea "x"
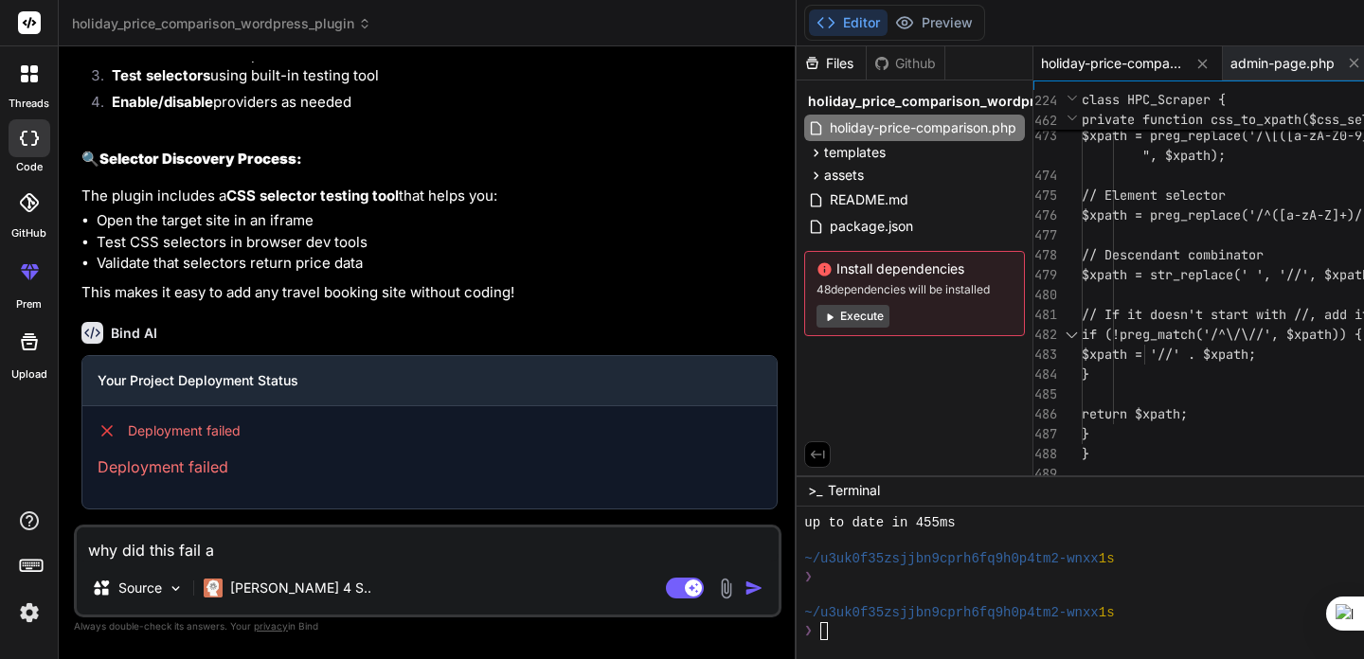
type textarea "why did this fail"
type textarea "x"
type textarea "why did this fail"
type textarea "x"
type textarea "why did this fail?"
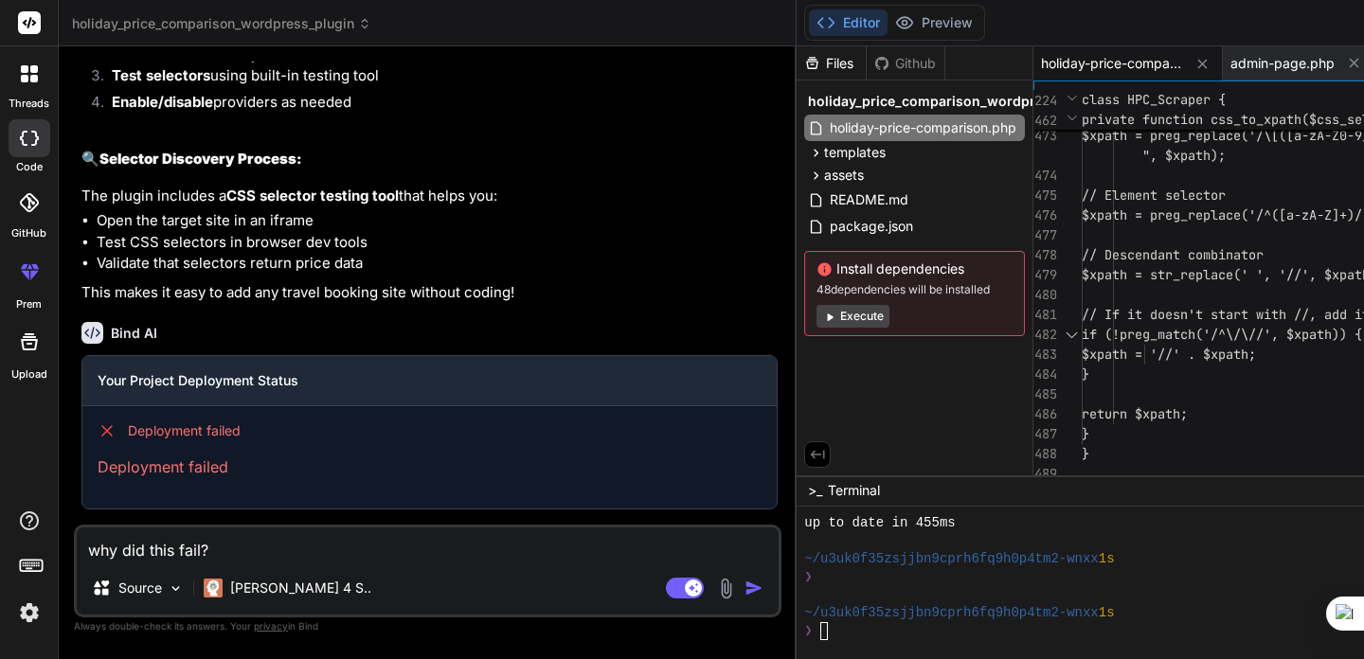
type textarea "x"
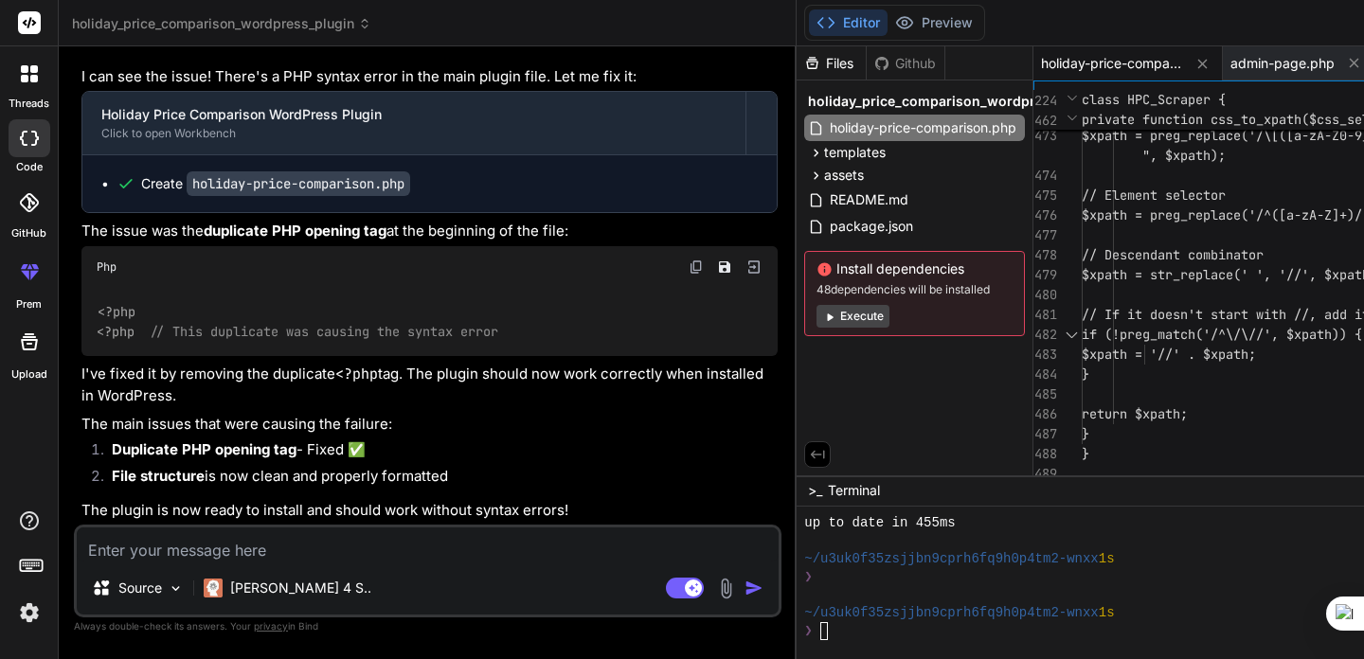
scroll to position [4642, 0]
click at [188, 552] on textarea at bounding box center [428, 545] width 702 height 34
click at [816, 270] on span "Install dependencies" at bounding box center [914, 269] width 196 height 19
copy span "Install dependencies"
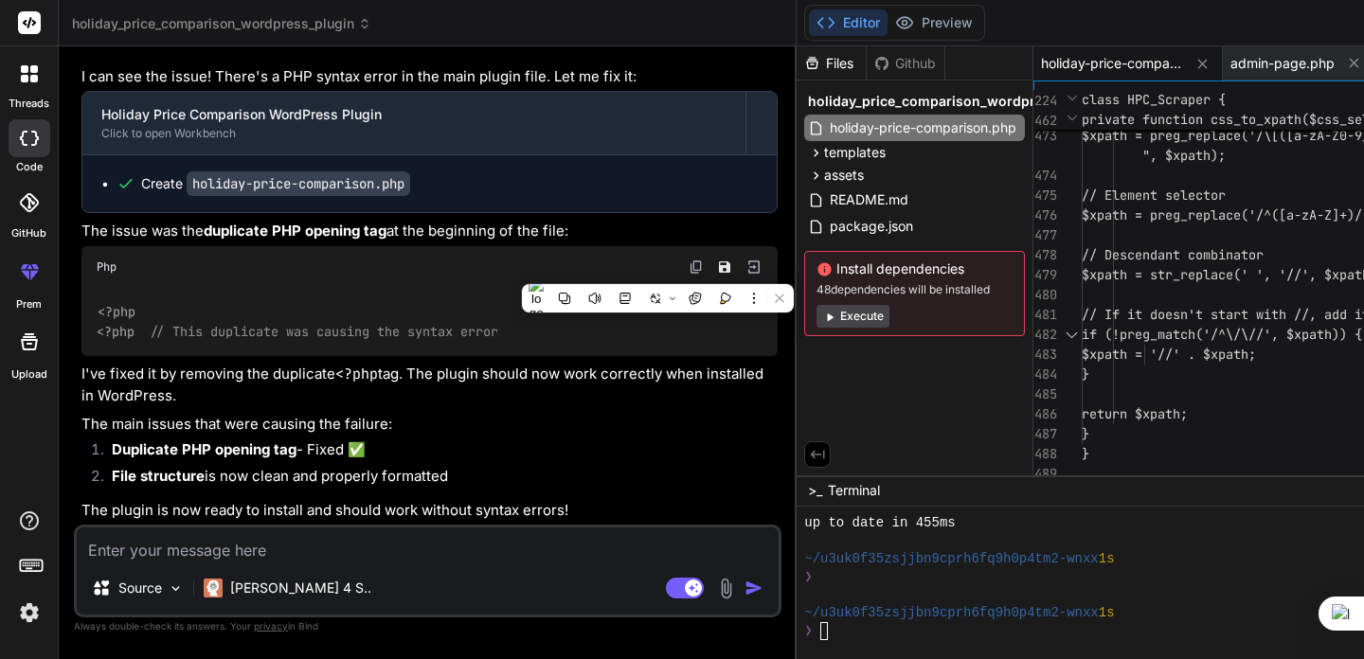
click at [715, 583] on img at bounding box center [726, 589] width 22 height 22
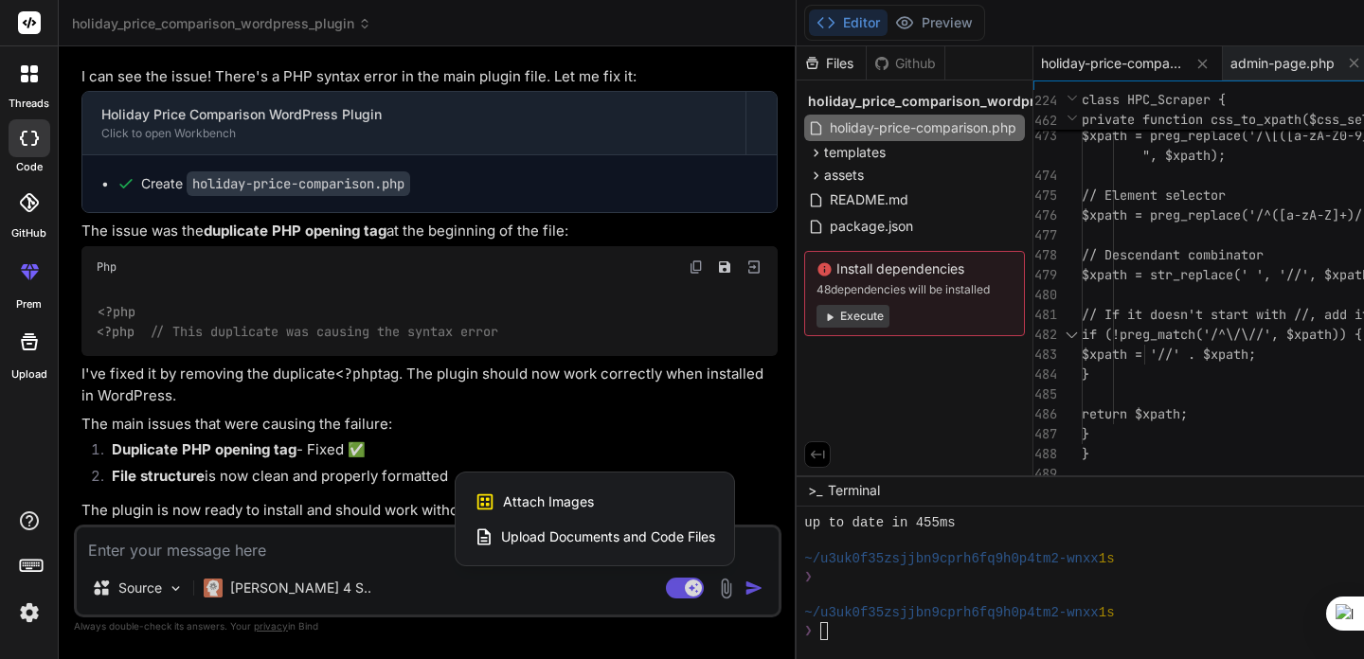
click at [503, 493] on span "Attach Images" at bounding box center [548, 502] width 91 height 19
type textarea "x"
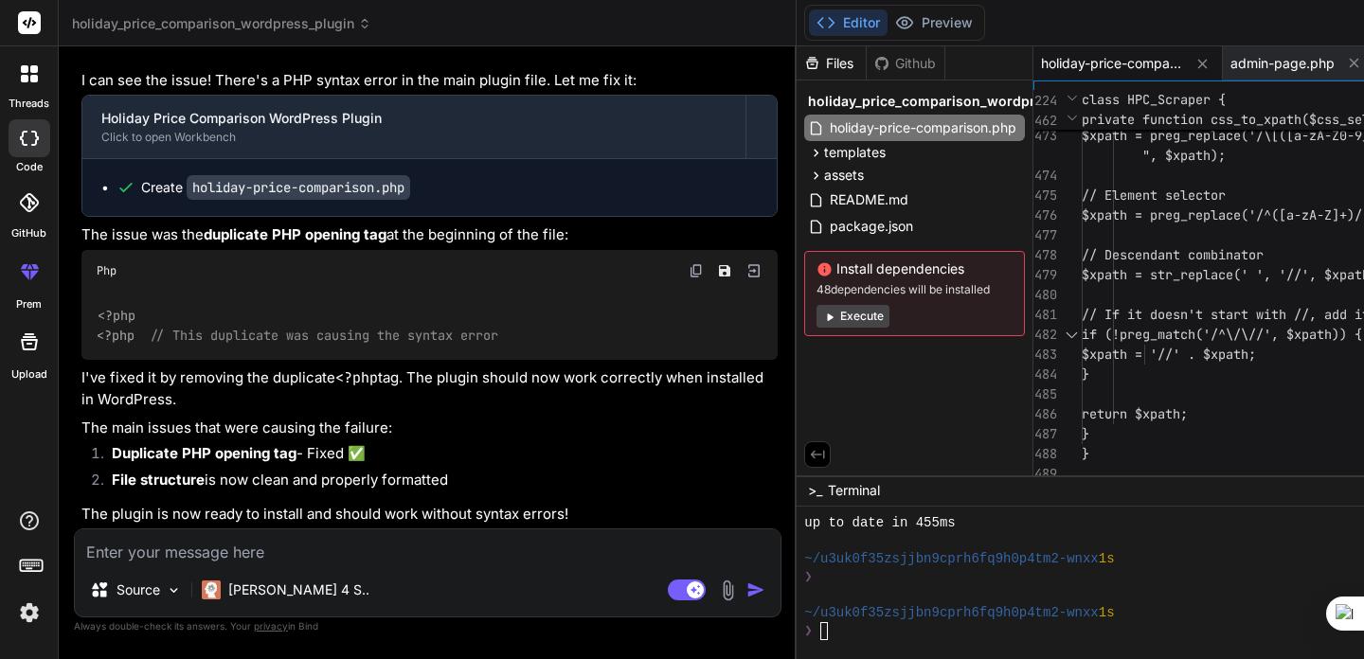
type input "C:\fakepath\Screenshot 2025-09-10 at 12.05.29.png"
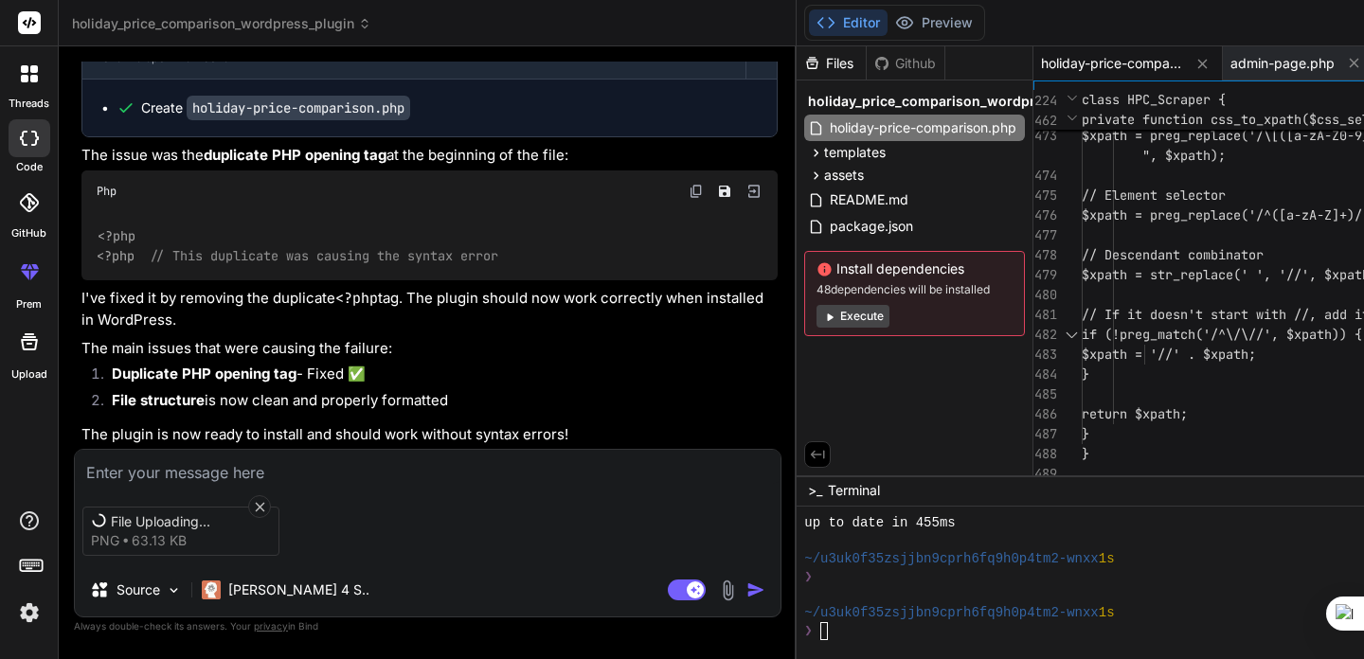
scroll to position [4642, 0]
click at [154, 483] on div "File Uploading... png 63.13 KB Source Claude 4 S.. Agent Mode. When this toggle…" at bounding box center [428, 533] width 708 height 169
click at [151, 471] on textarea at bounding box center [428, 467] width 706 height 34
click at [258, 505] on icon at bounding box center [260, 507] width 16 height 16
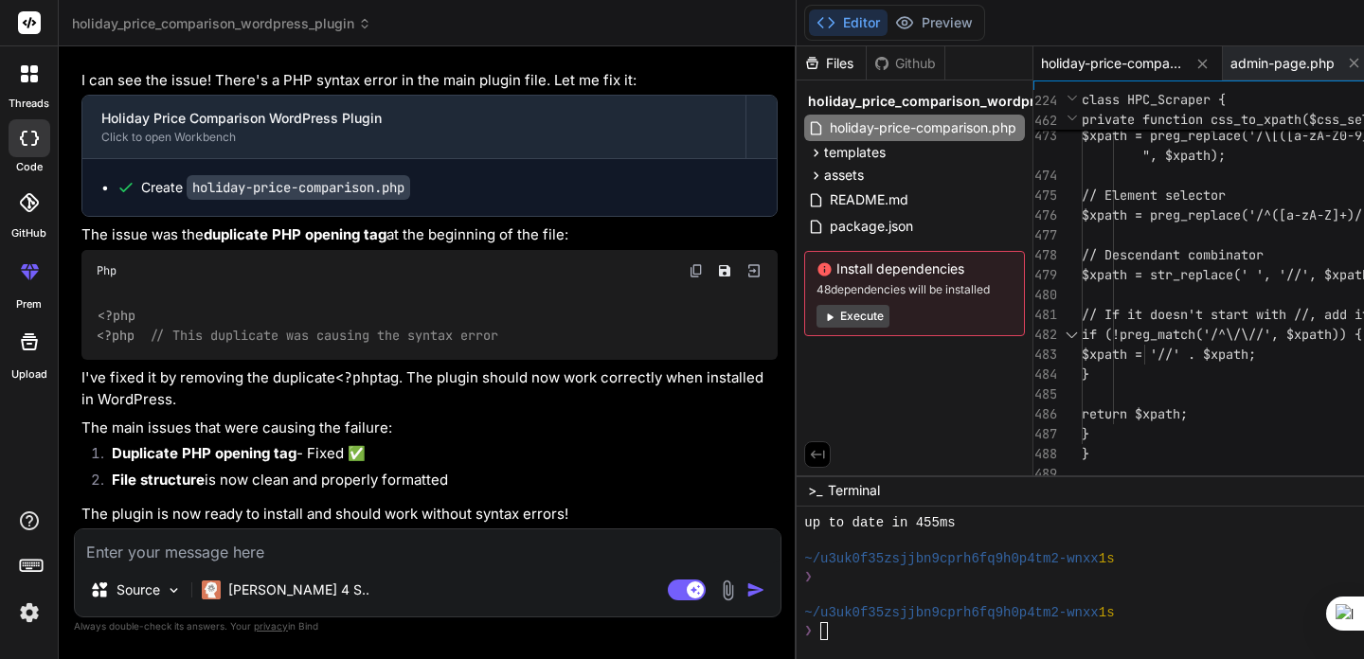
click at [717, 593] on img at bounding box center [728, 591] width 22 height 22
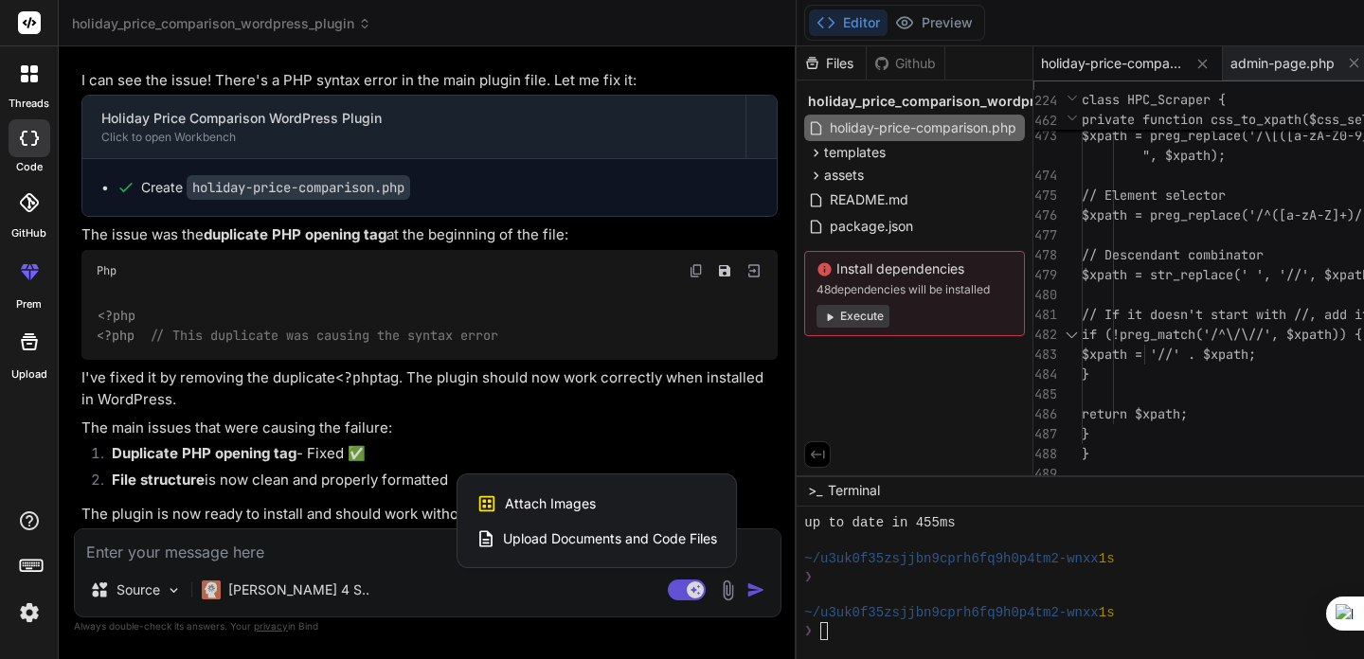
click at [505, 506] on span "Attach Images" at bounding box center [550, 503] width 91 height 19
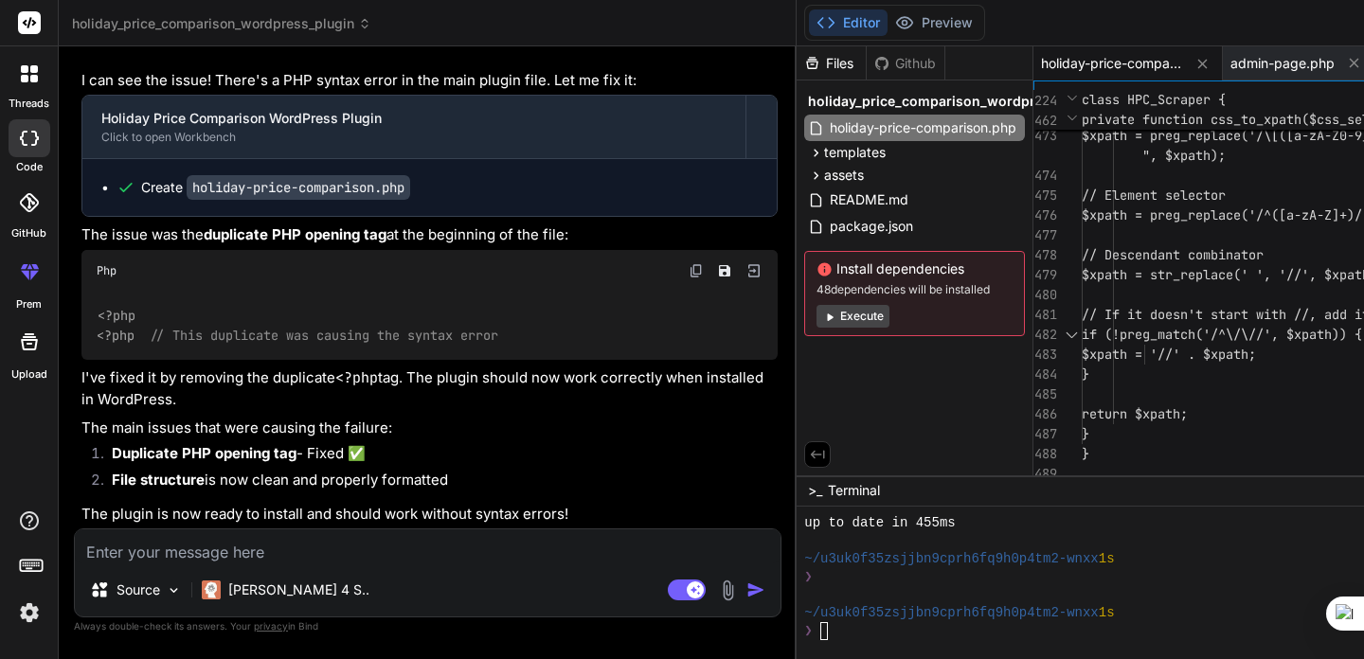
click at [164, 548] on textarea at bounding box center [428, 546] width 706 height 34
click at [717, 590] on img at bounding box center [728, 591] width 22 height 22
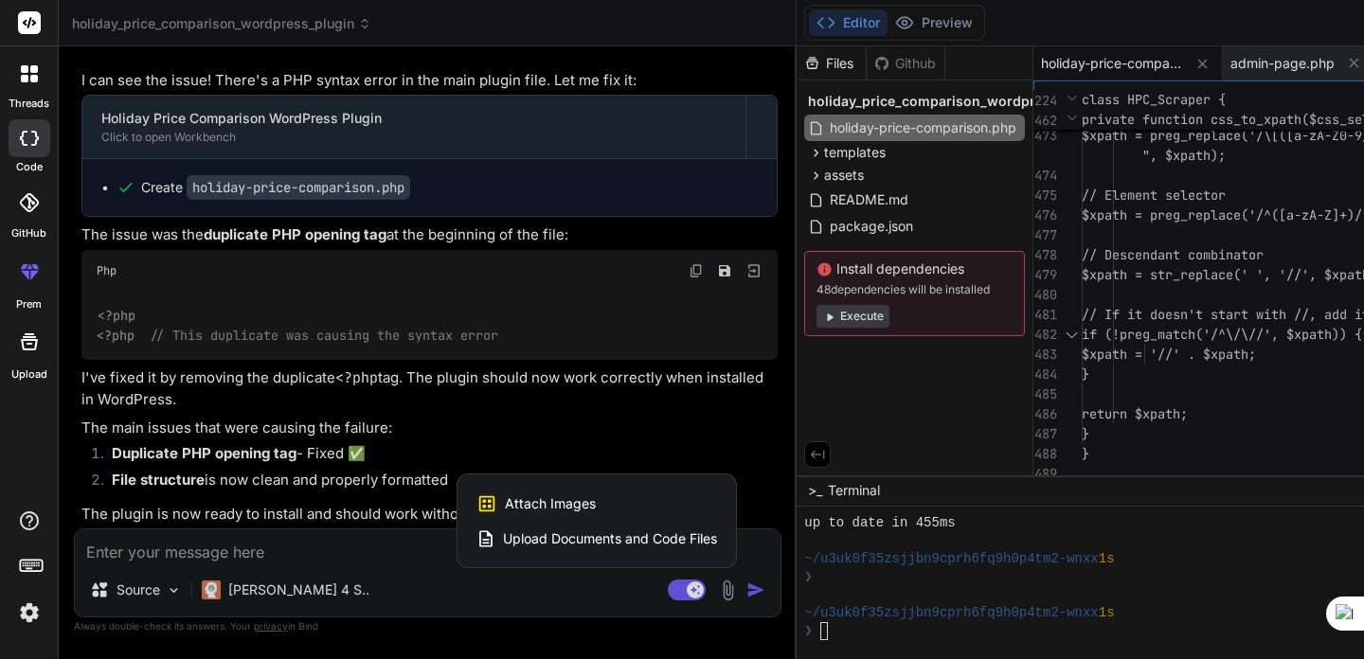
click at [505, 494] on span "Attach Images" at bounding box center [550, 503] width 91 height 19
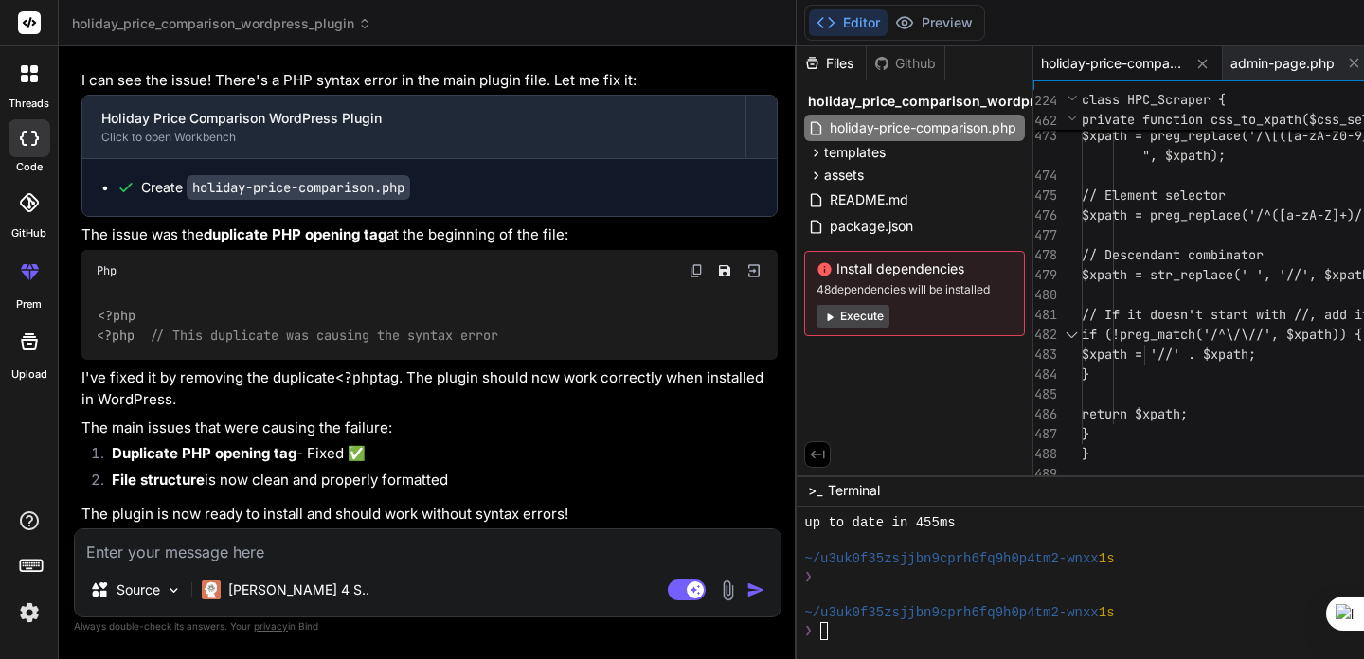
click at [717, 591] on img at bounding box center [728, 591] width 22 height 22
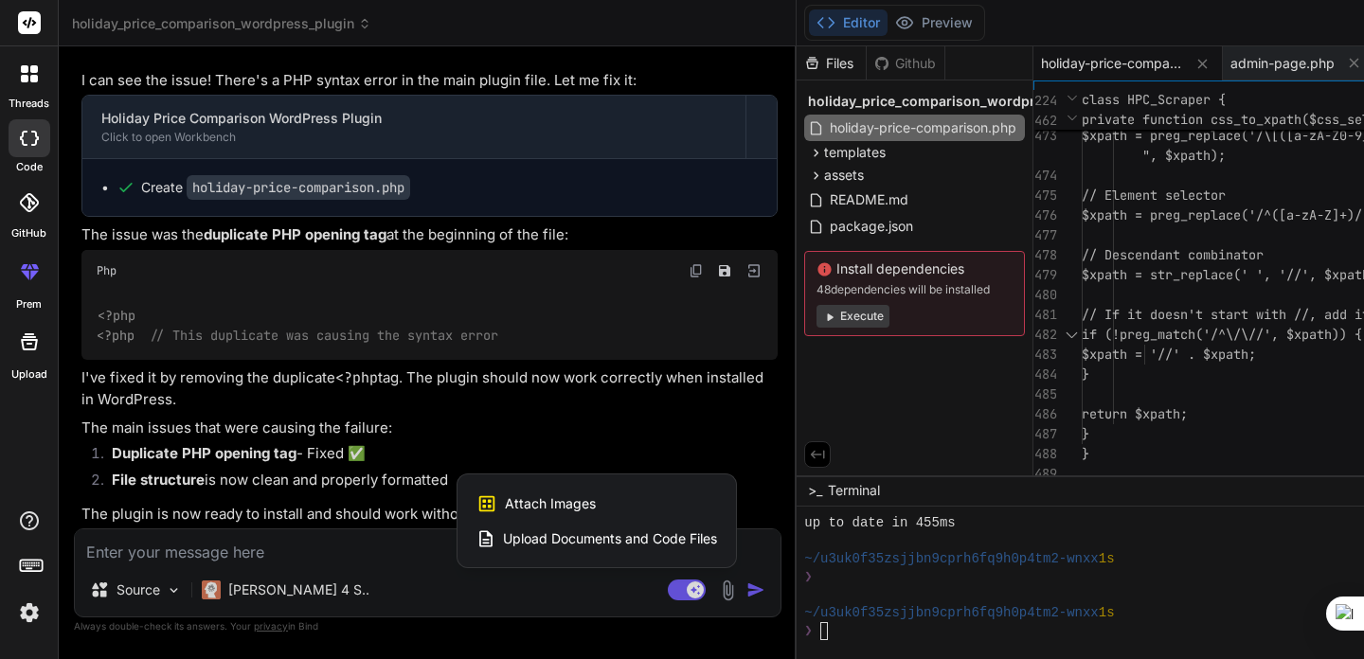
click at [503, 534] on span "Upload Documents and Code Files" at bounding box center [610, 538] width 214 height 19
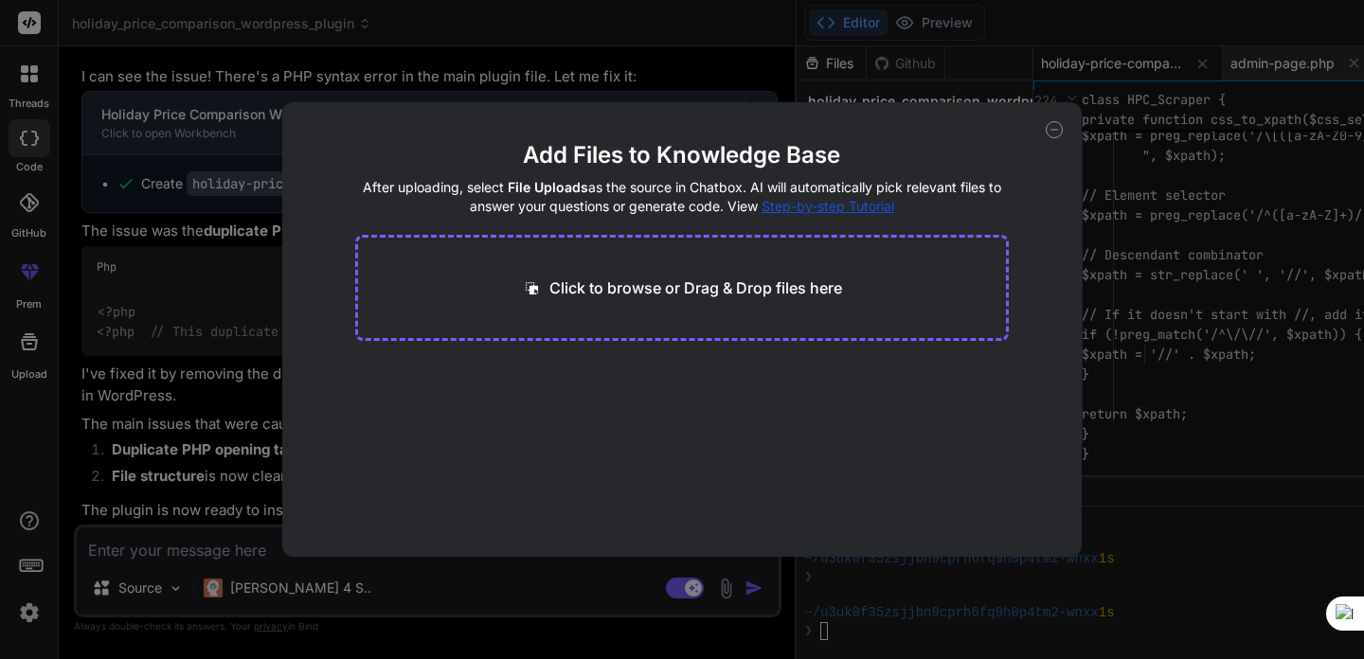
scroll to position [4642, 0]
click at [702, 300] on div "Click to browse or Drag & Drop files here" at bounding box center [682, 288] width 654 height 106
click at [732, 287] on p "Click to browse or Drag & Drop files here" at bounding box center [695, 288] width 293 height 23
click at [1055, 134] on icon at bounding box center [1054, 129] width 17 height 17
type textarea "x"
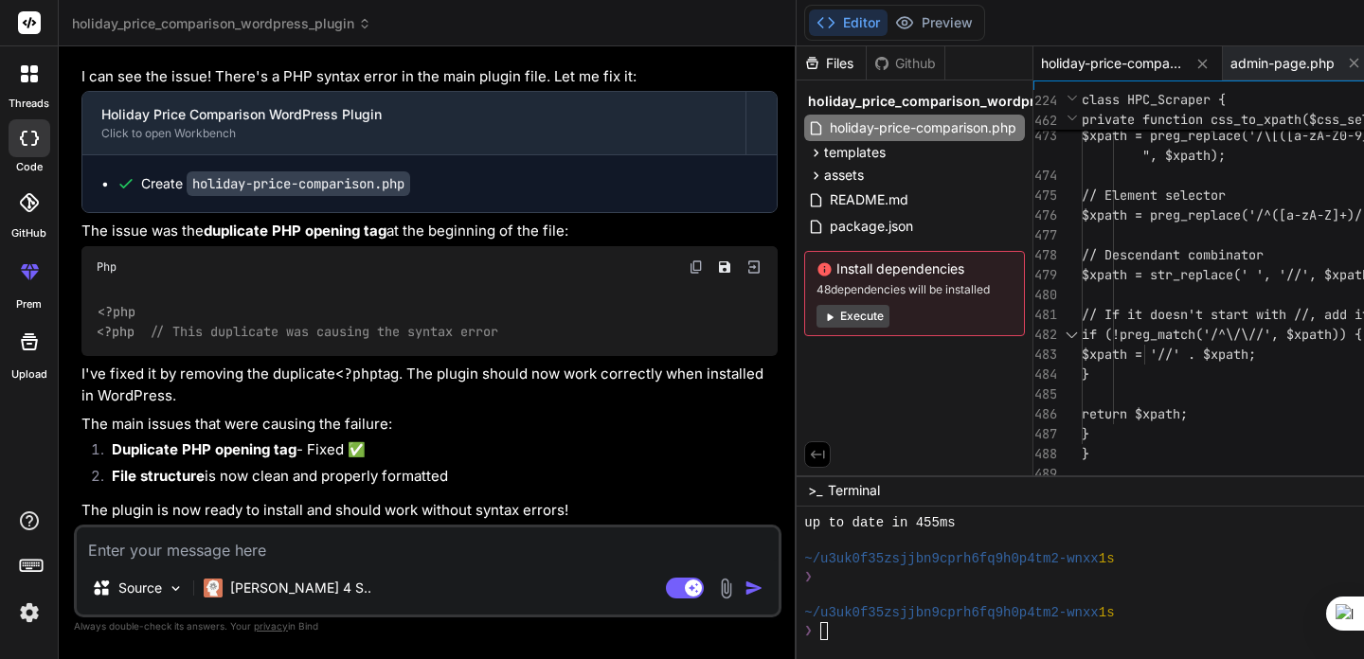
click at [259, 551] on textarea at bounding box center [428, 545] width 702 height 34
type textarea "s"
type textarea "x"
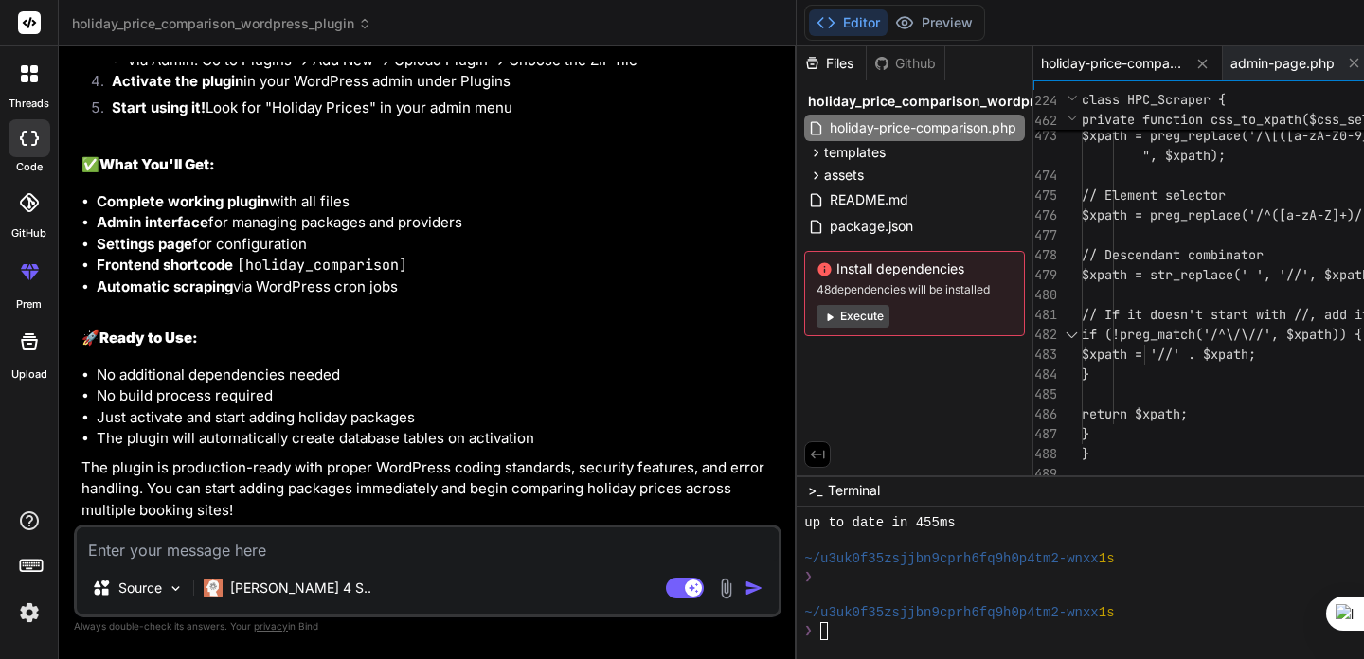
scroll to position [5540, 0]
drag, startPoint x: 407, startPoint y: 299, endPoint x: 241, endPoint y: 303, distance: 166.7
click at [241, 275] on code "[holiday_comparison]" at bounding box center [322, 265] width 170 height 19
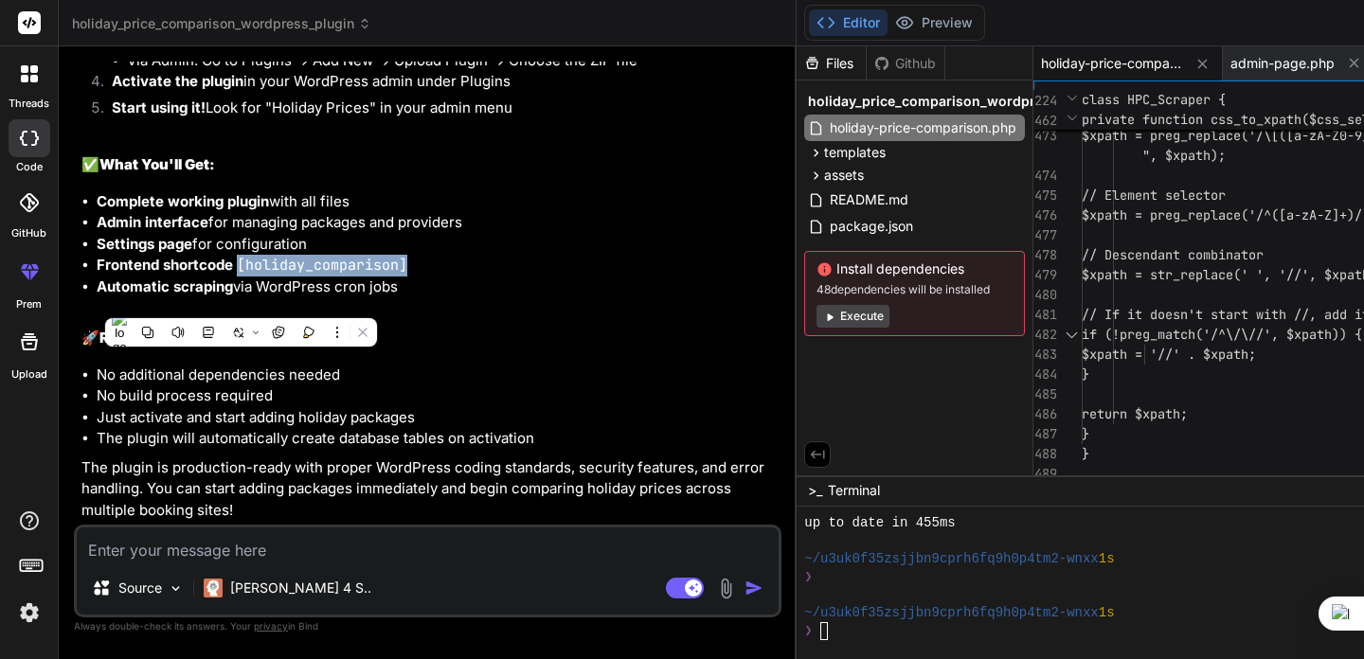
copy code "[holiday_comparison]"
click at [403, 350] on h2 "🚀 Ready to Use:" at bounding box center [429, 339] width 696 height 22
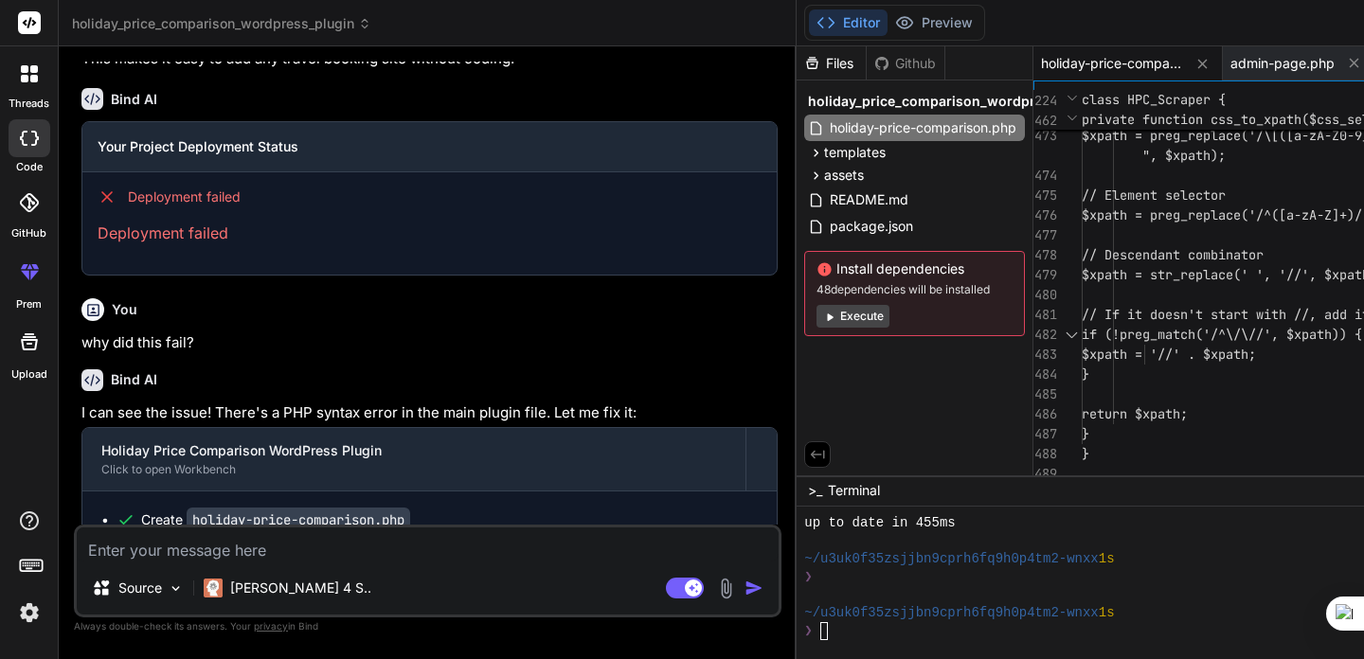
scroll to position [3707, 0]
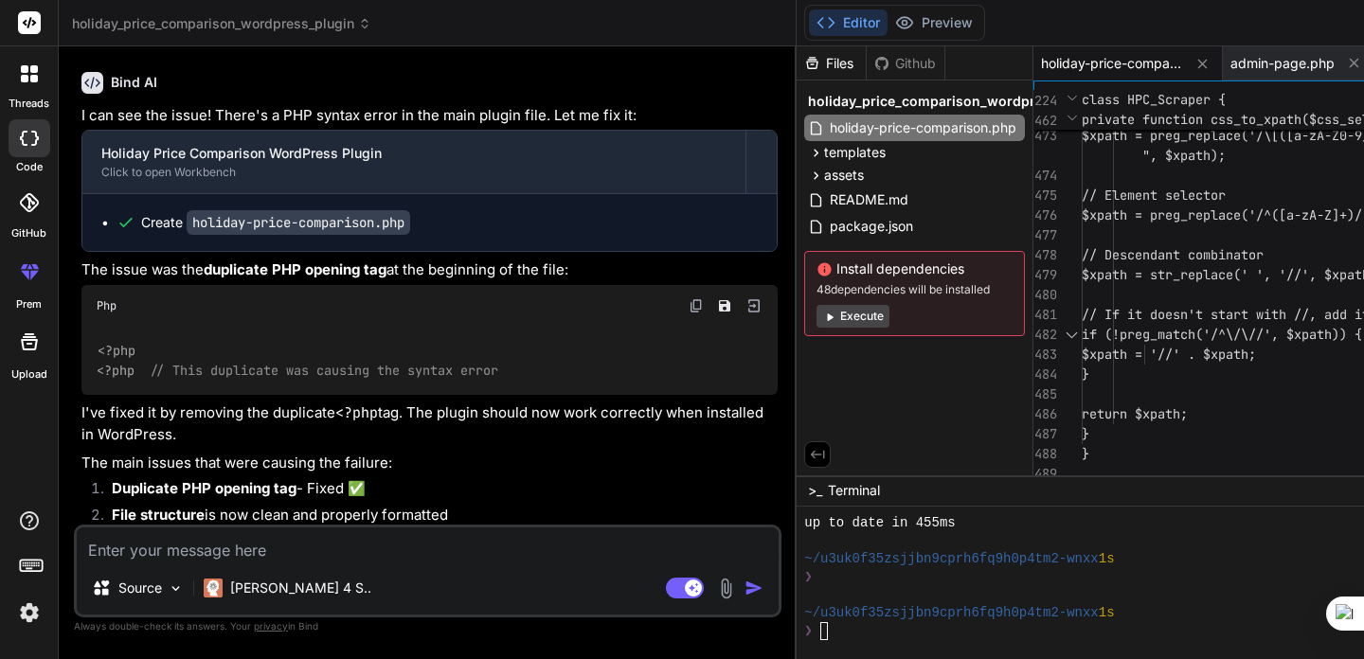
click at [170, 549] on textarea at bounding box center [428, 545] width 702 height 34
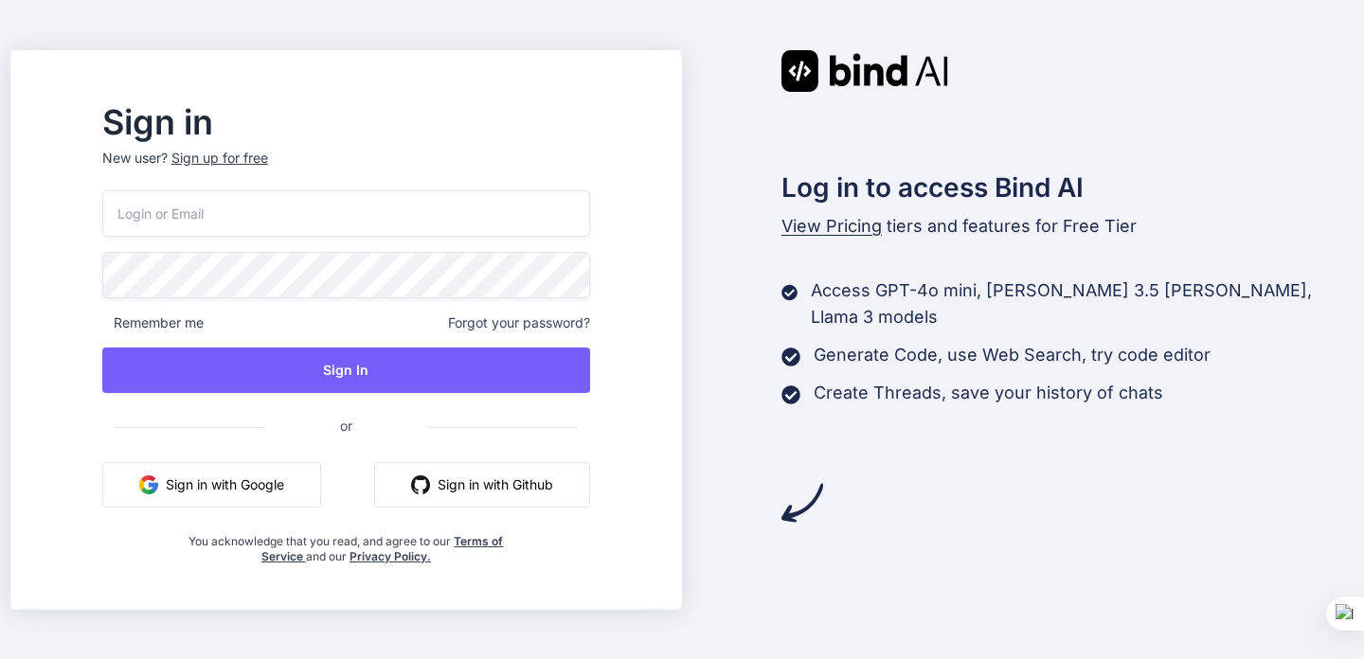
click at [303, 482] on button "Sign in with Google" at bounding box center [211, 484] width 219 height 45
